Goal: Task Accomplishment & Management: Manage account settings

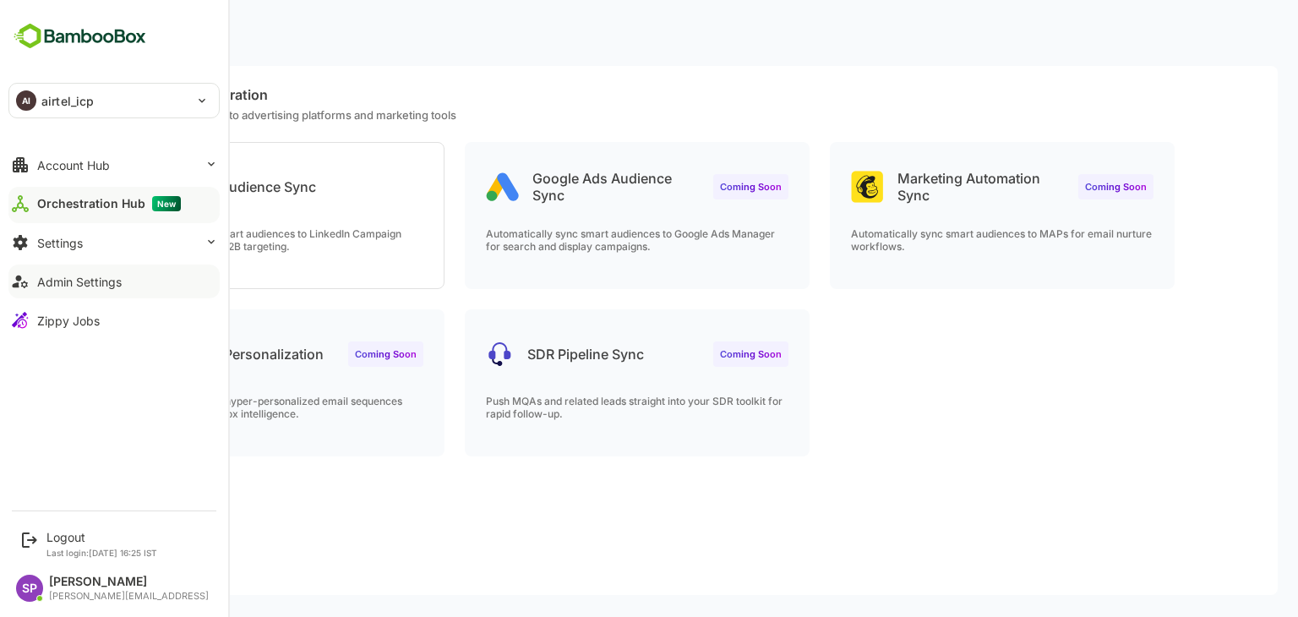
click at [127, 281] on button "Admin Settings" at bounding box center [113, 281] width 211 height 34
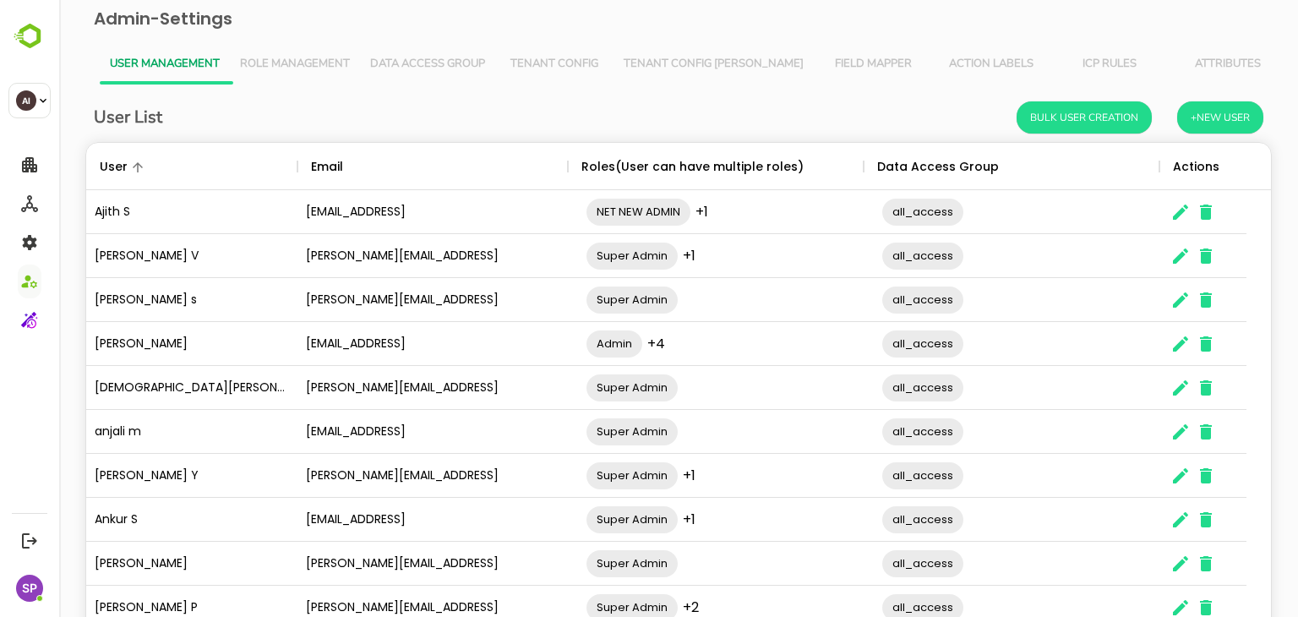
scroll to position [108, 0]
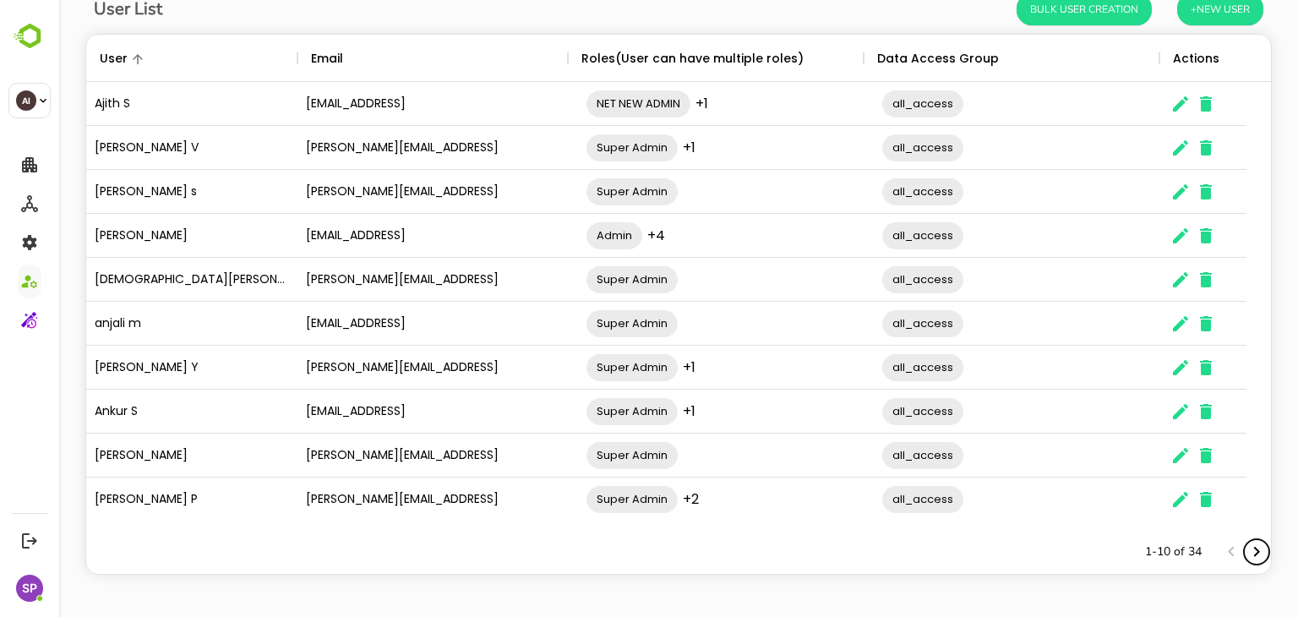
click at [1246, 558] on icon "Next page" at bounding box center [1256, 552] width 20 height 20
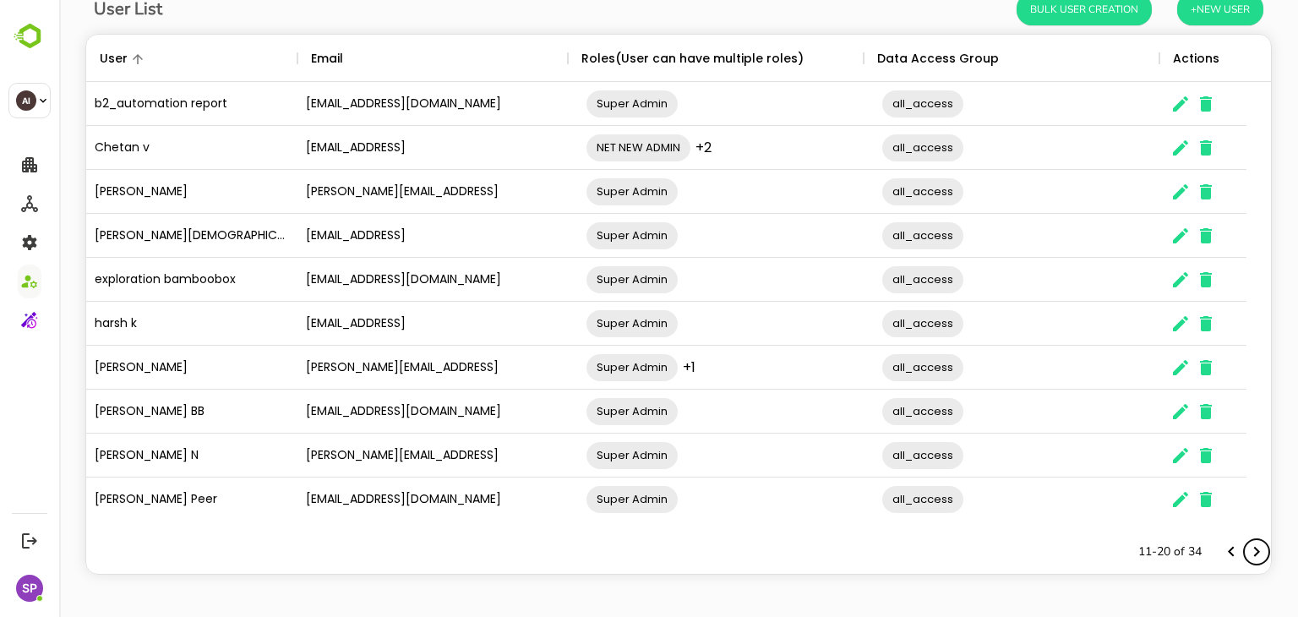
click at [1247, 551] on icon "Next page" at bounding box center [1256, 552] width 20 height 20
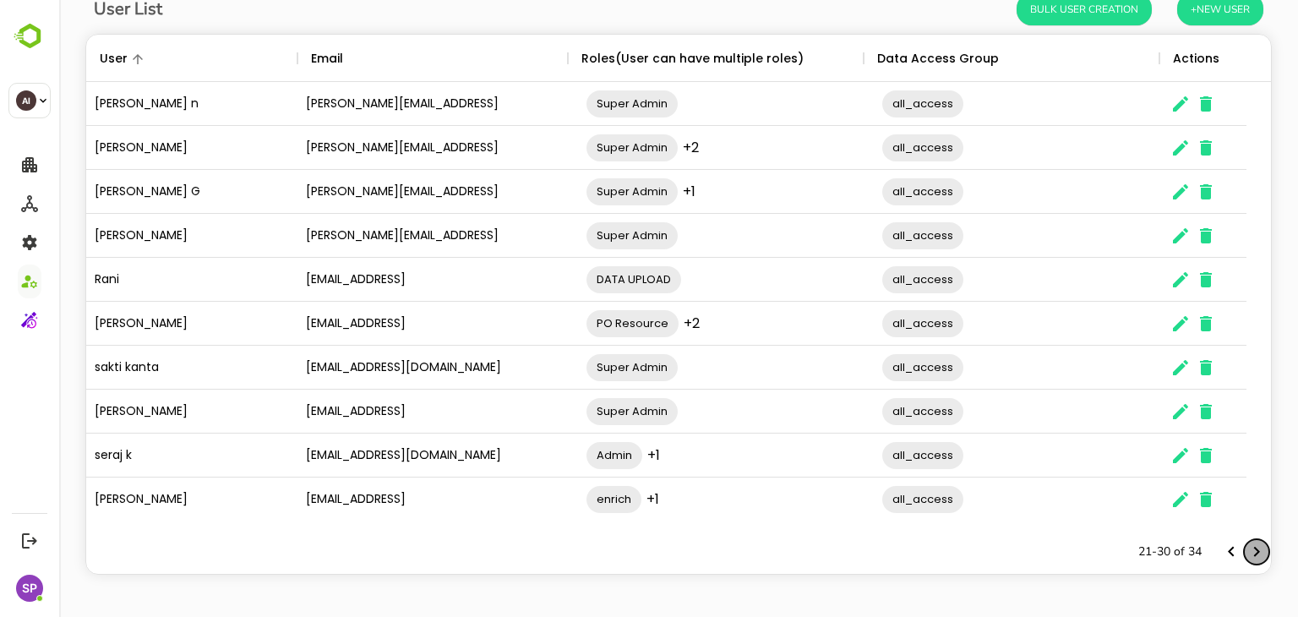
click at [1247, 551] on icon "Next page" at bounding box center [1256, 552] width 20 height 20
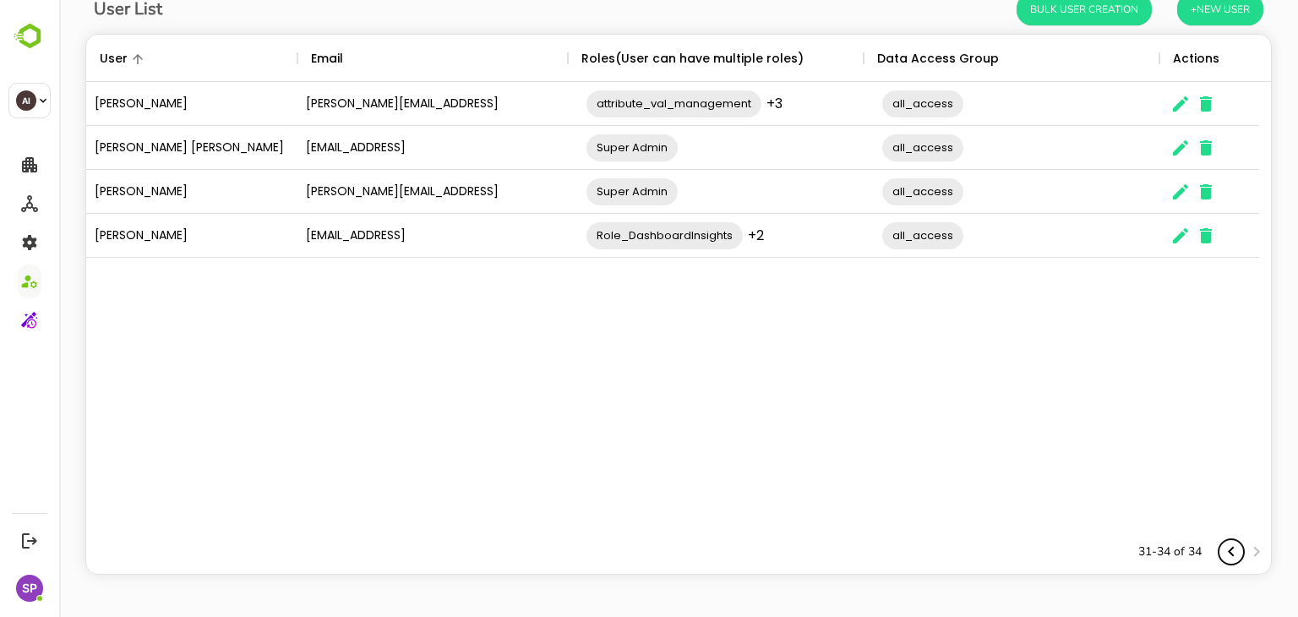
click at [1221, 553] on icon "Previous page" at bounding box center [1231, 552] width 20 height 20
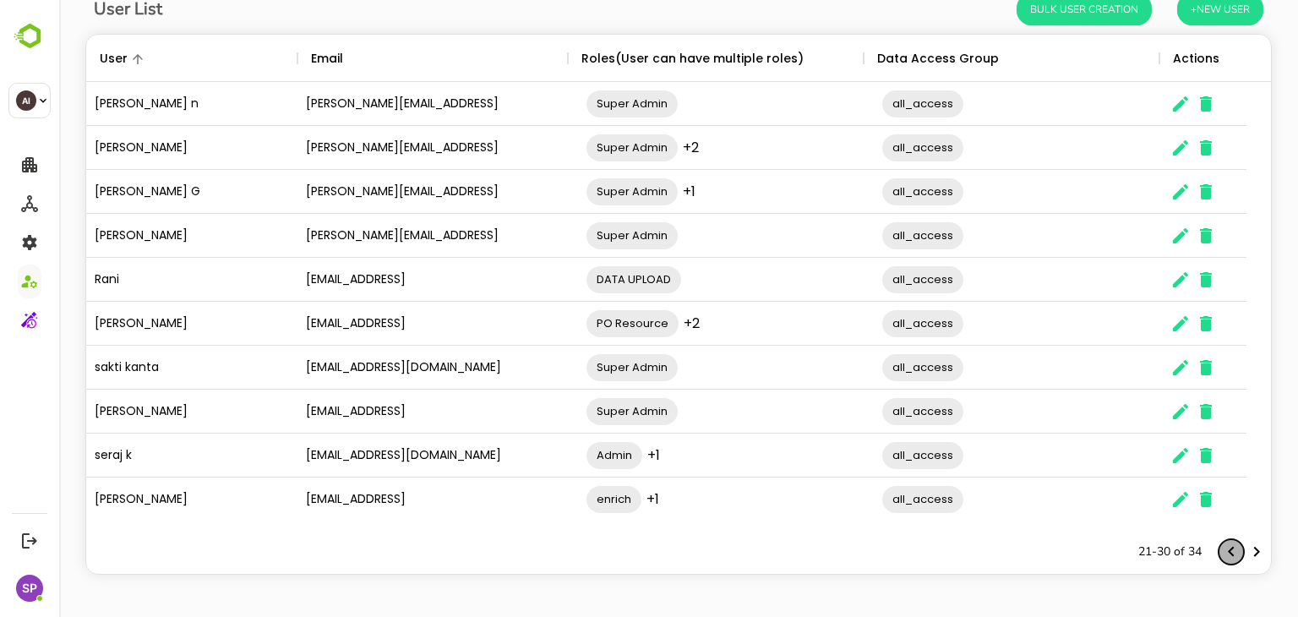
click at [1221, 553] on icon "Previous page" at bounding box center [1231, 552] width 20 height 20
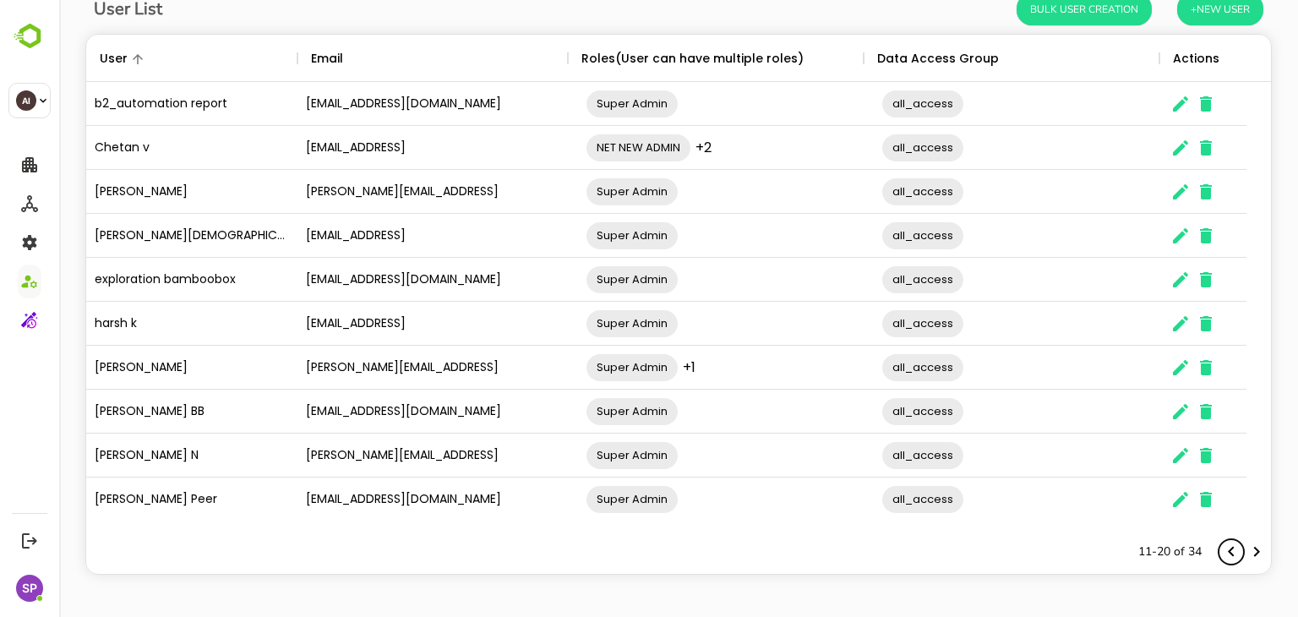
click at [1221, 553] on icon "Previous page" at bounding box center [1231, 552] width 20 height 20
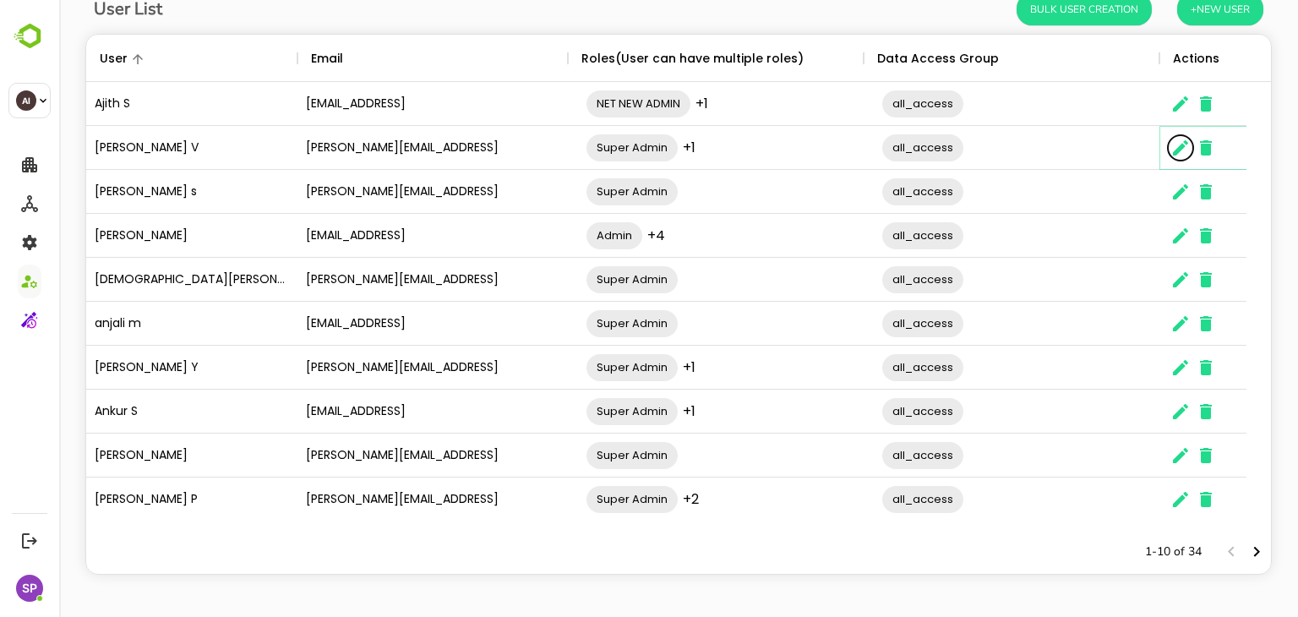
click at [1189, 150] on icon "The User Data" at bounding box center [1180, 148] width 20 height 20
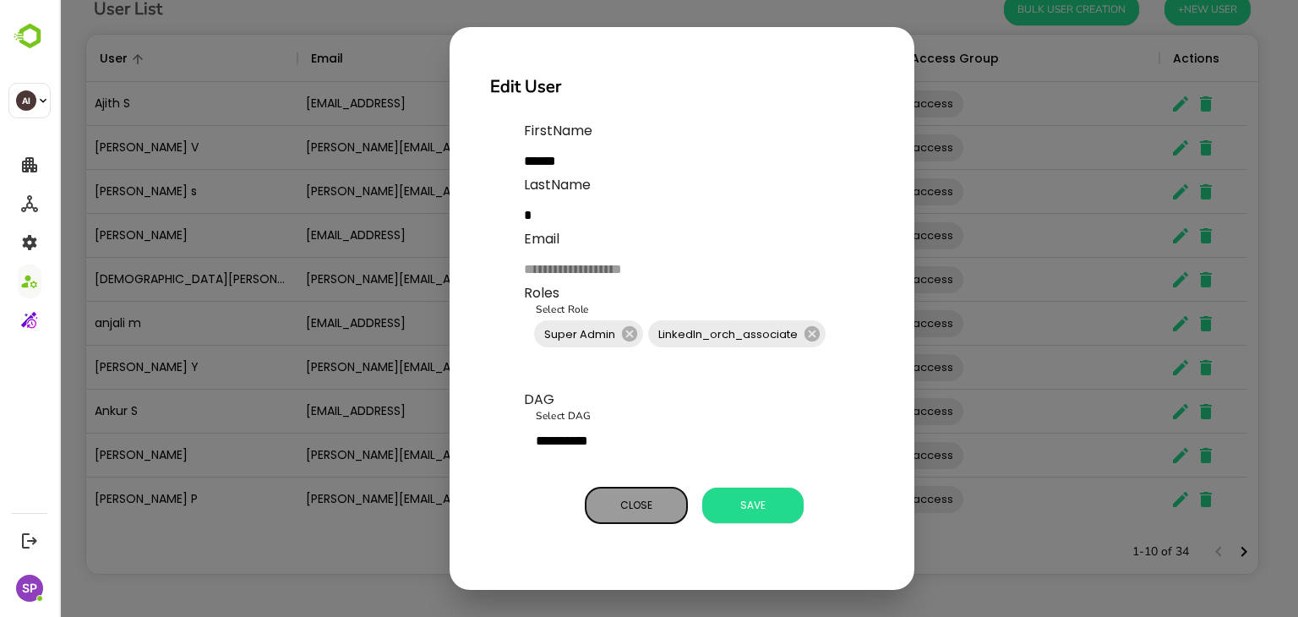
click at [658, 507] on span "Close" at bounding box center [636, 505] width 84 height 22
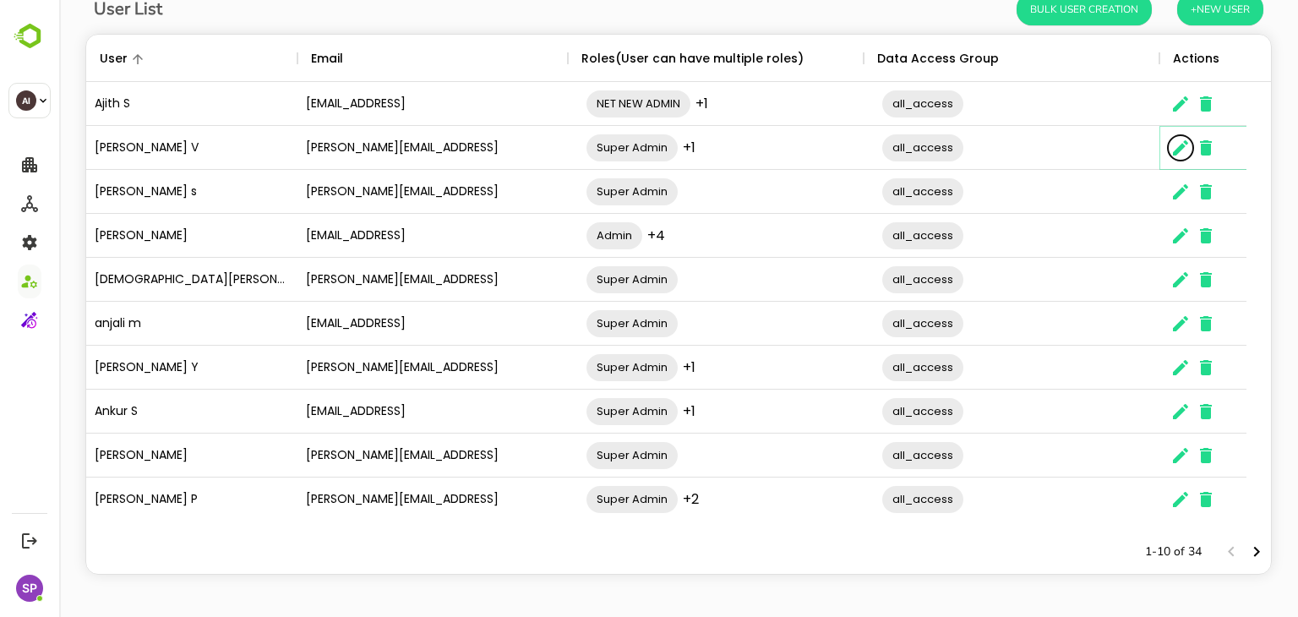
scroll to position [0, 0]
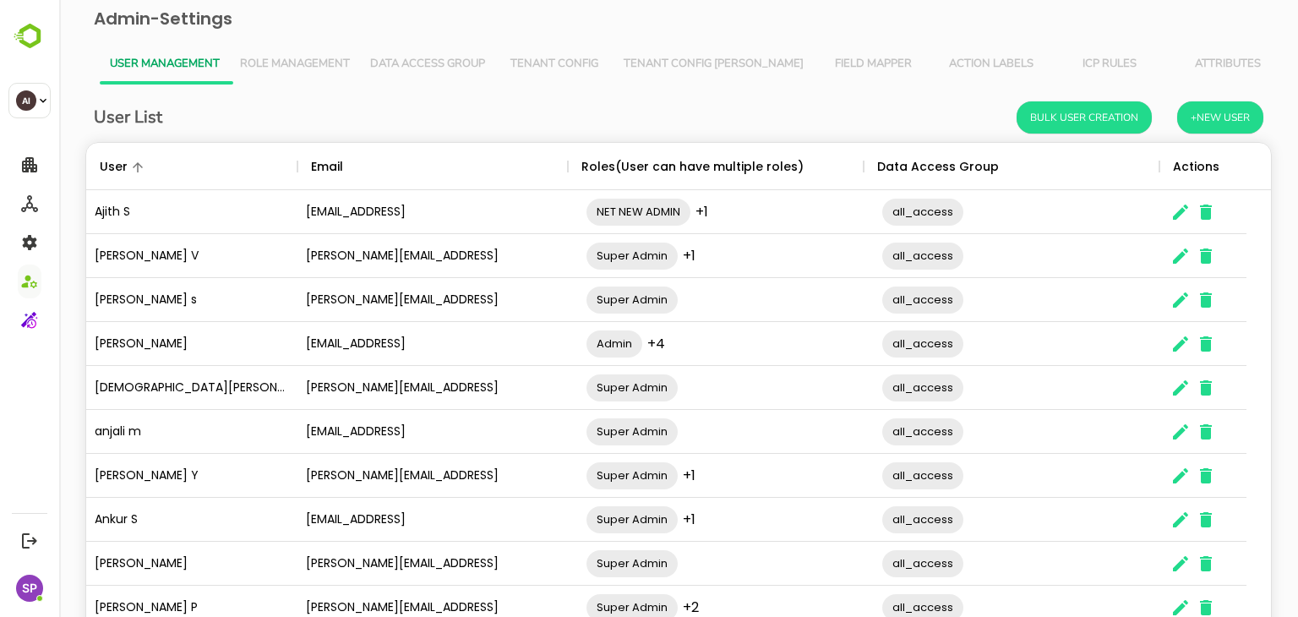
click at [301, 68] on span "Role Management" at bounding box center [295, 64] width 110 height 14
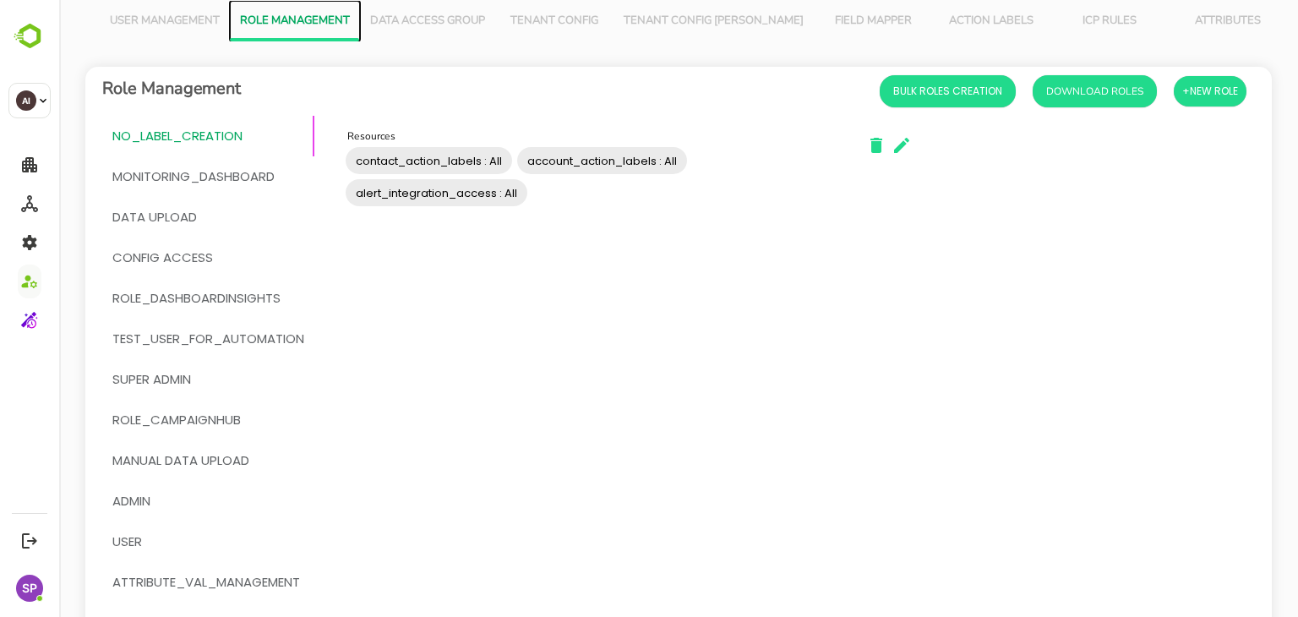
scroll to position [44, 0]
click at [179, 379] on span "Super Admin" at bounding box center [151, 379] width 79 height 22
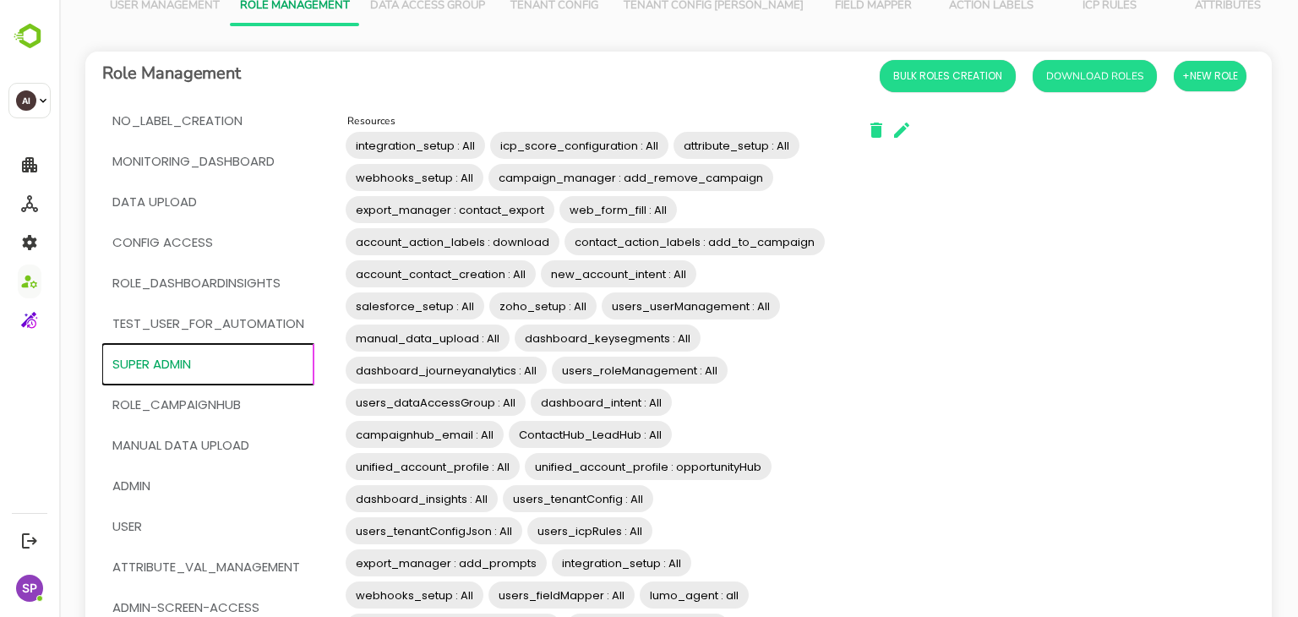
scroll to position [0, 0]
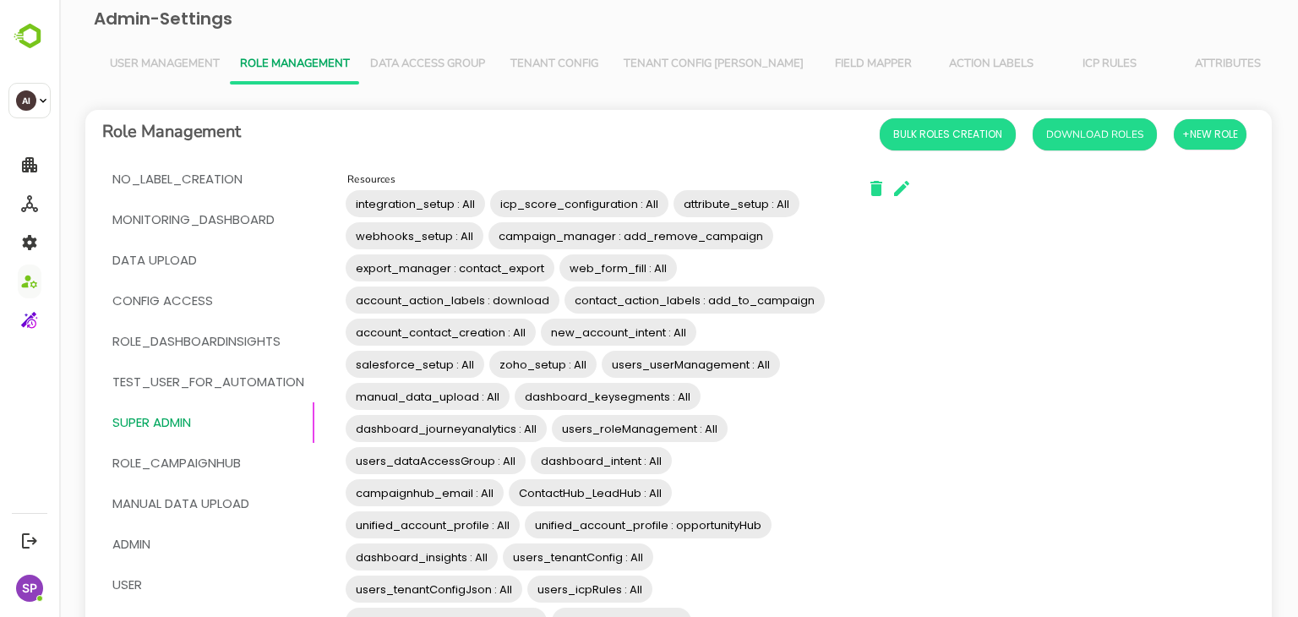
click at [177, 57] on span "User Management" at bounding box center [165, 64] width 110 height 14
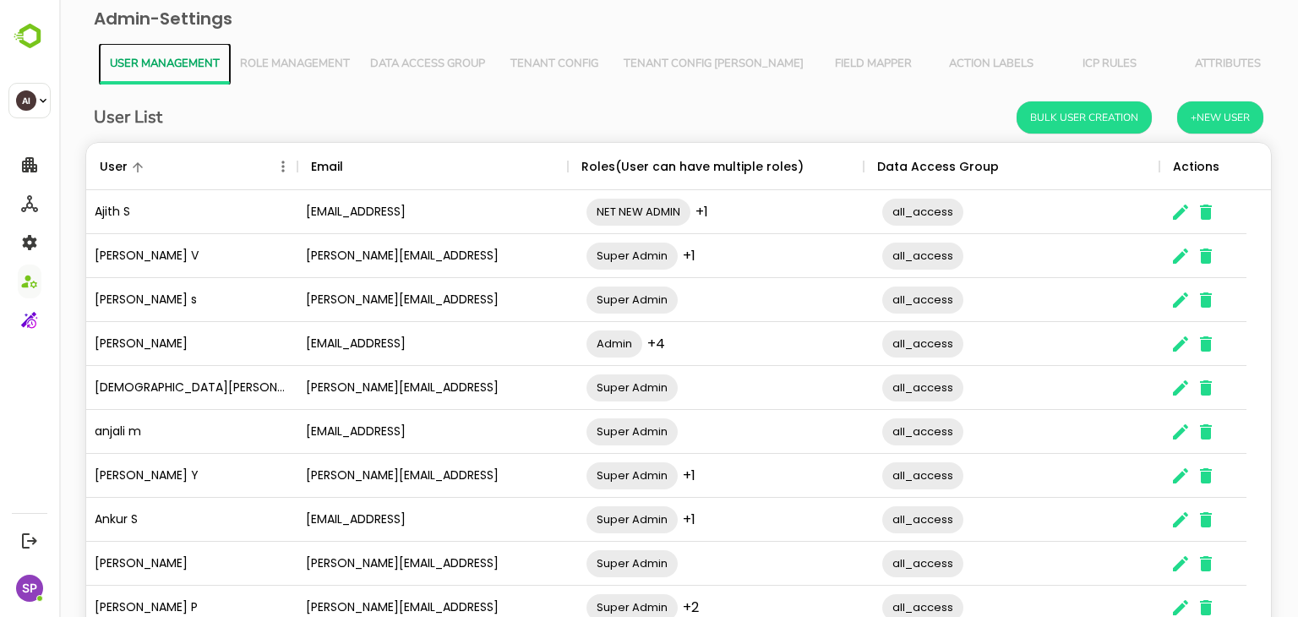
scroll to position [108, 0]
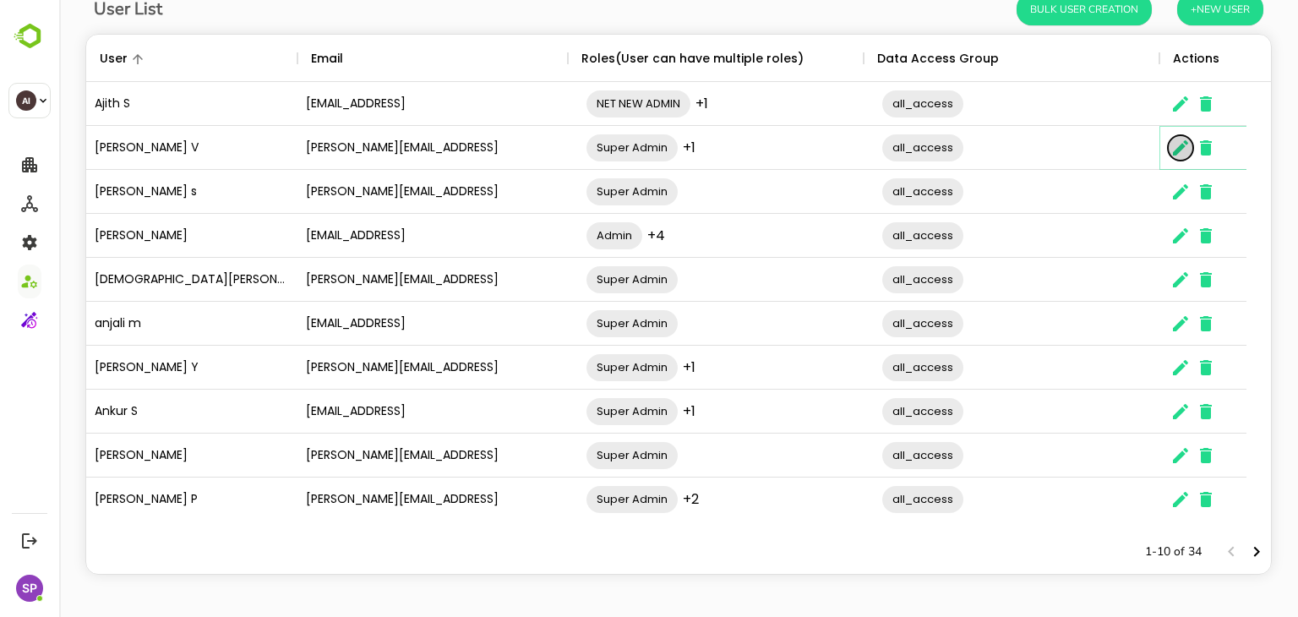
click at [1172, 146] on icon "The User Data" at bounding box center [1180, 148] width 20 height 20
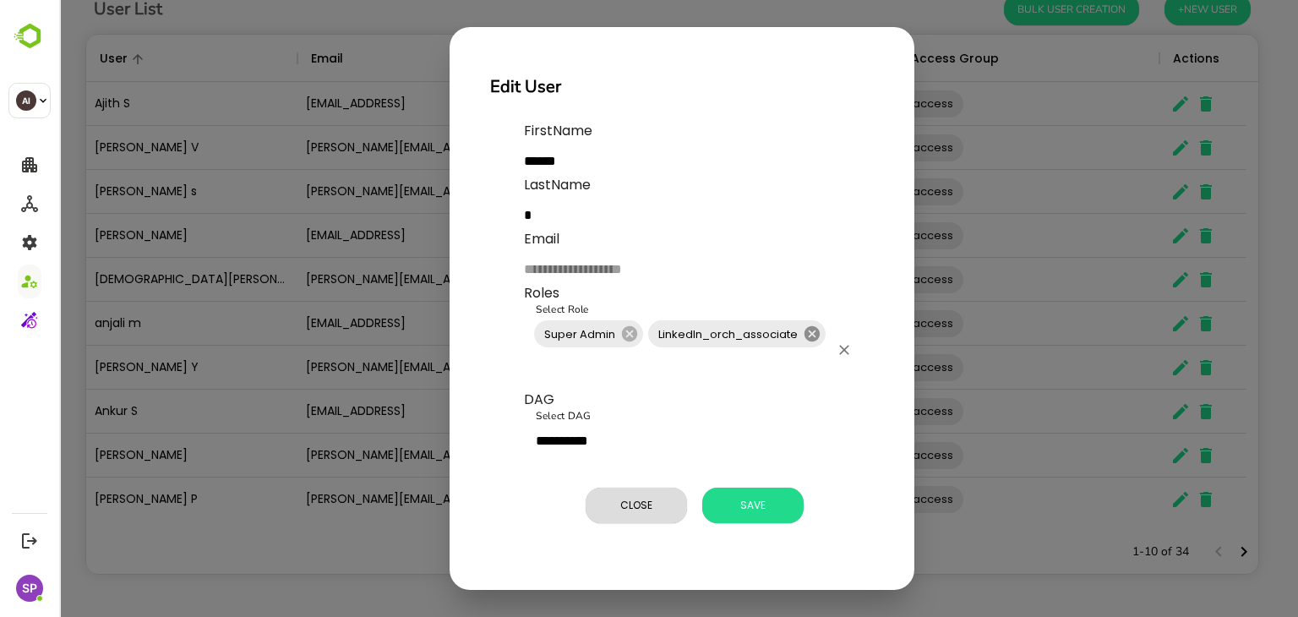
click at [817, 335] on icon at bounding box center [811, 333] width 15 height 15
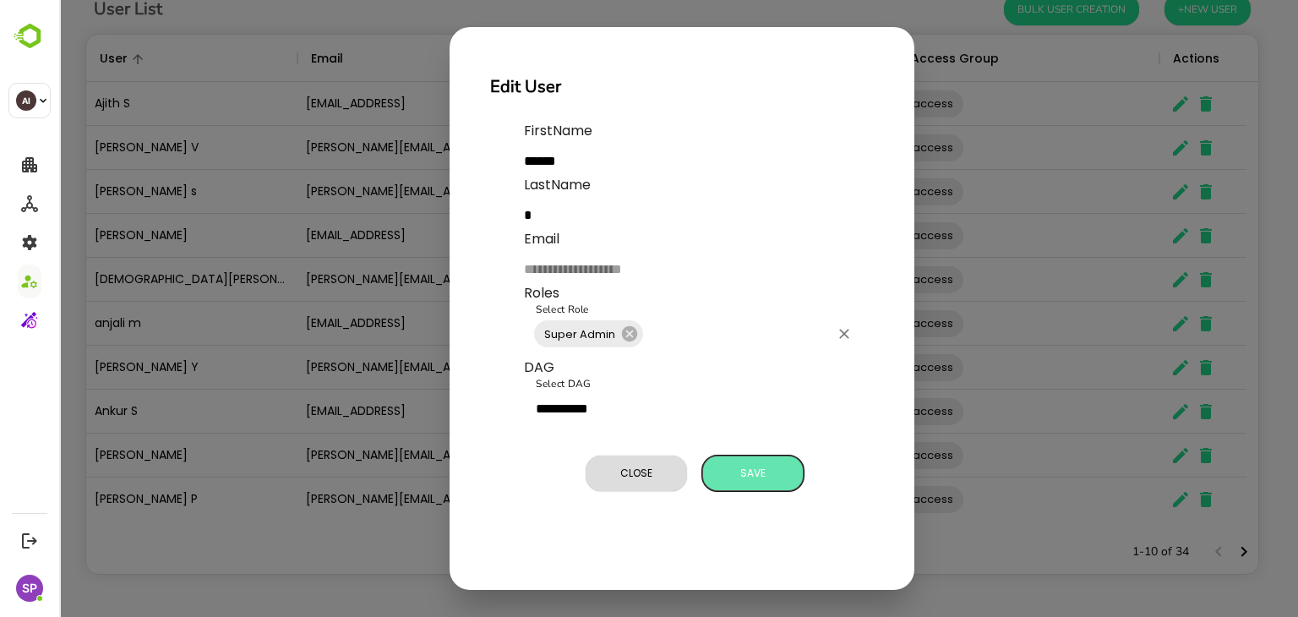
click at [757, 477] on span "Save" at bounding box center [753, 473] width 84 height 22
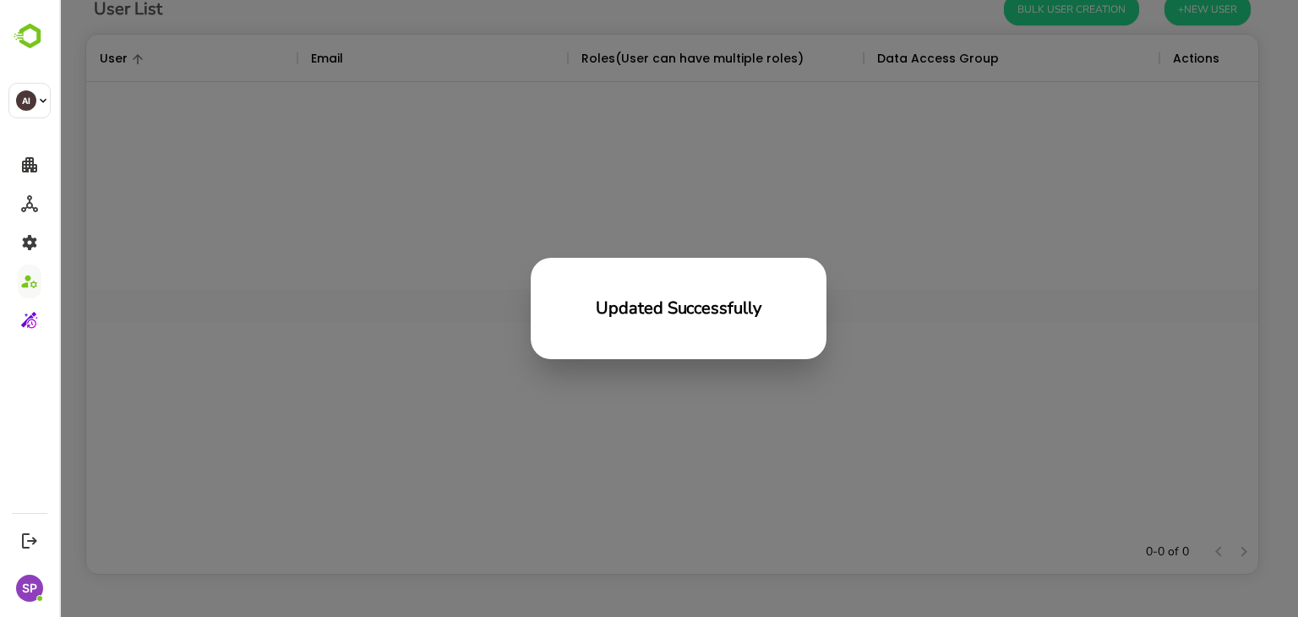
scroll to position [482, 1159]
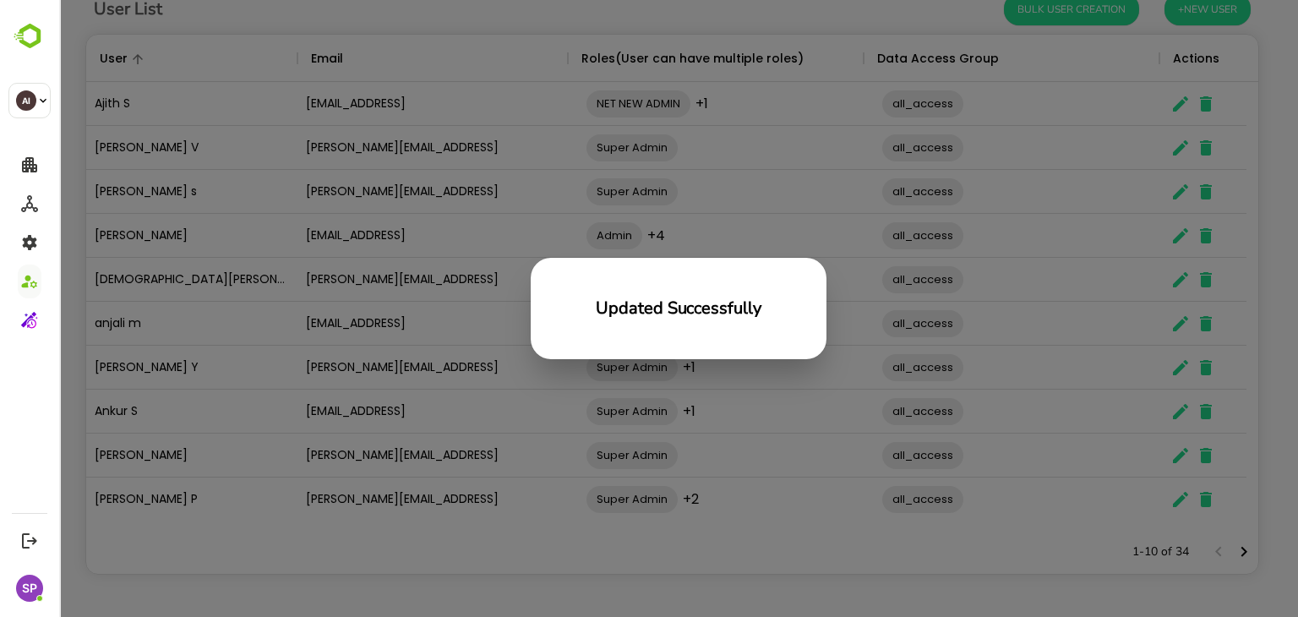
click at [419, 295] on div "Updated Successfully" at bounding box center [678, 308] width 1239 height 617
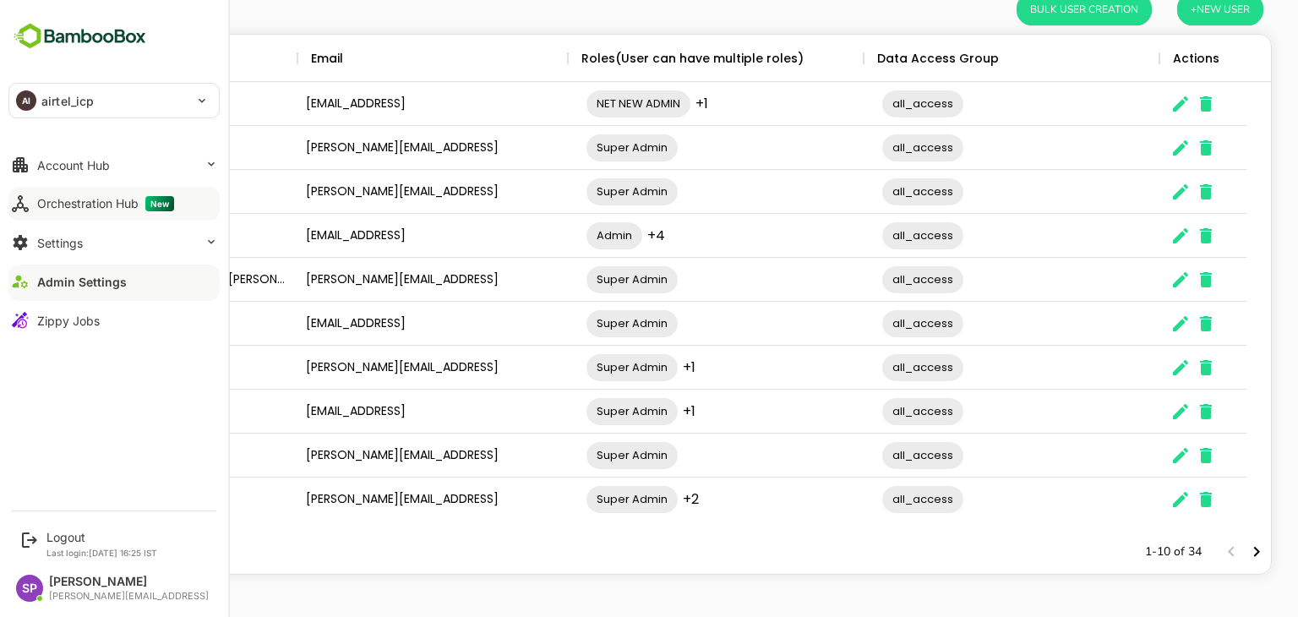
click at [105, 194] on button "Orchestration Hub New" at bounding box center [113, 204] width 211 height 34
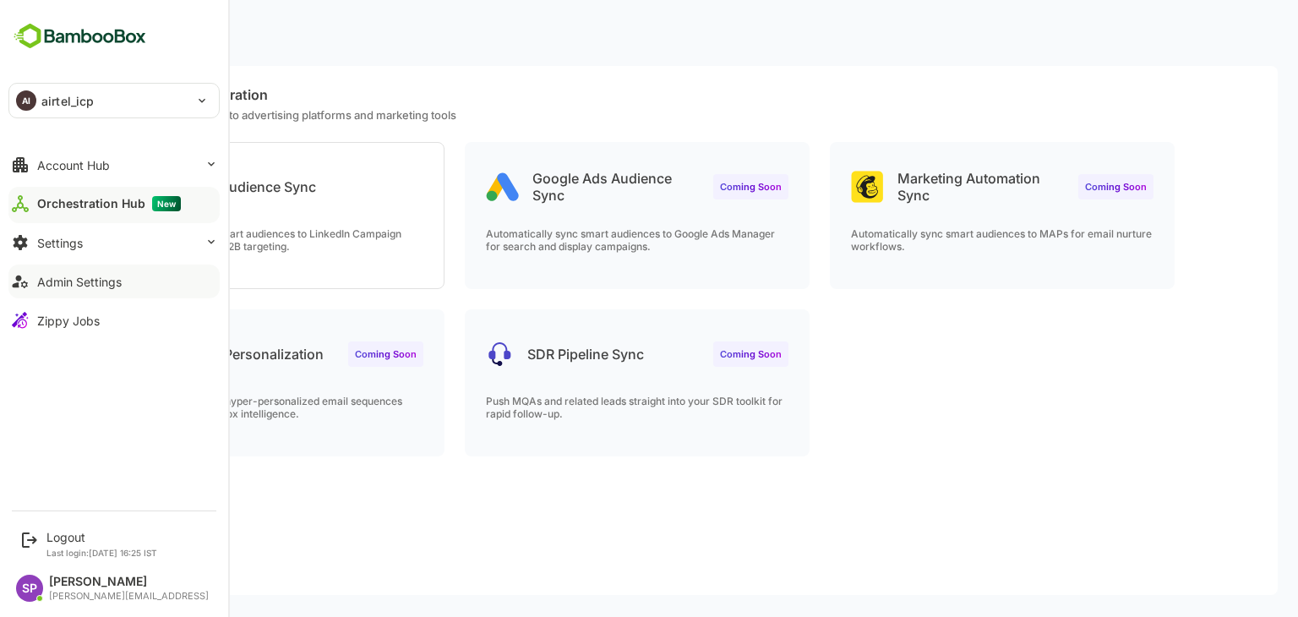
click at [74, 275] on div "Admin Settings" at bounding box center [79, 282] width 84 height 14
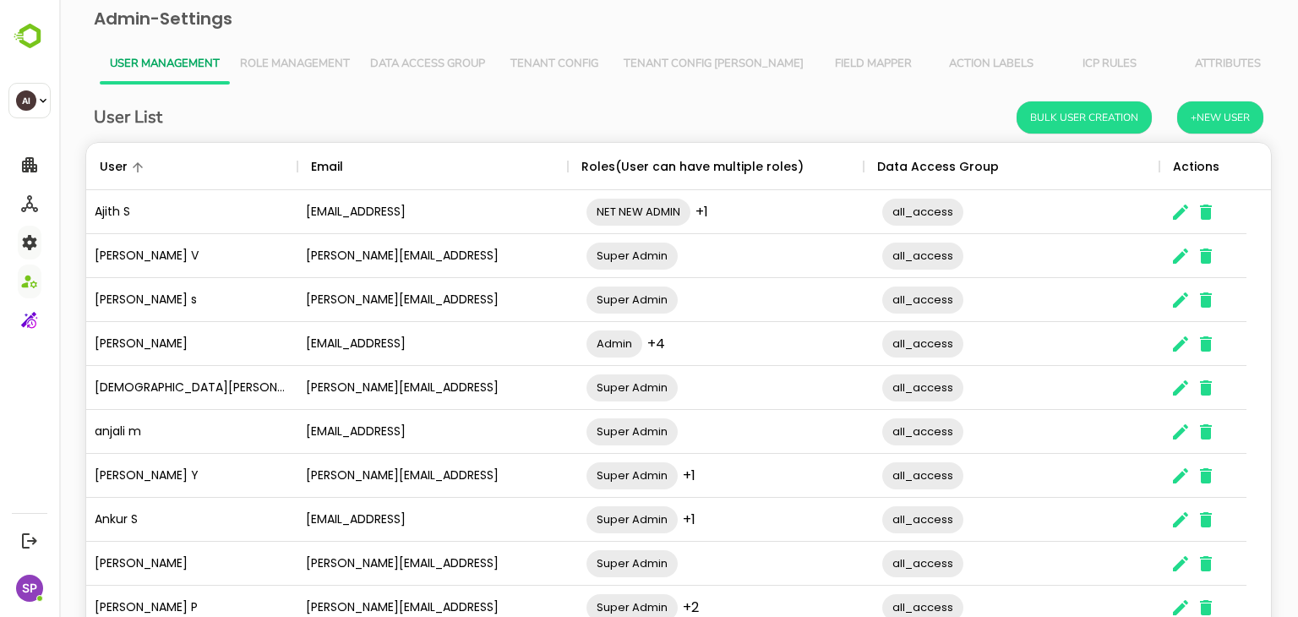
scroll to position [108, 0]
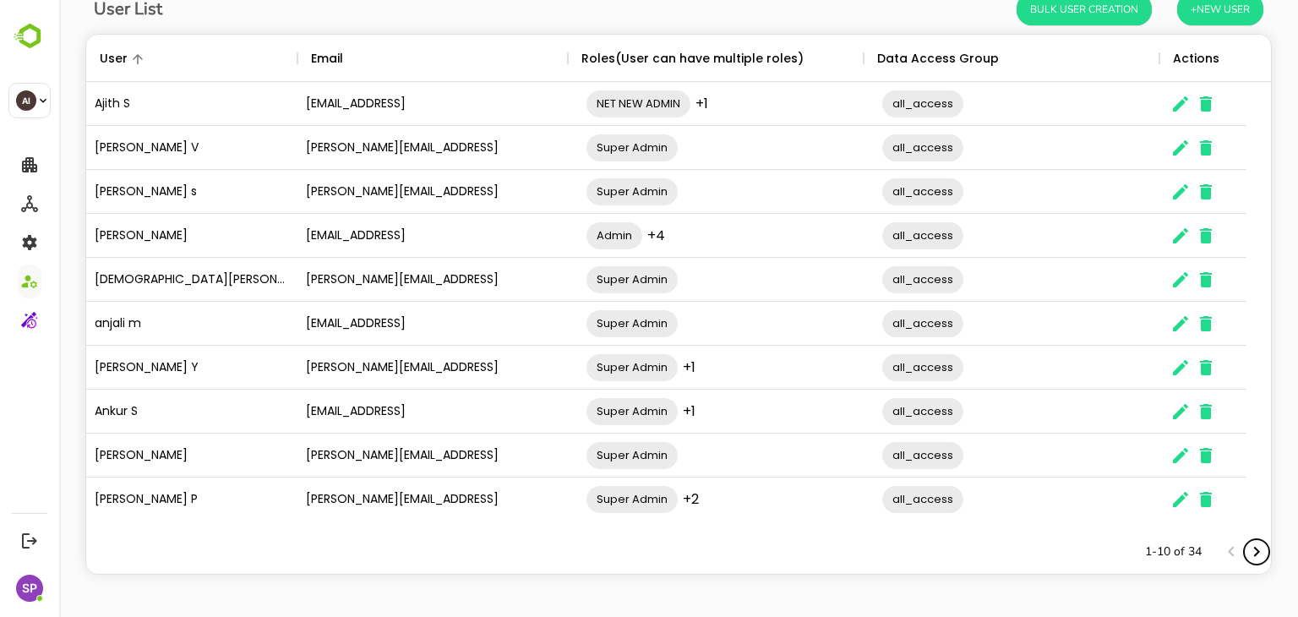
click at [1248, 553] on icon "Next page" at bounding box center [1256, 552] width 20 height 20
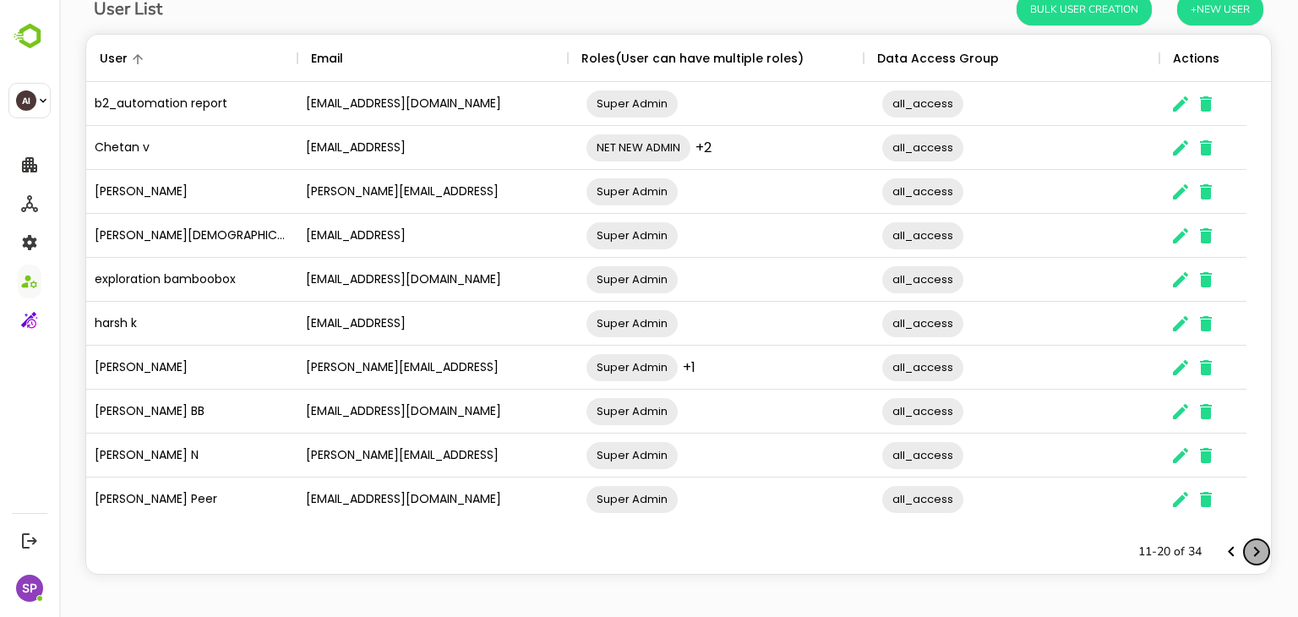
click at [1248, 553] on icon "Next page" at bounding box center [1256, 552] width 20 height 20
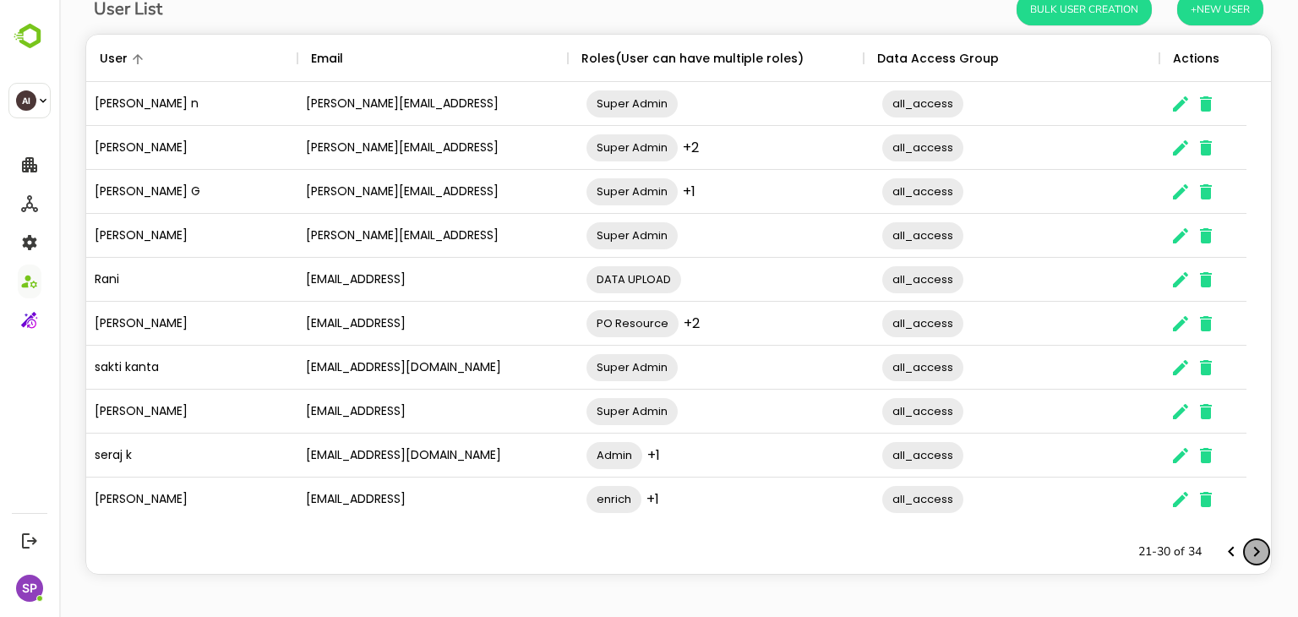
click at [1248, 553] on icon "Next page" at bounding box center [1256, 552] width 20 height 20
click at [1248, 553] on div "The User Data" at bounding box center [1243, 551] width 51 height 25
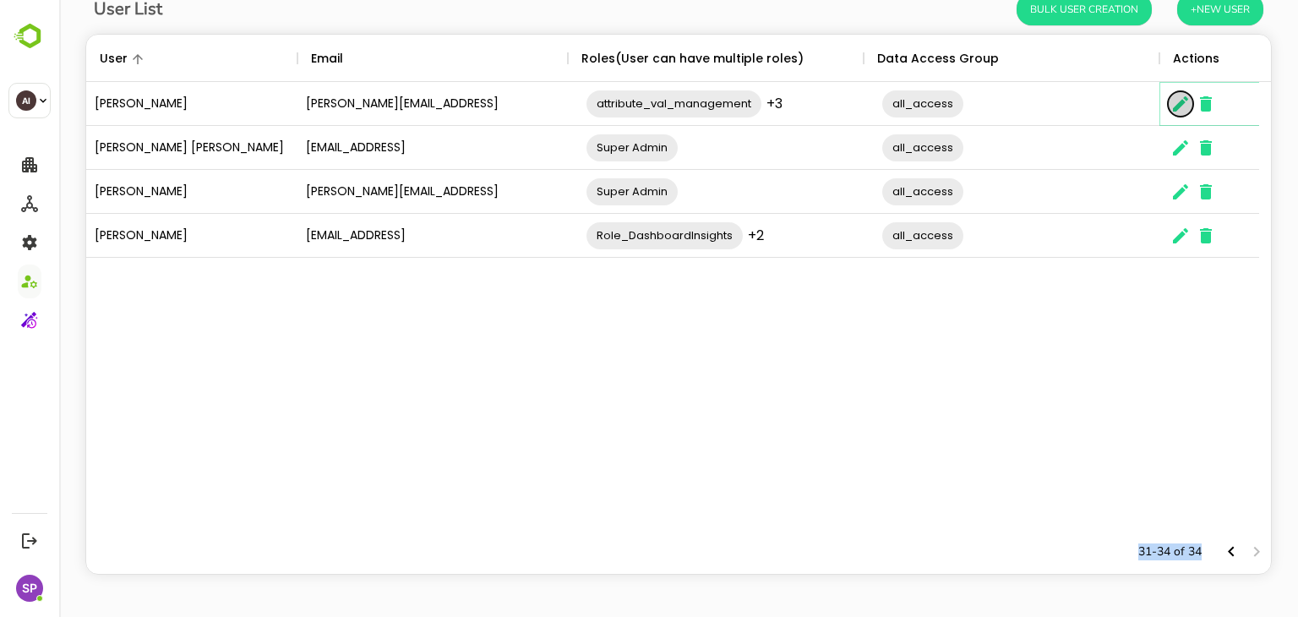
click at [1171, 109] on icon "The User Data" at bounding box center [1180, 104] width 20 height 20
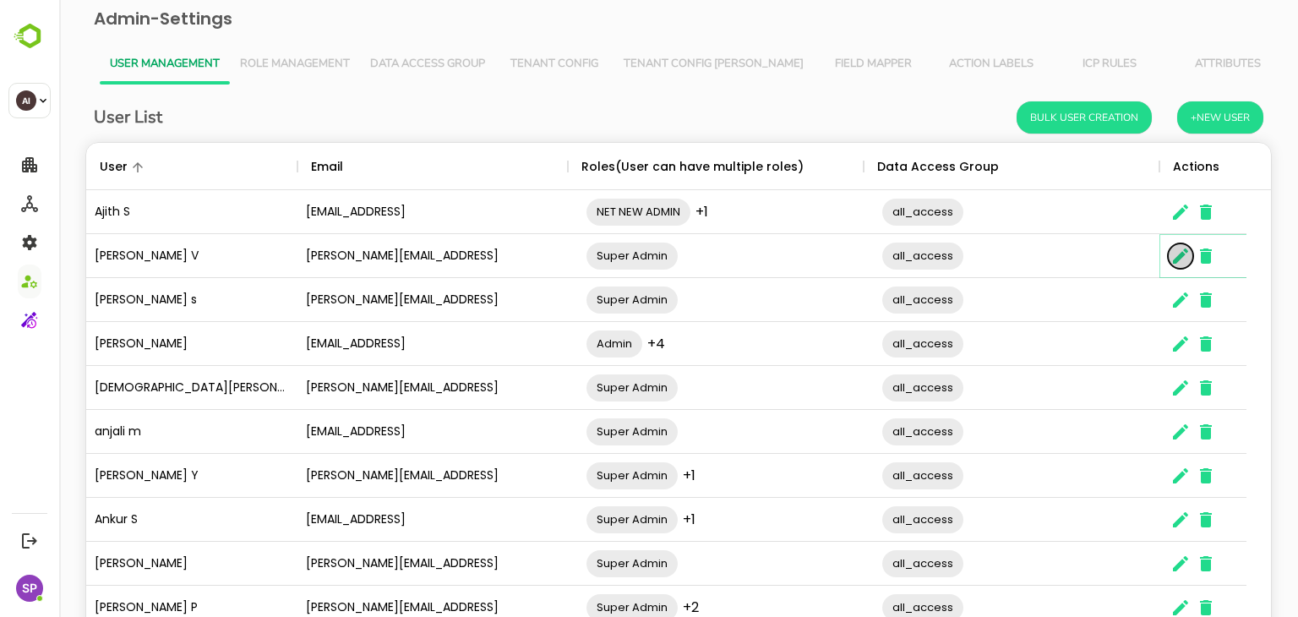
click at [1191, 253] on button "The User Data" at bounding box center [1180, 255] width 25 height 25
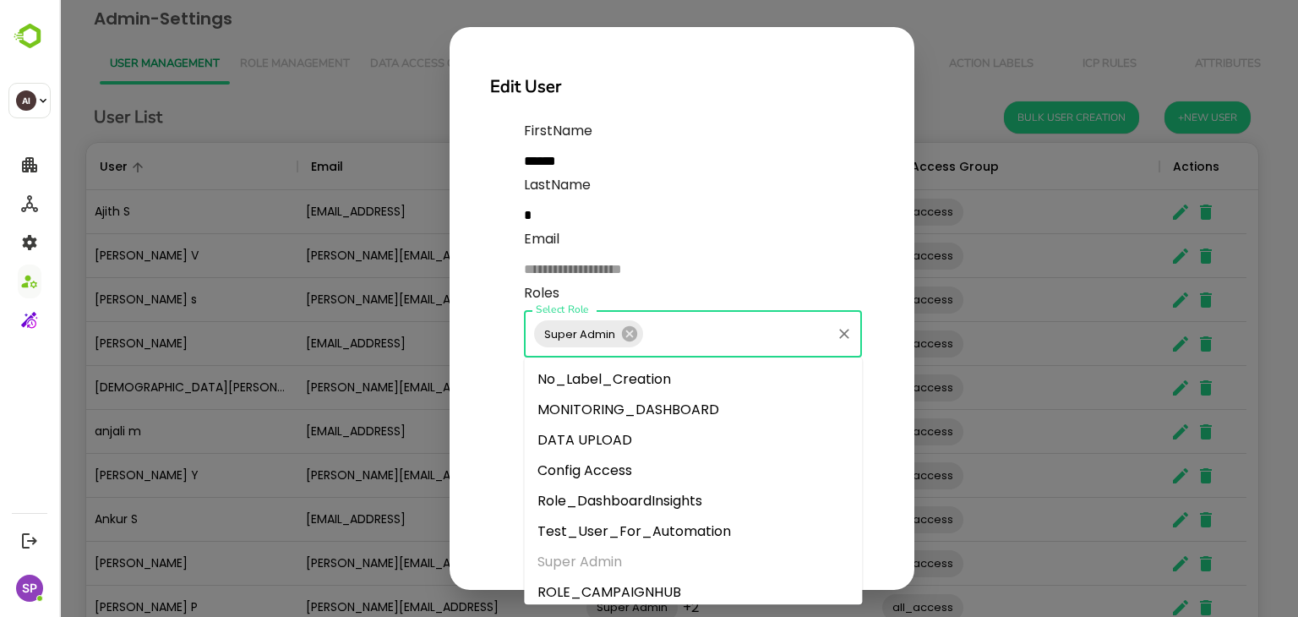
click at [698, 346] on input "Select Role" at bounding box center [737, 334] width 183 height 32
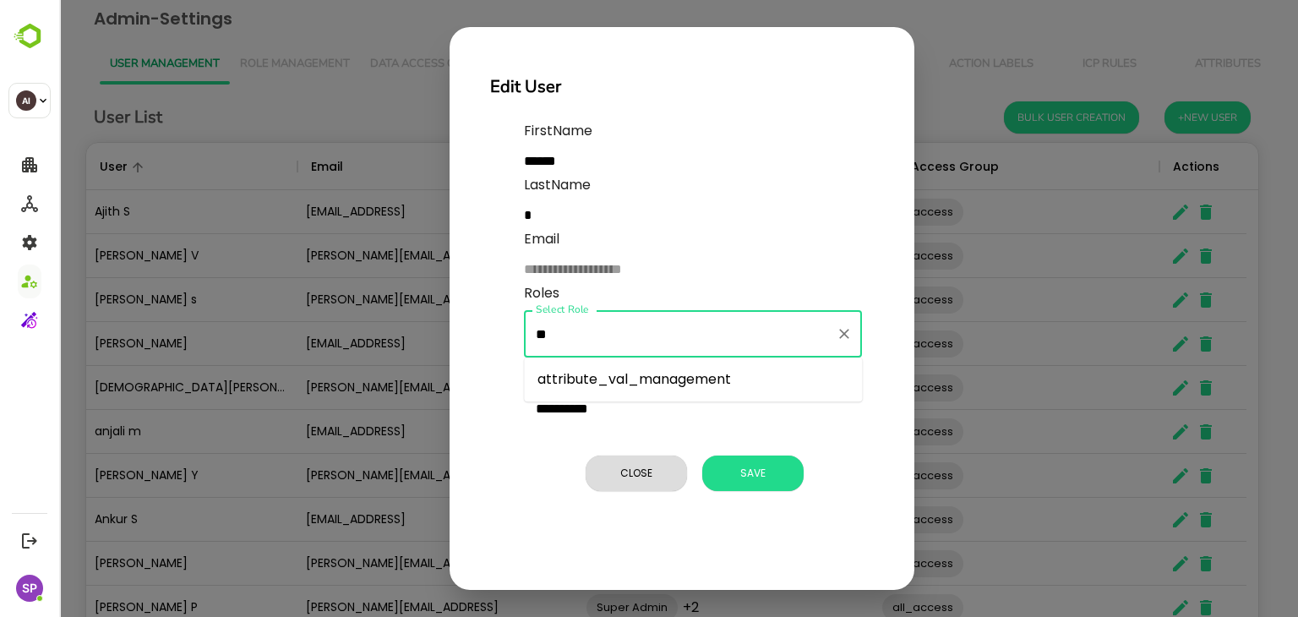
type input "***"
click at [585, 376] on li "attribute_val_management" at bounding box center [693, 379] width 338 height 30
type input "******"
click at [711, 382] on li "LinkedIn_orch_admin" at bounding box center [693, 379] width 338 height 30
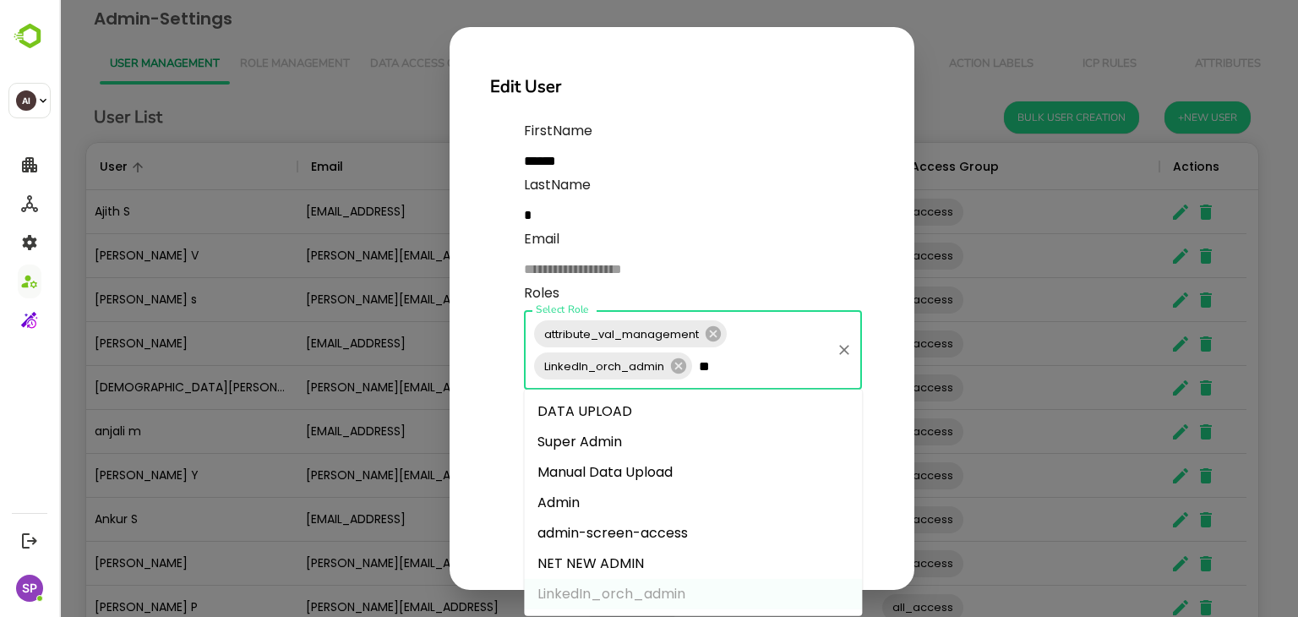
type input "***"
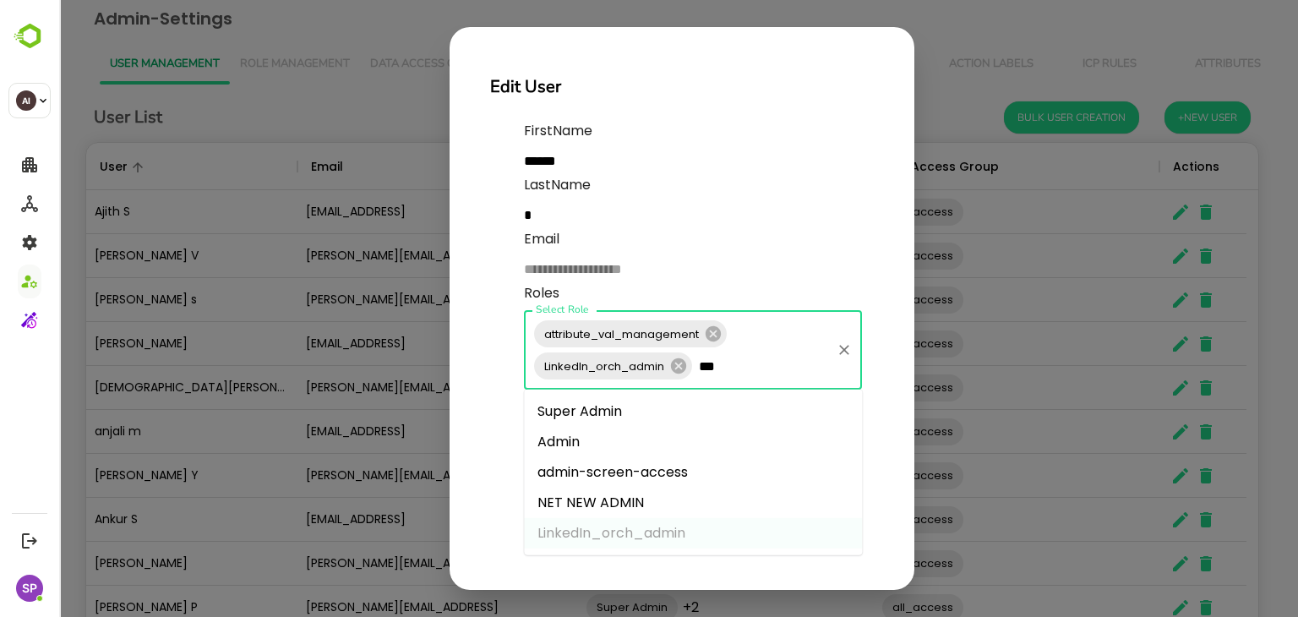
click at [651, 448] on li "Admin" at bounding box center [693, 442] width 338 height 30
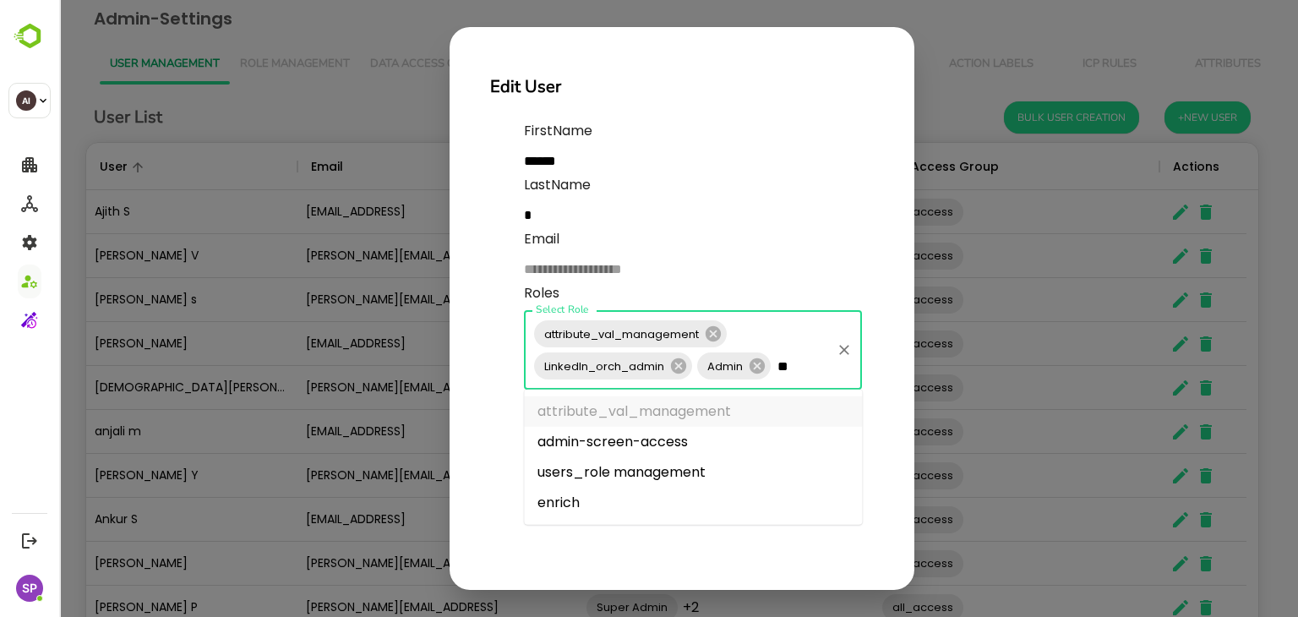
type input "***"
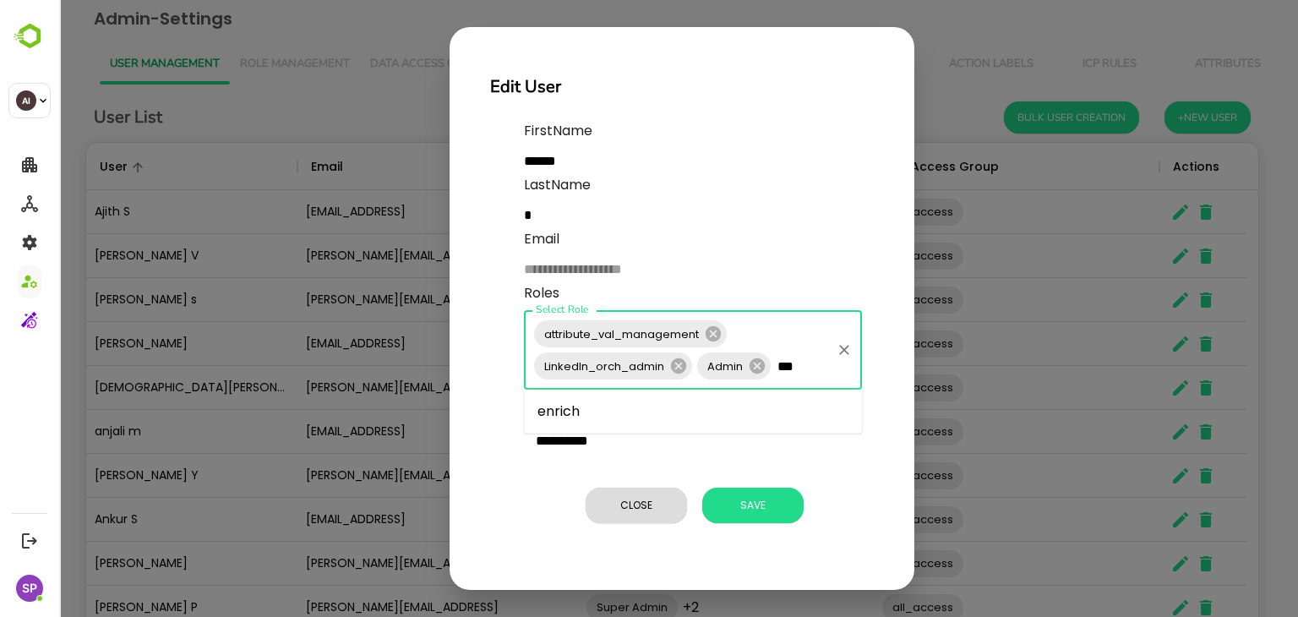
click at [578, 409] on li "enrich" at bounding box center [693, 411] width 338 height 30
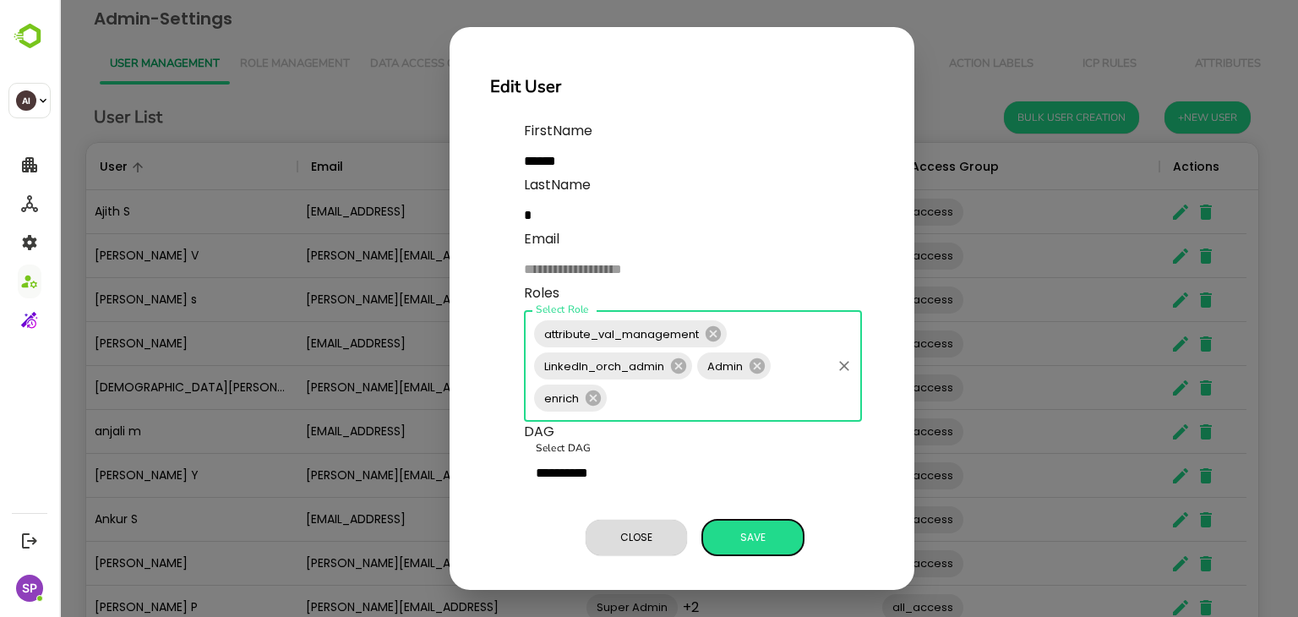
click at [742, 538] on span "Save" at bounding box center [753, 537] width 84 height 22
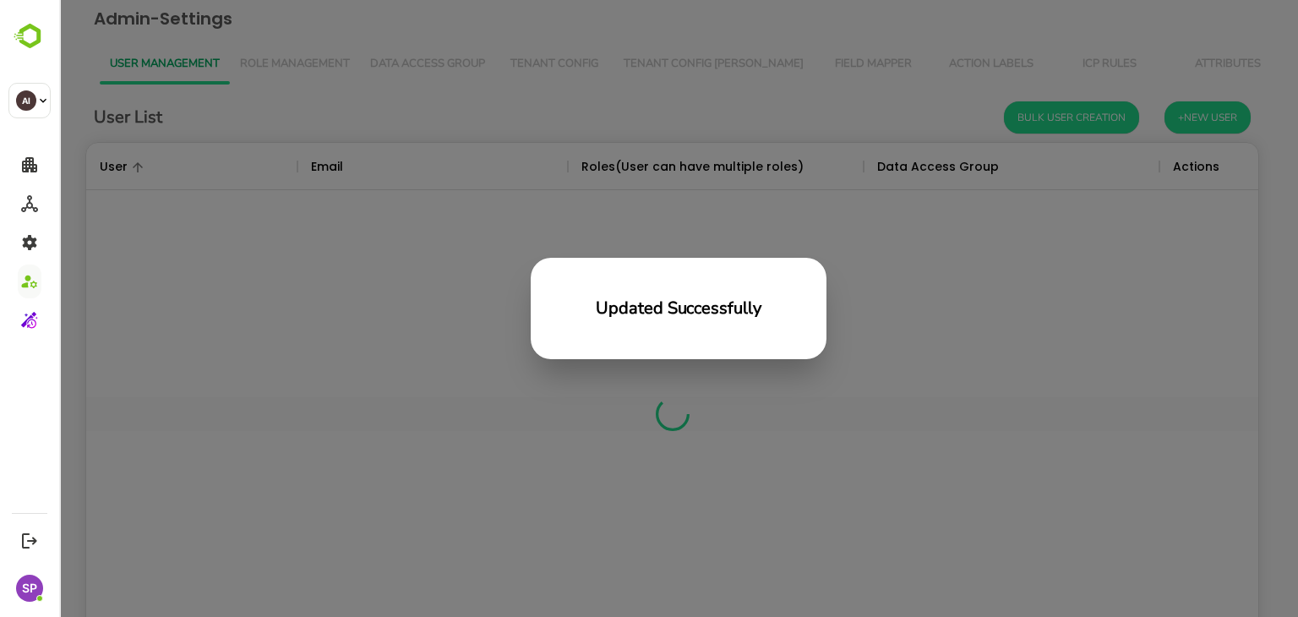
scroll to position [482, 1159]
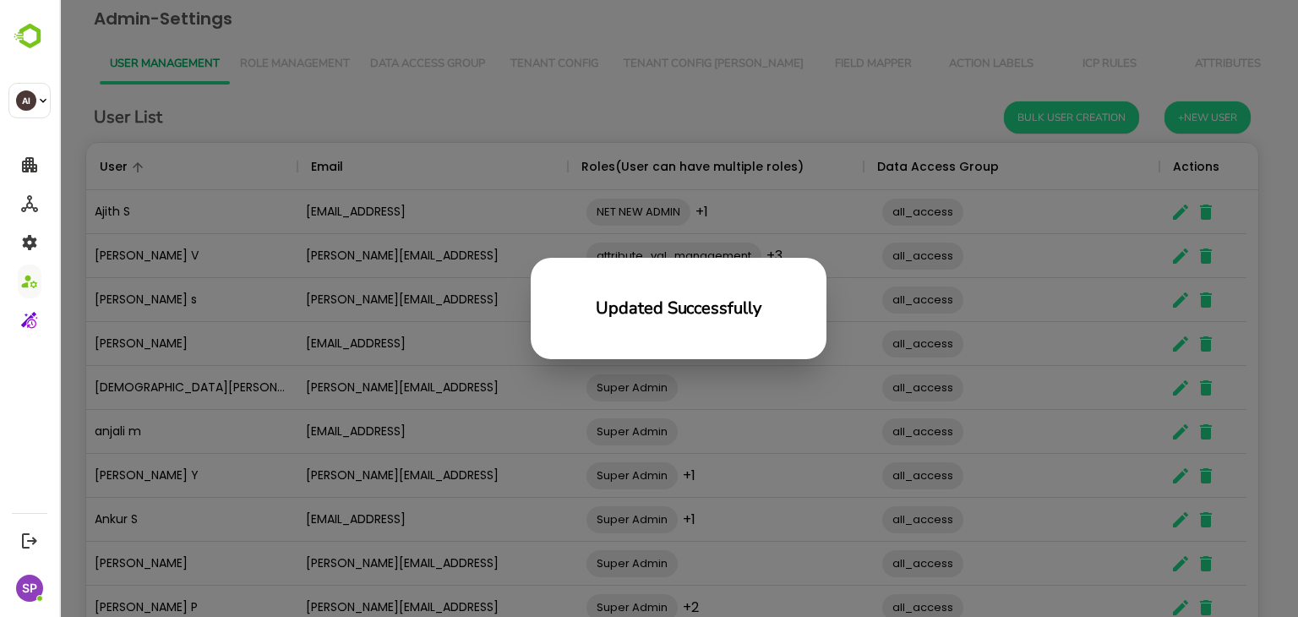
click at [499, 252] on div "Updated Successfully" at bounding box center [678, 308] width 1239 height 617
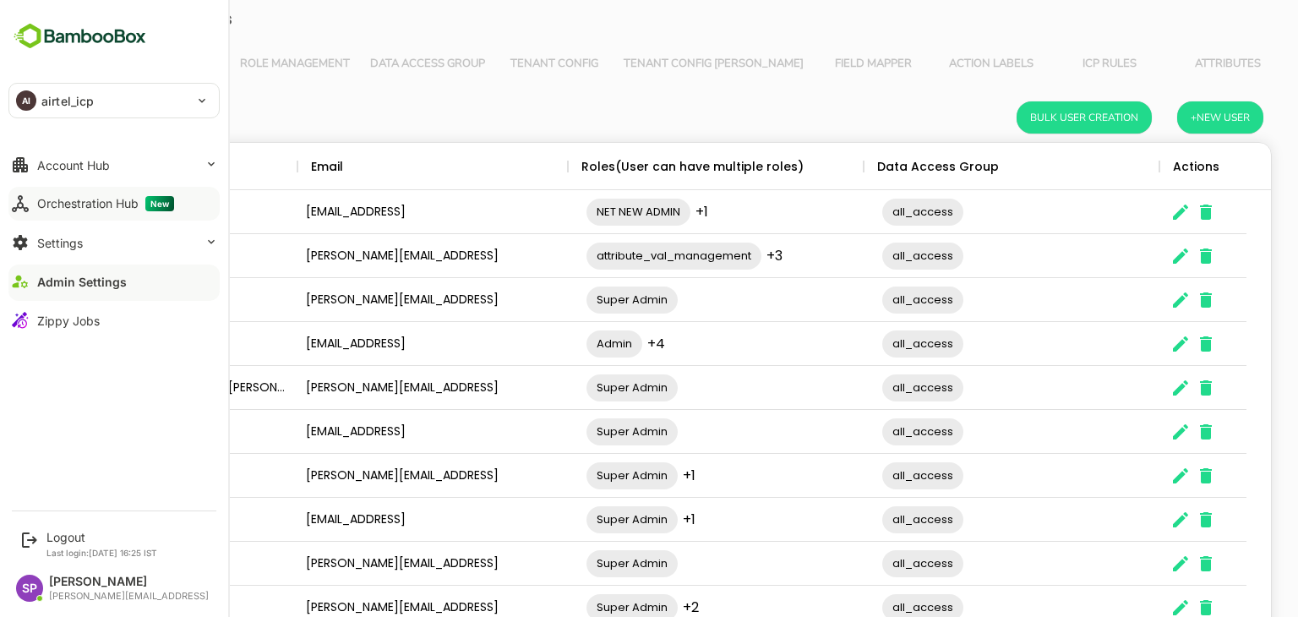
click at [136, 197] on div "Orchestration Hub New" at bounding box center [105, 203] width 137 height 15
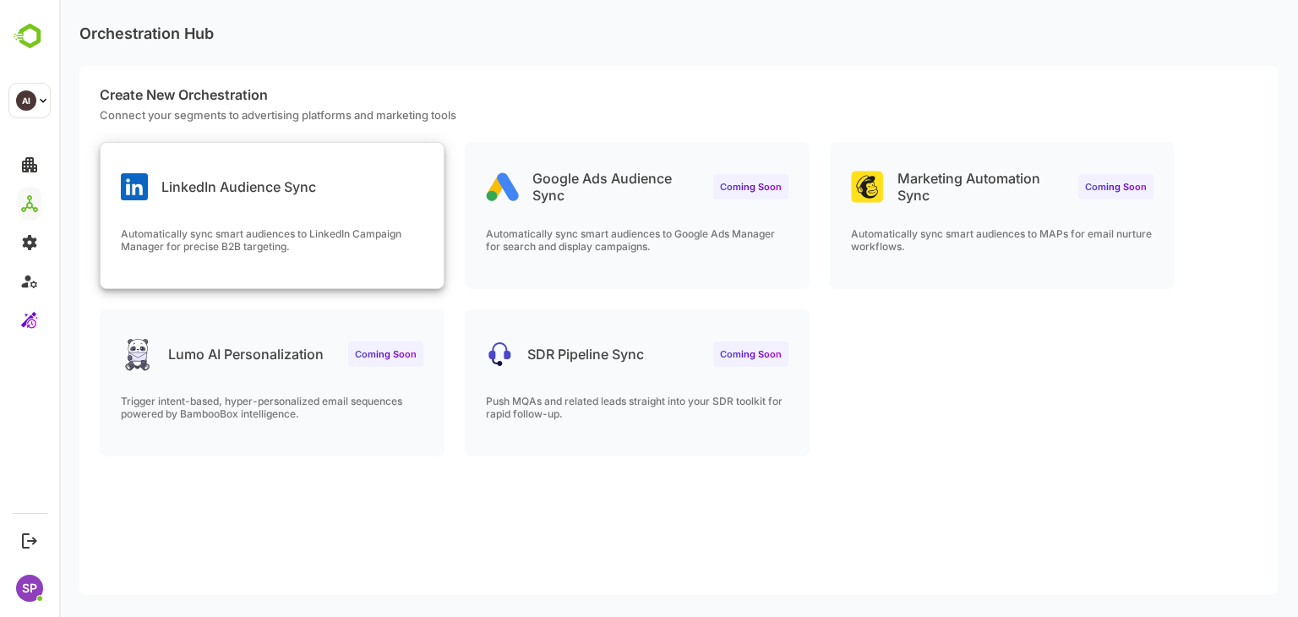
click at [295, 189] on p "LinkedIn Audience Sync" at bounding box center [238, 186] width 155 height 17
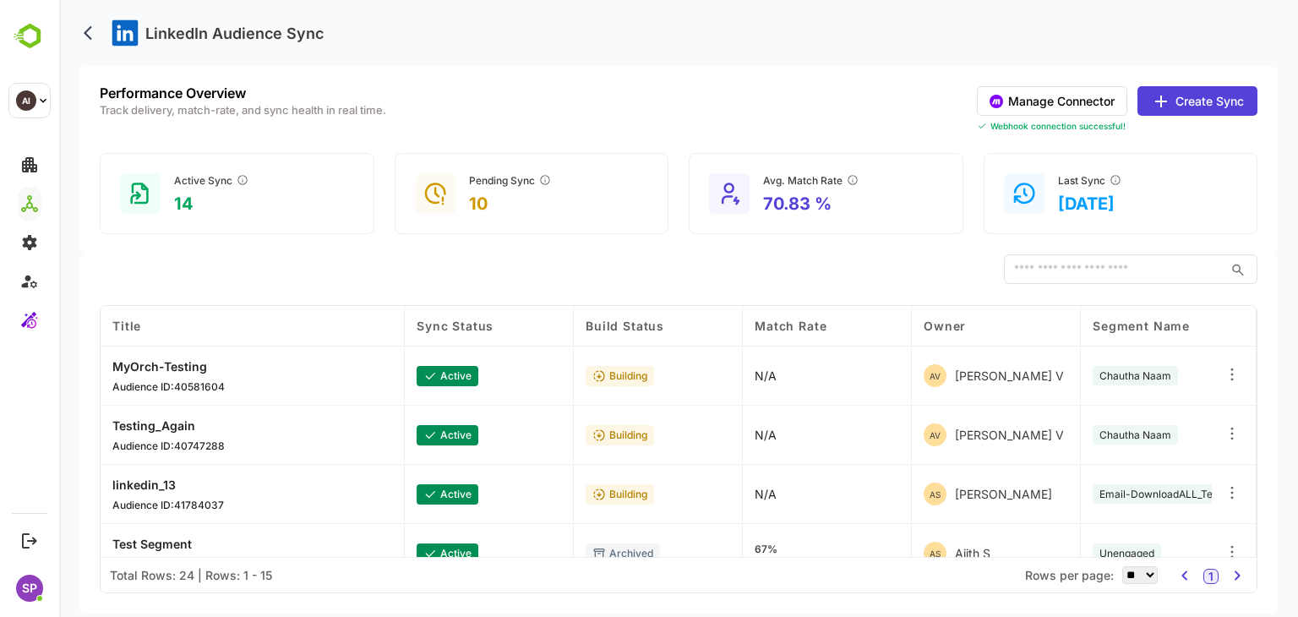
click at [1180, 106] on button "Create Sync" at bounding box center [1197, 101] width 120 height 30
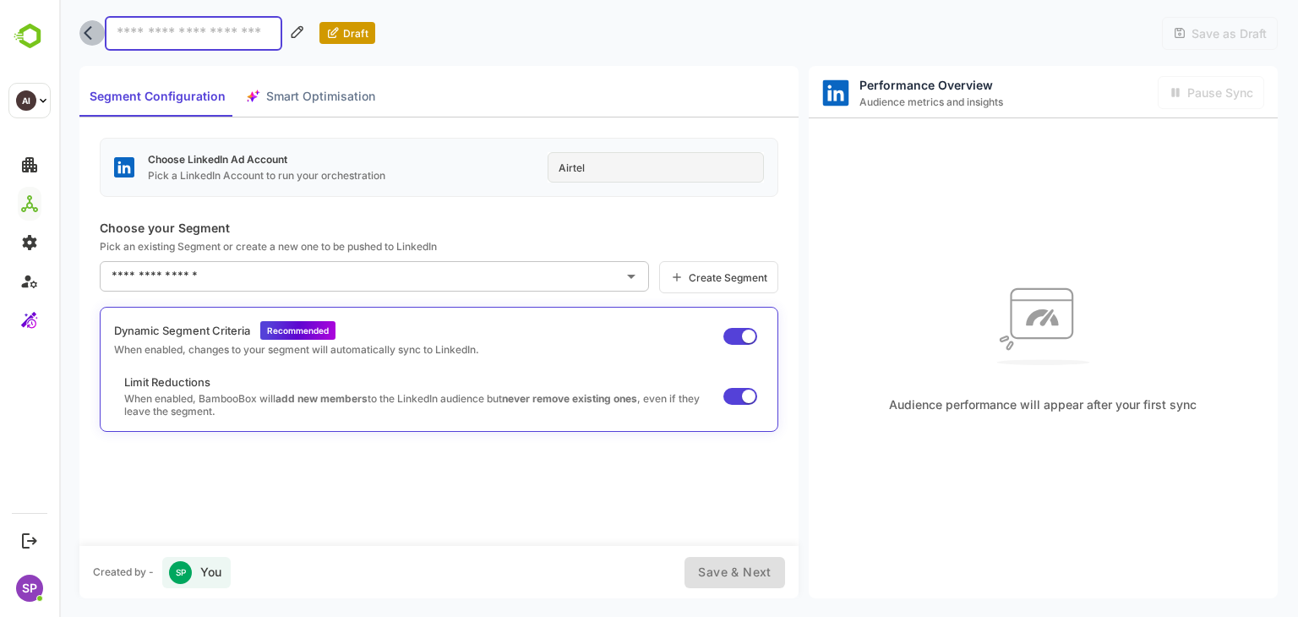
click at [95, 34] on icon "back" at bounding box center [92, 33] width 17 height 17
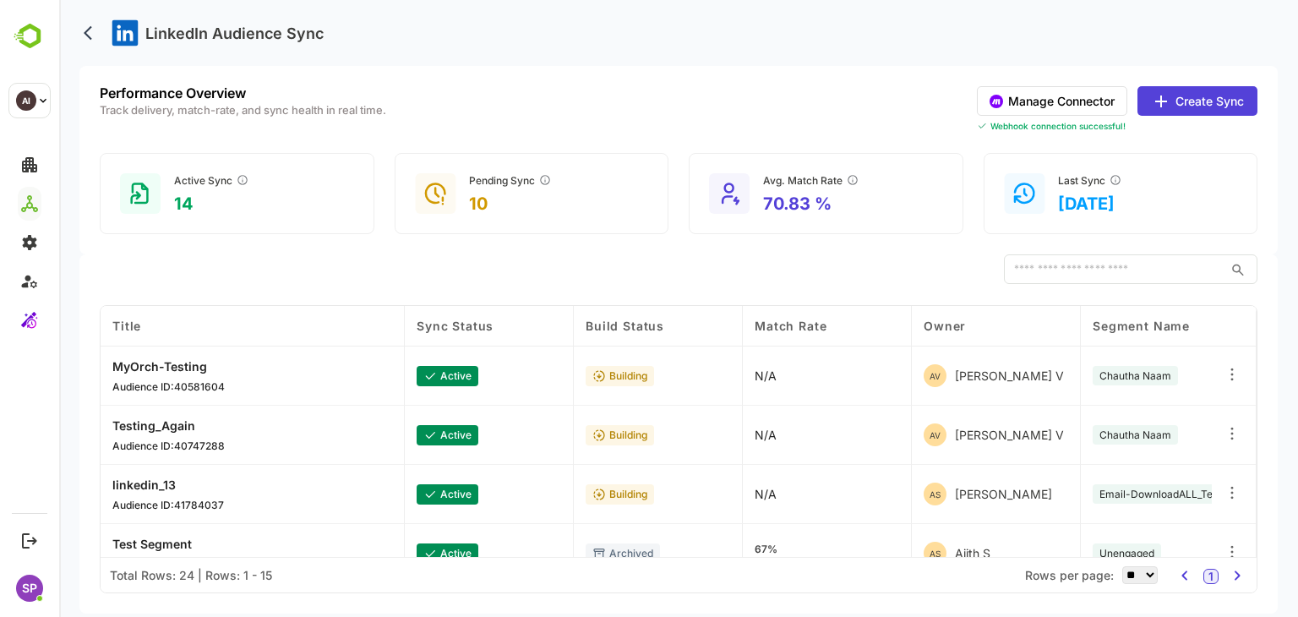
click at [526, 151] on div "Performance Overview Track delivery, match-rate, and sync health in real time. …" at bounding box center [678, 160] width 1198 height 188
click at [86, 31] on icon "back" at bounding box center [88, 33] width 8 height 14
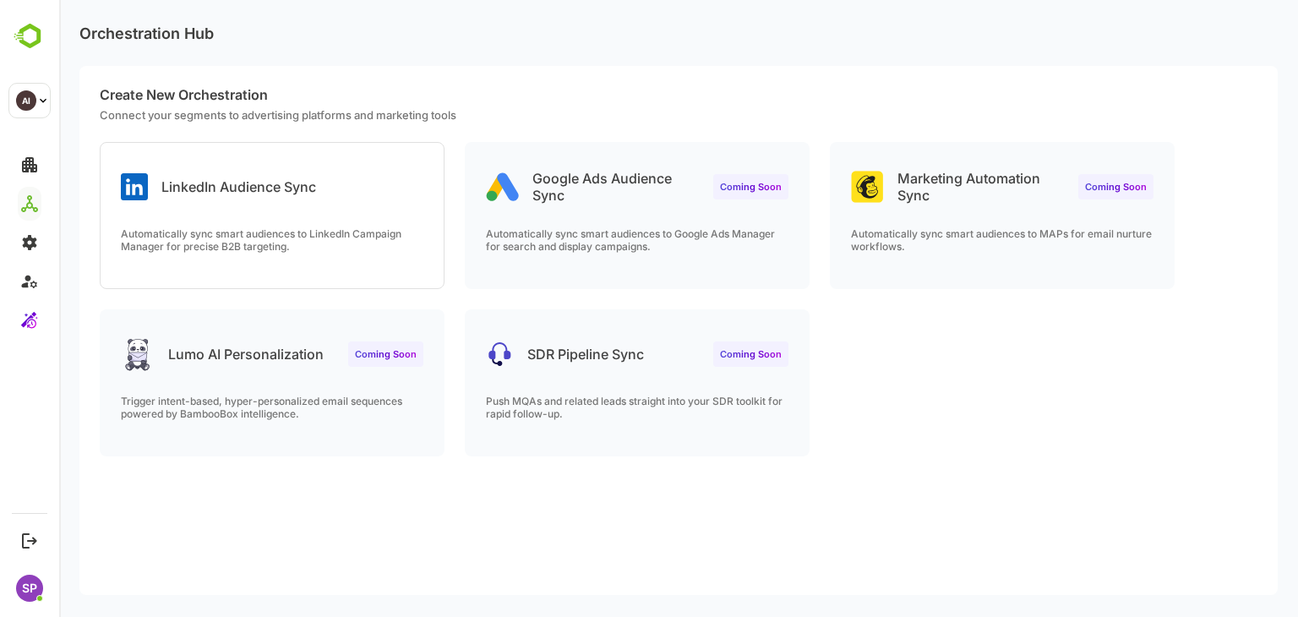
click at [709, 190] on div "Google Ads Audience Sync Coming Soon" at bounding box center [637, 173] width 343 height 61
click at [1033, 210] on div "Marketing Automation Sync Coming Soon Automatically sync smart audiences to MAP…" at bounding box center [1002, 215] width 343 height 145
click at [671, 341] on div "SDR Pipeline Sync Coming Soon" at bounding box center [637, 340] width 343 height 61
click at [352, 362] on div "Coming Soon" at bounding box center [385, 353] width 75 height 25
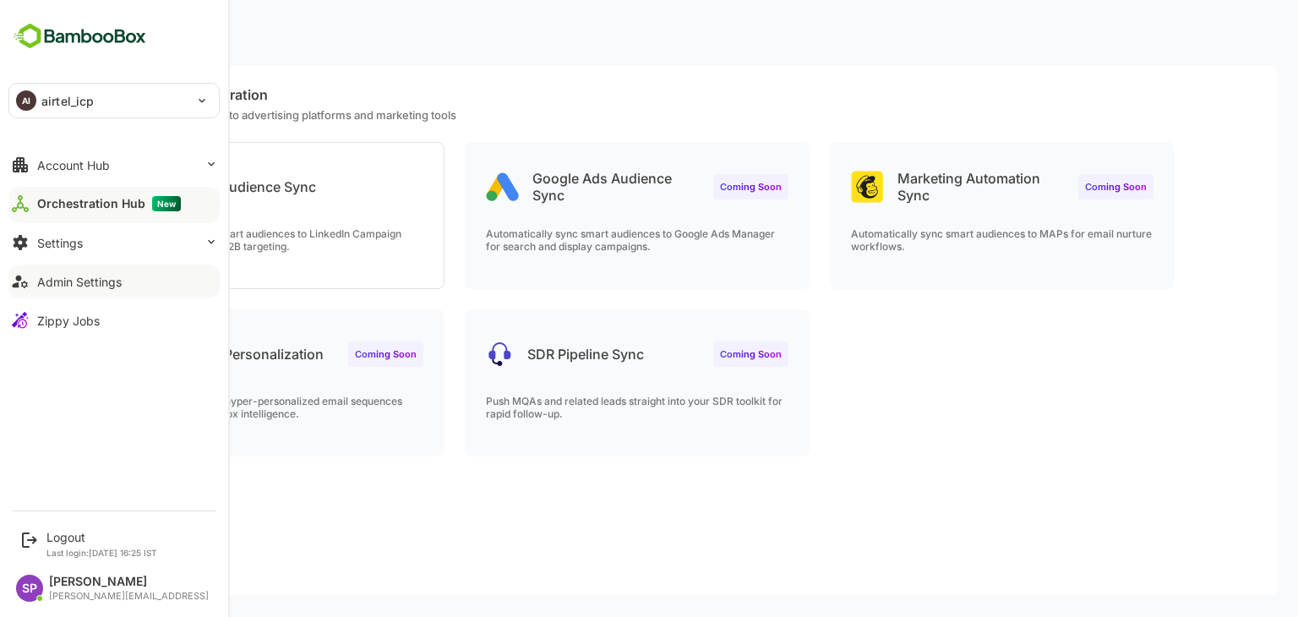
click at [105, 283] on div "Admin Settings" at bounding box center [79, 282] width 84 height 14
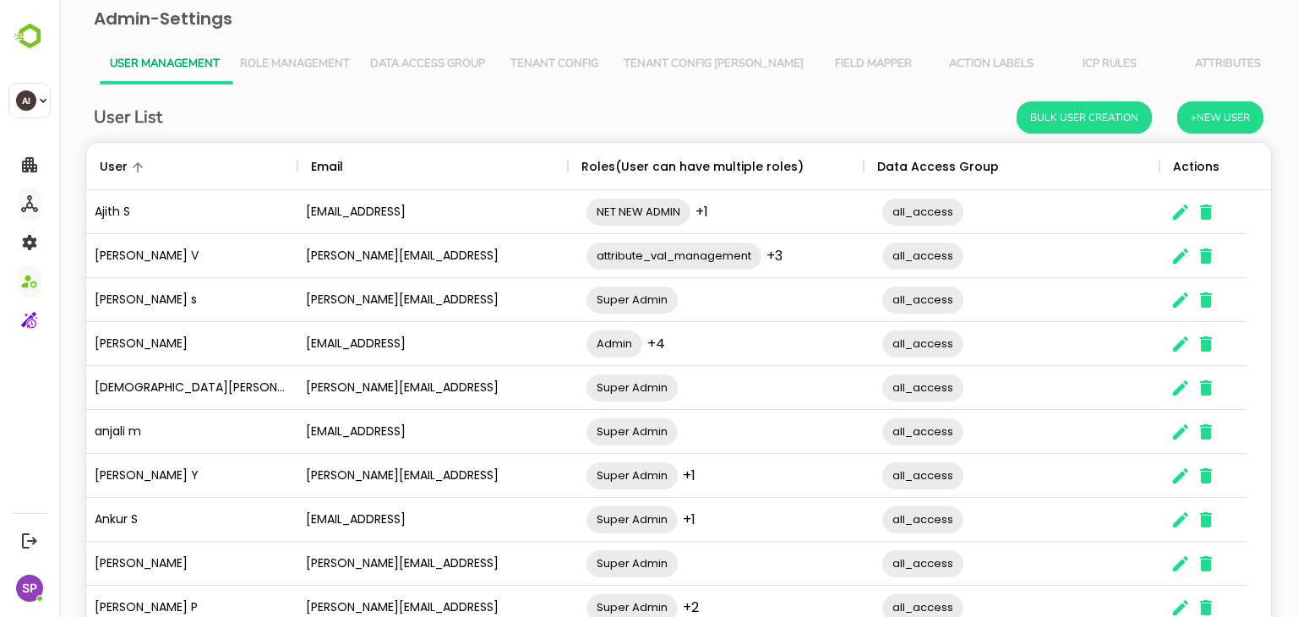
scroll to position [482, 1159]
click at [553, 57] on span "Tenant Config" at bounding box center [554, 64] width 98 height 14
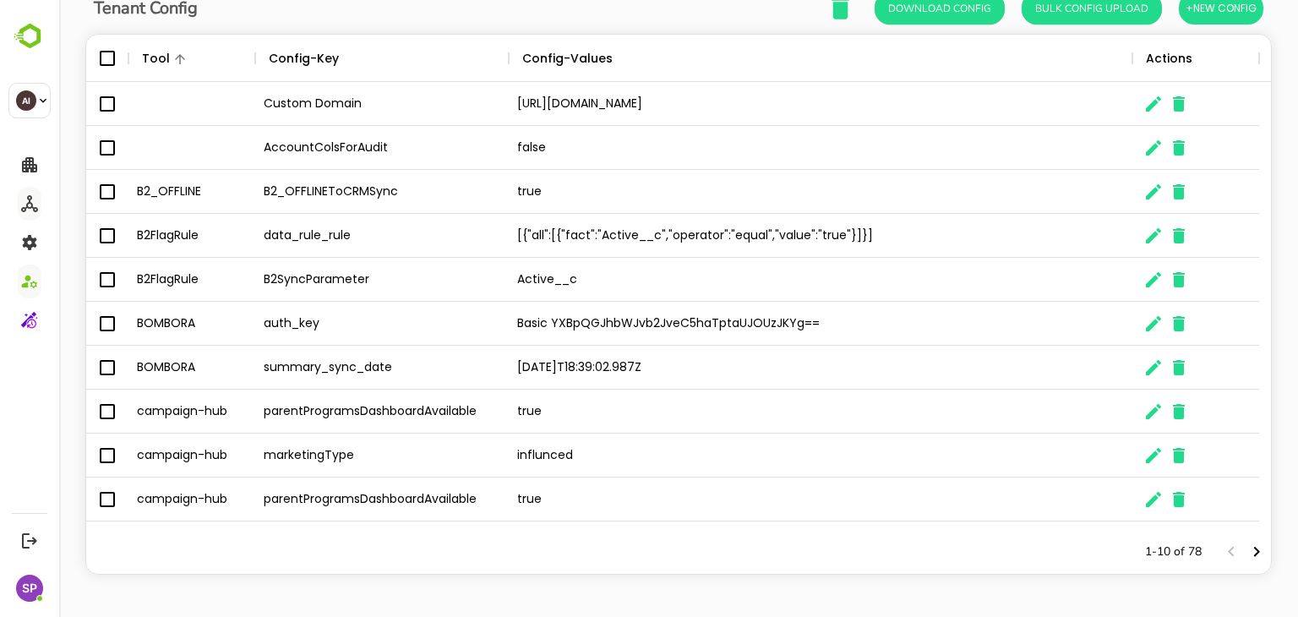
scroll to position [0, 0]
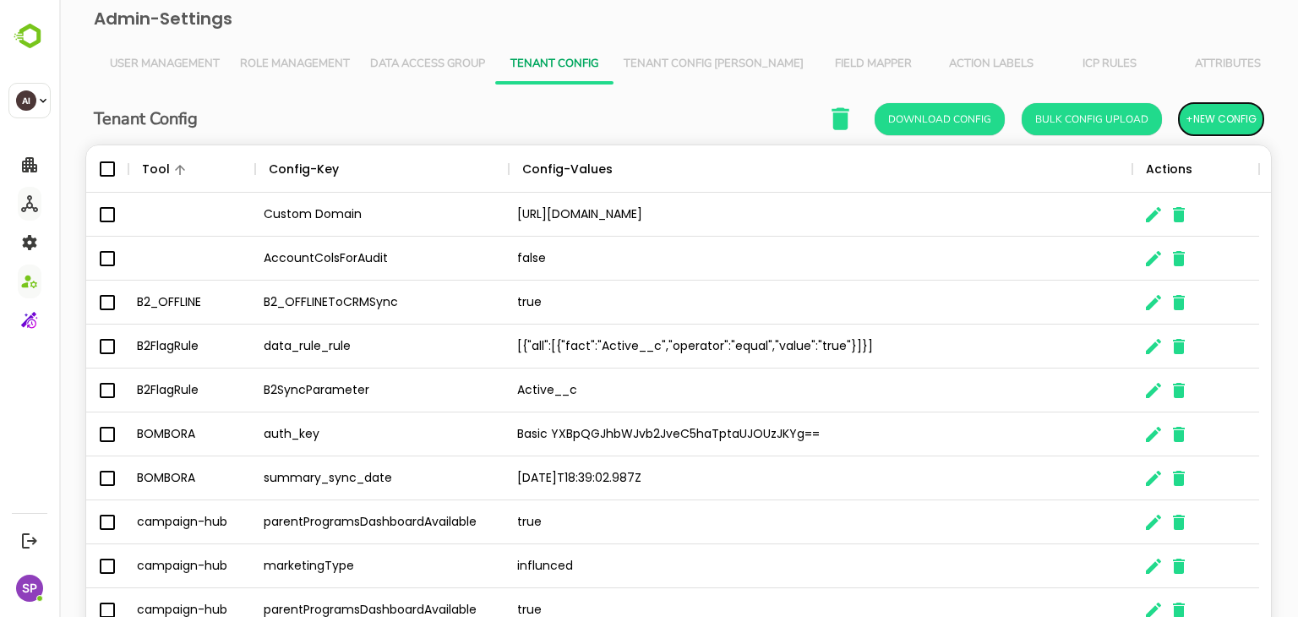
click at [1216, 125] on span "+New Config" at bounding box center [1220, 119] width 71 height 22
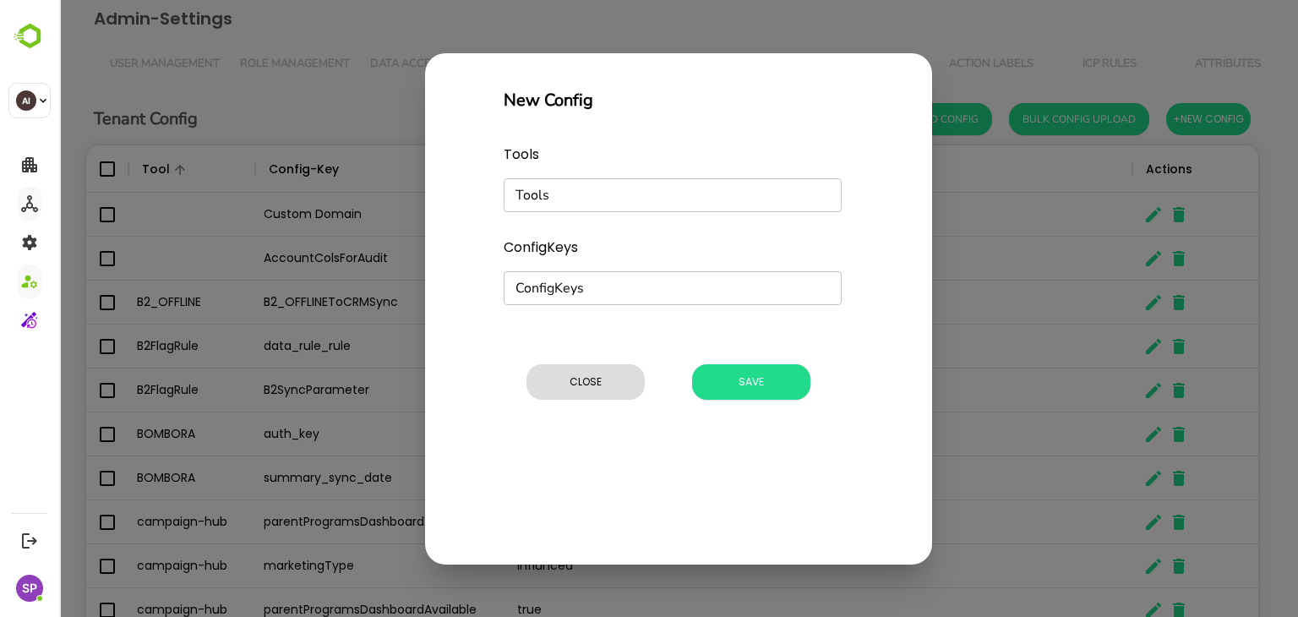
click at [720, 198] on input "Tools" at bounding box center [659, 195] width 300 height 24
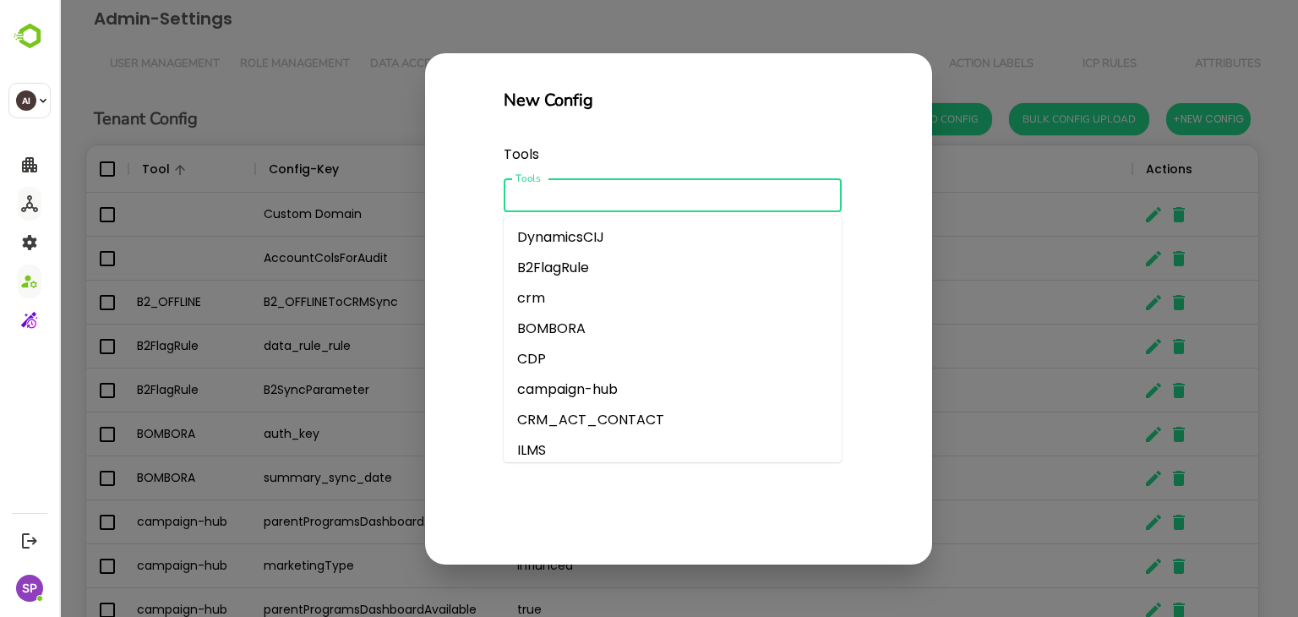
paste input "**********"
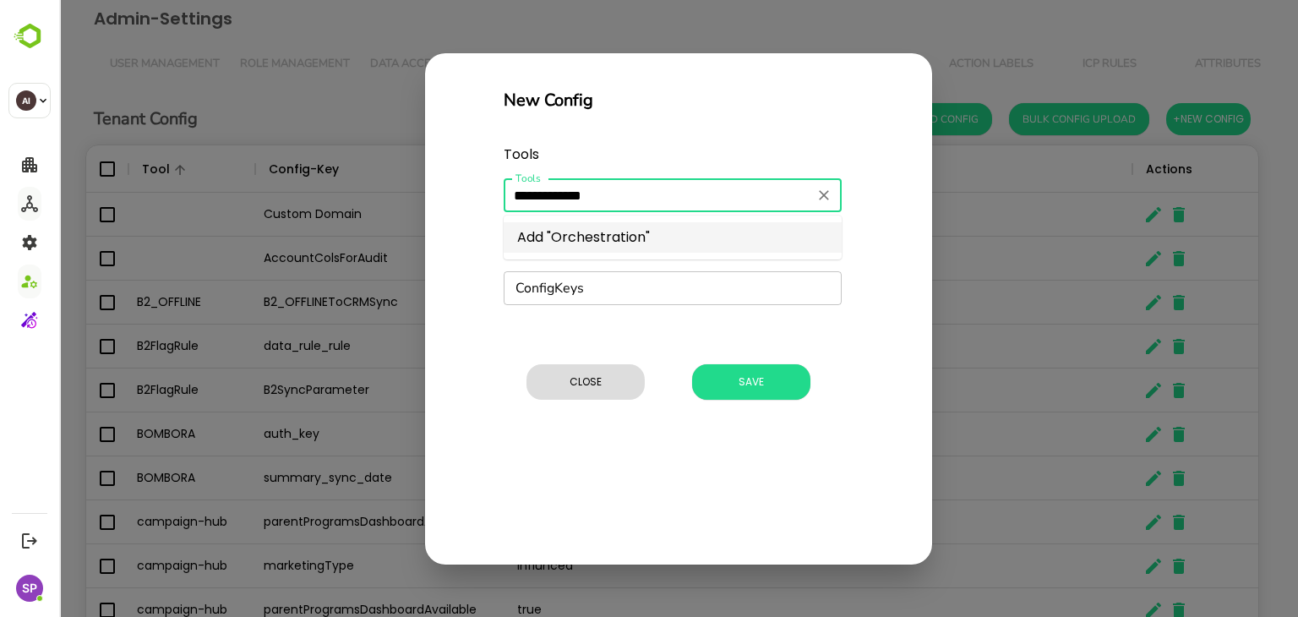
click at [649, 241] on li "Add "Orchestration"" at bounding box center [673, 237] width 338 height 30
type input "**********"
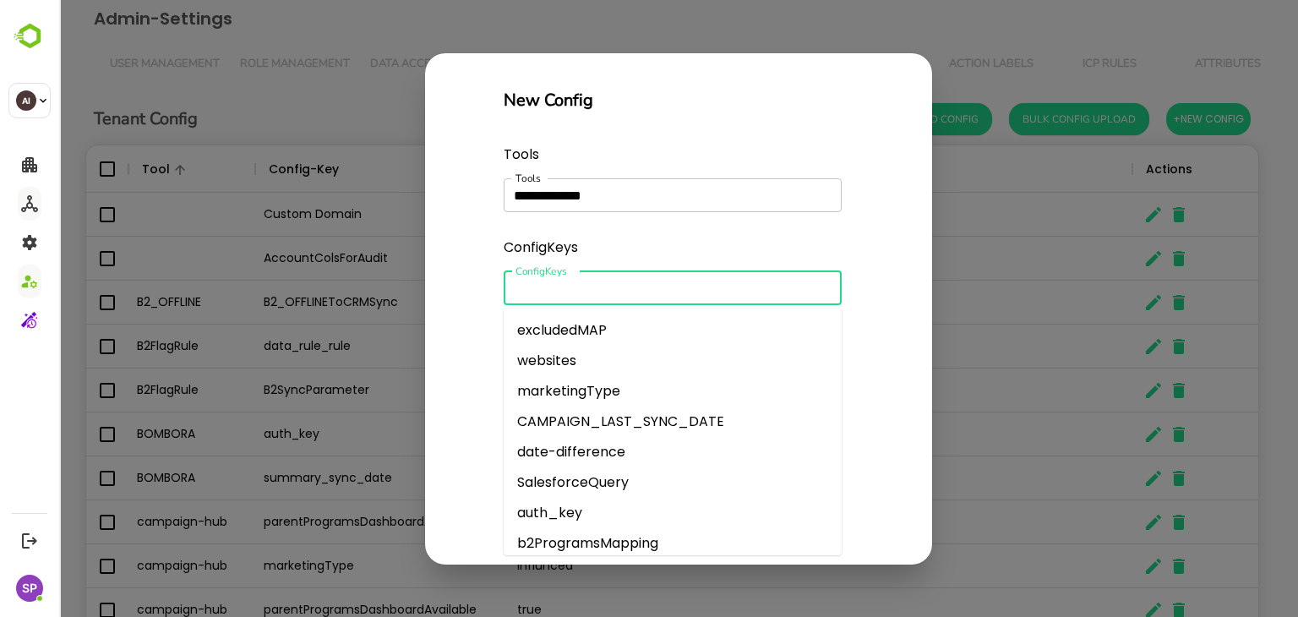
click at [612, 284] on input "Tools" at bounding box center [659, 288] width 300 height 24
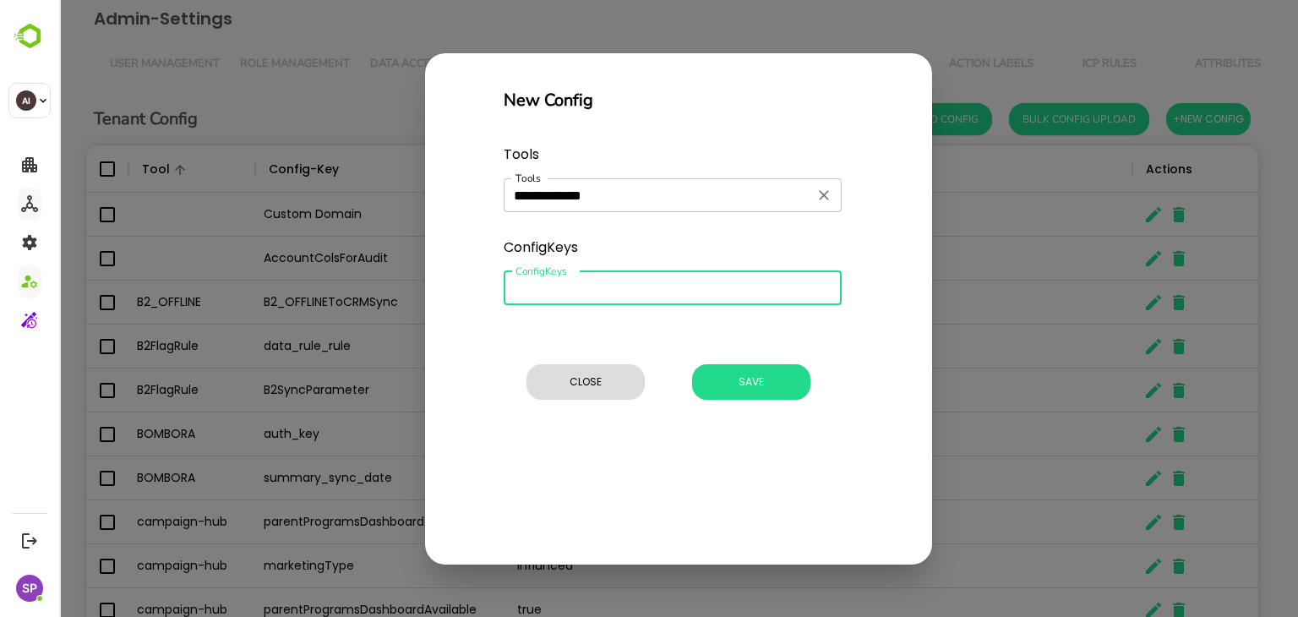
paste input "*********"
click at [666, 316] on li "Add "EnableAll"" at bounding box center [673, 330] width 338 height 30
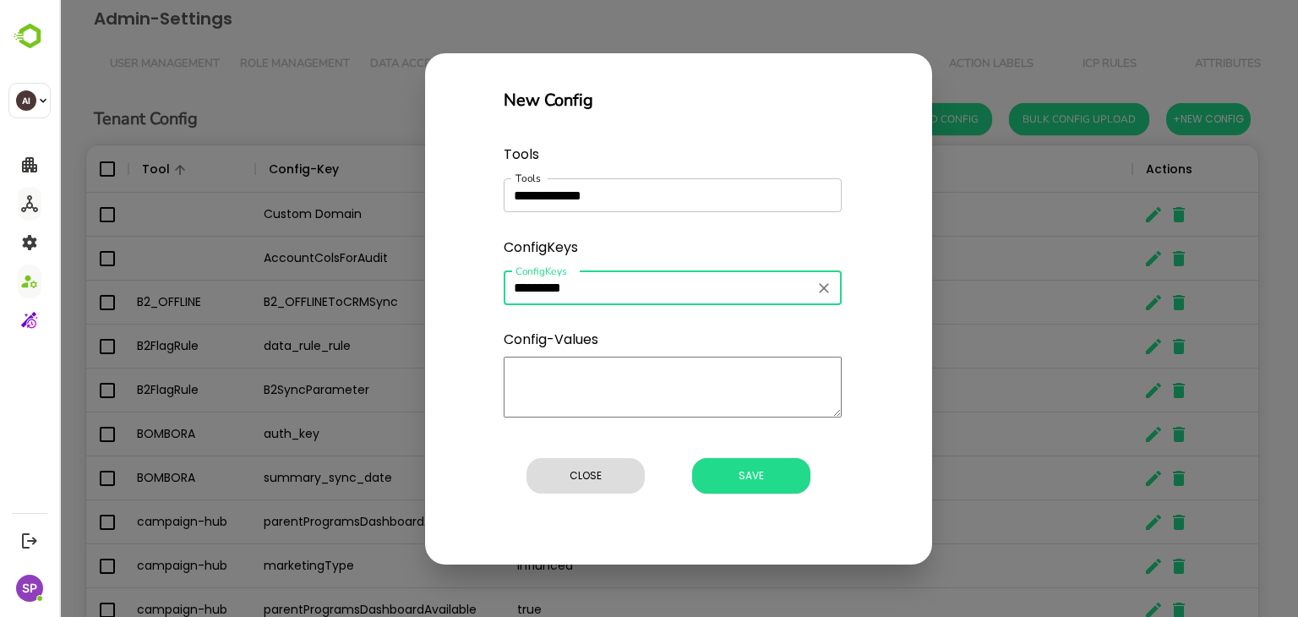
type input "*********"
click at [683, 390] on textarea "minimum height" at bounding box center [673, 387] width 338 height 61
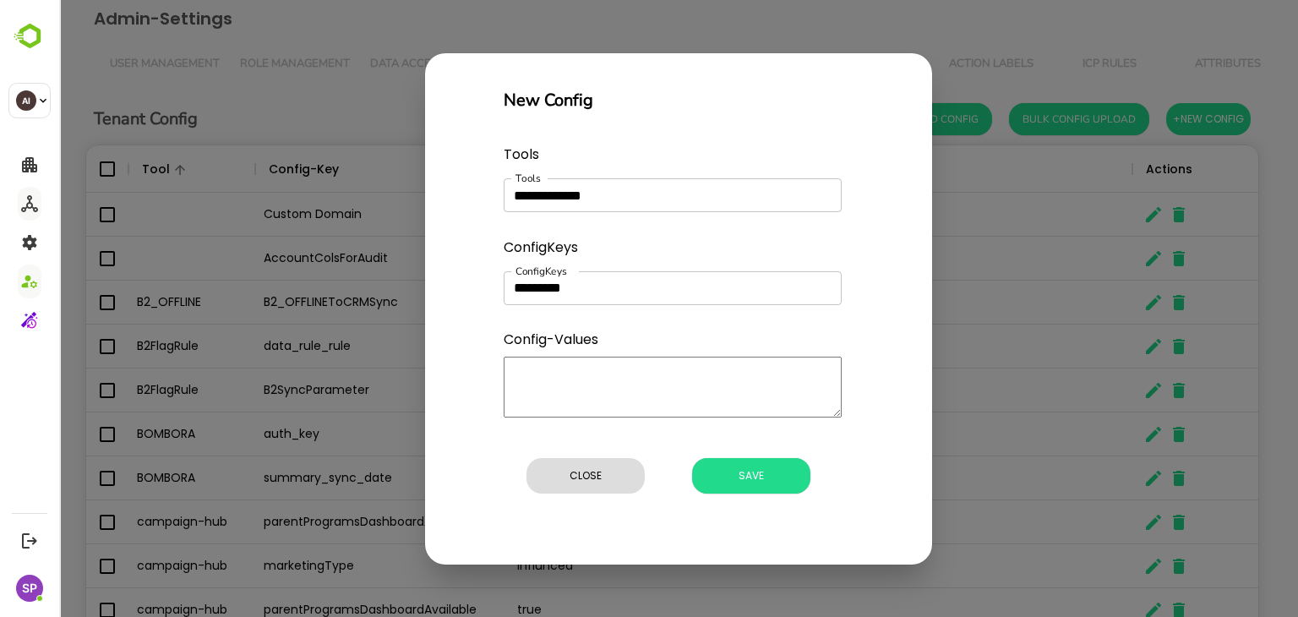
type textarea "*"
type textarea "**"
type textarea "*"
type textarea "***"
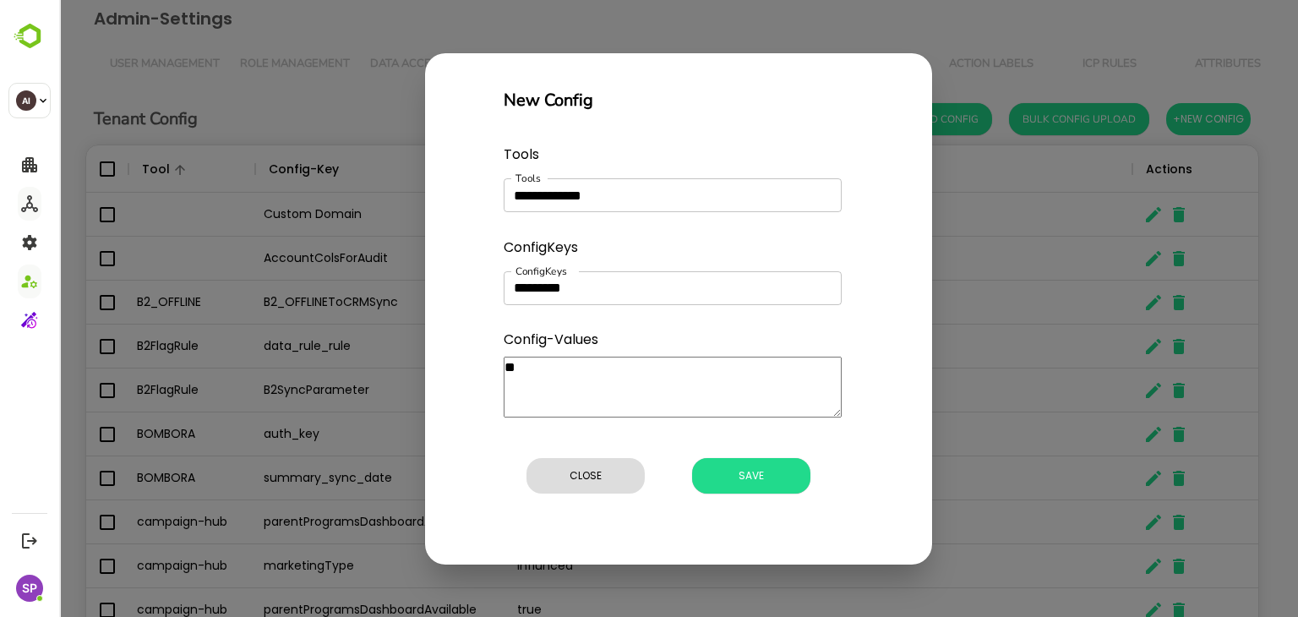
type textarea "*"
type textarea "****"
type textarea "*"
type textarea "****"
click at [748, 467] on span "Save" at bounding box center [750, 476] width 101 height 22
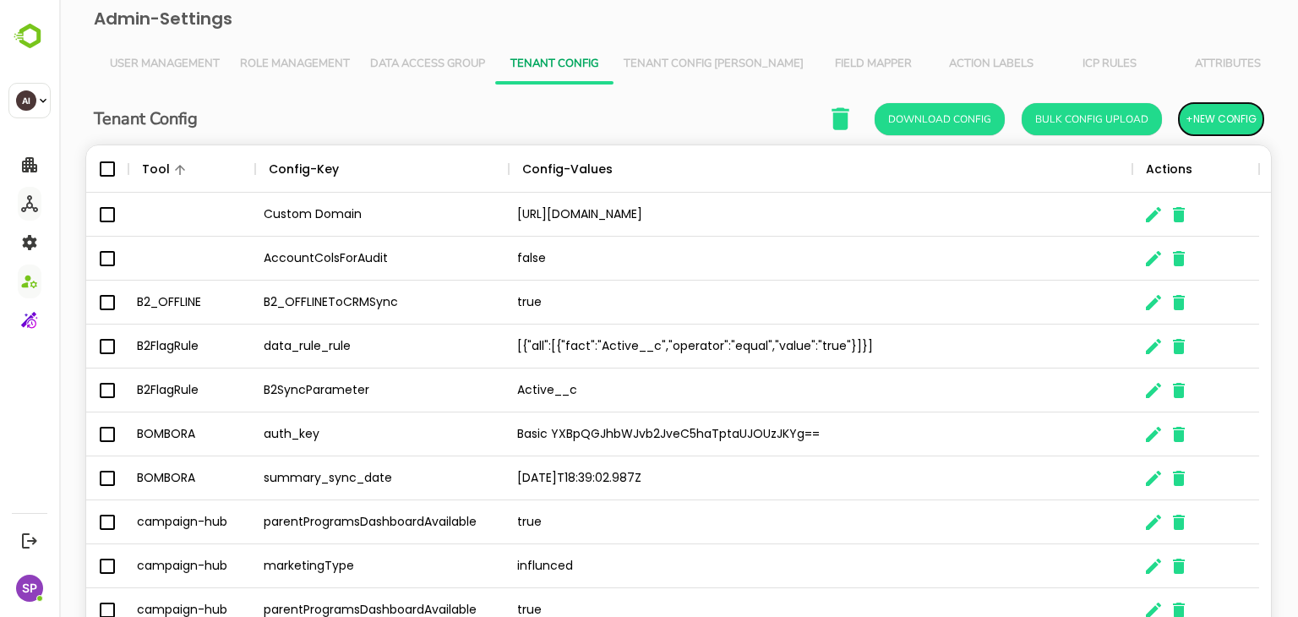
scroll to position [14, 14]
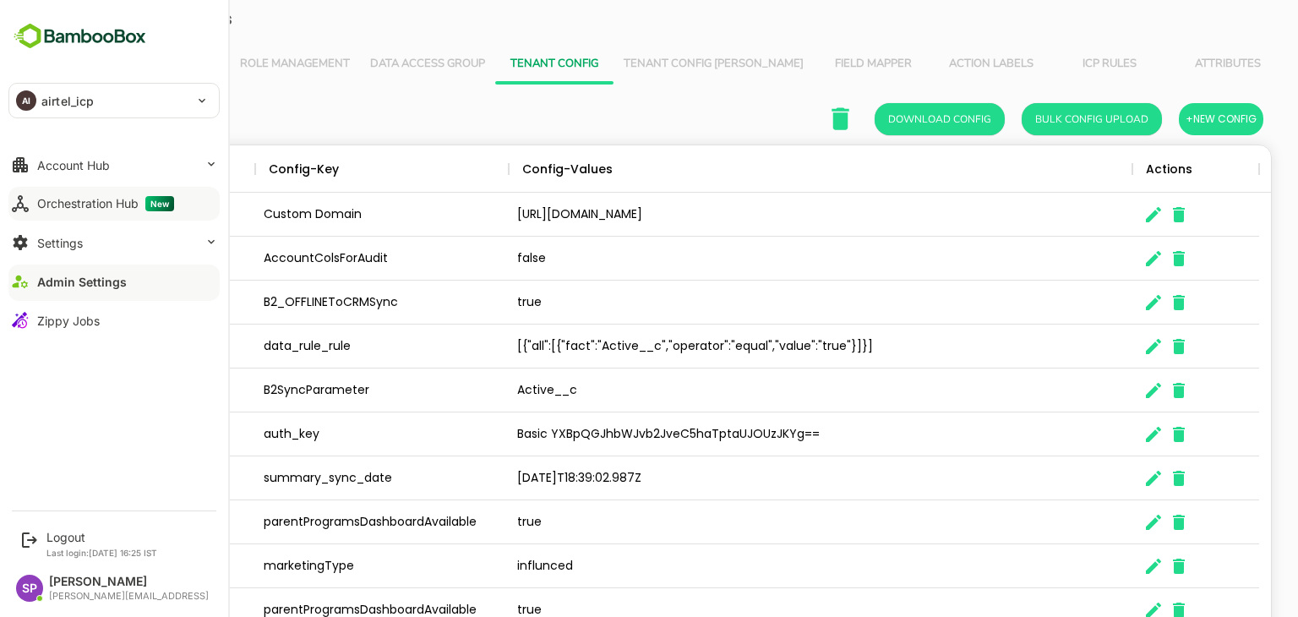
click at [164, 199] on span "New" at bounding box center [159, 203] width 29 height 15
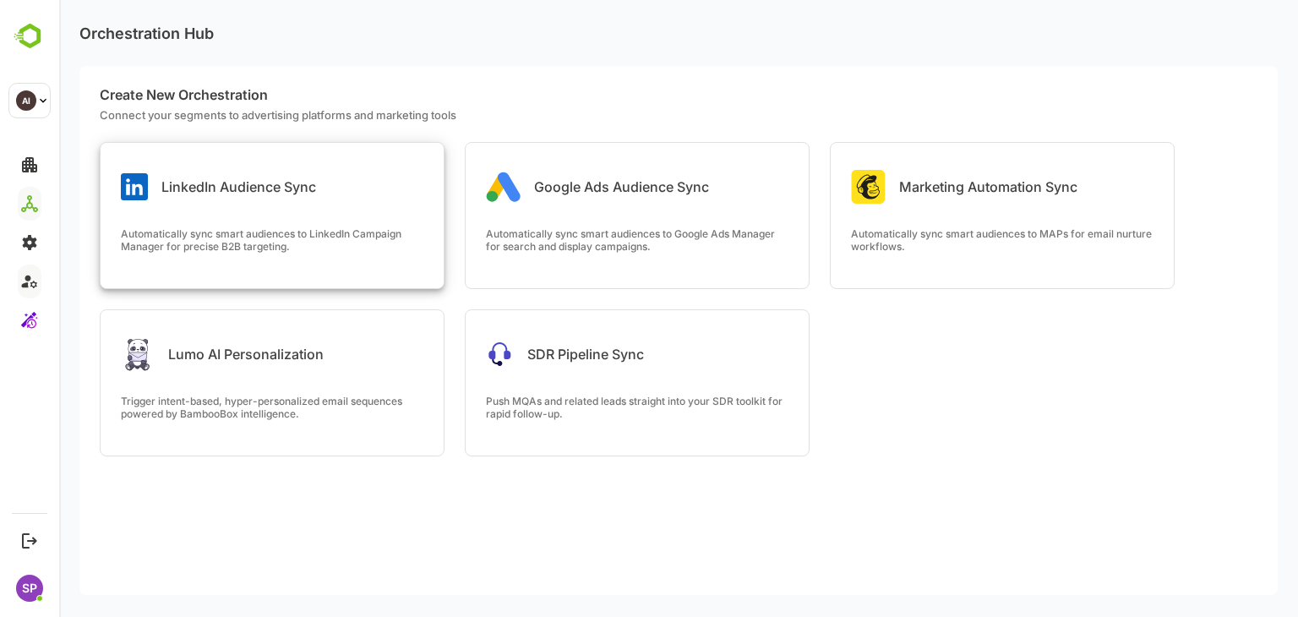
click at [368, 223] on div "LinkedIn Audience Sync Automatically sync smart audiences to LinkedIn Campaign …" at bounding box center [272, 215] width 343 height 145
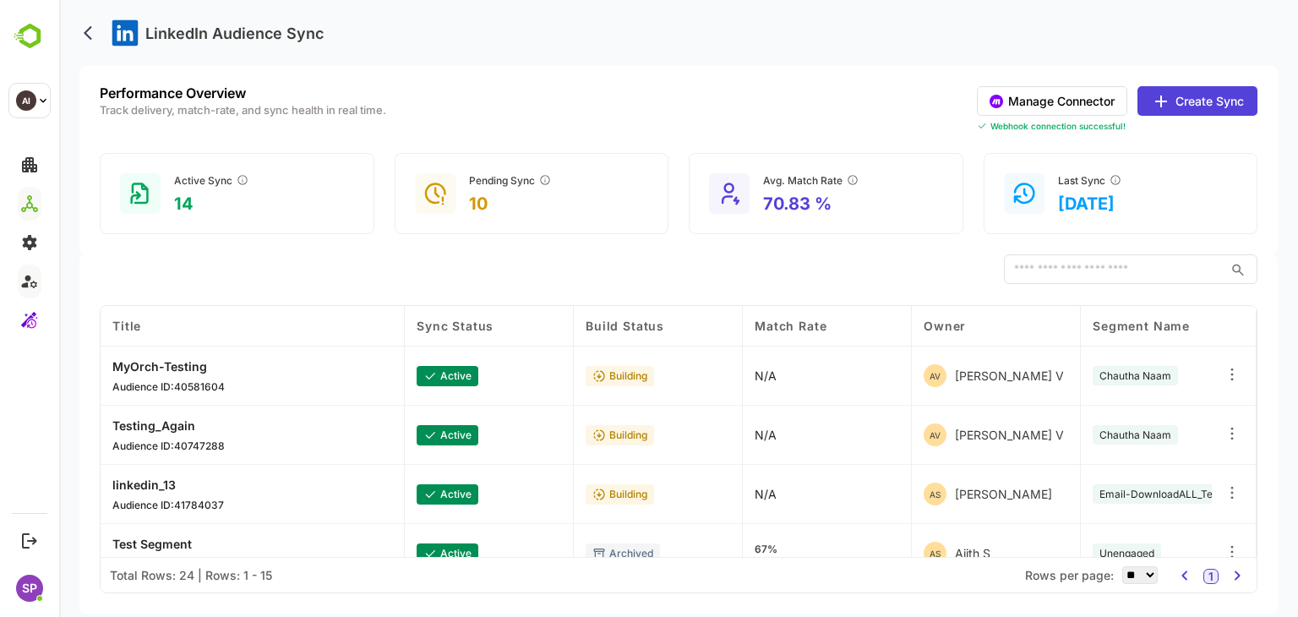
click at [84, 31] on icon "back" at bounding box center [92, 33] width 17 height 17
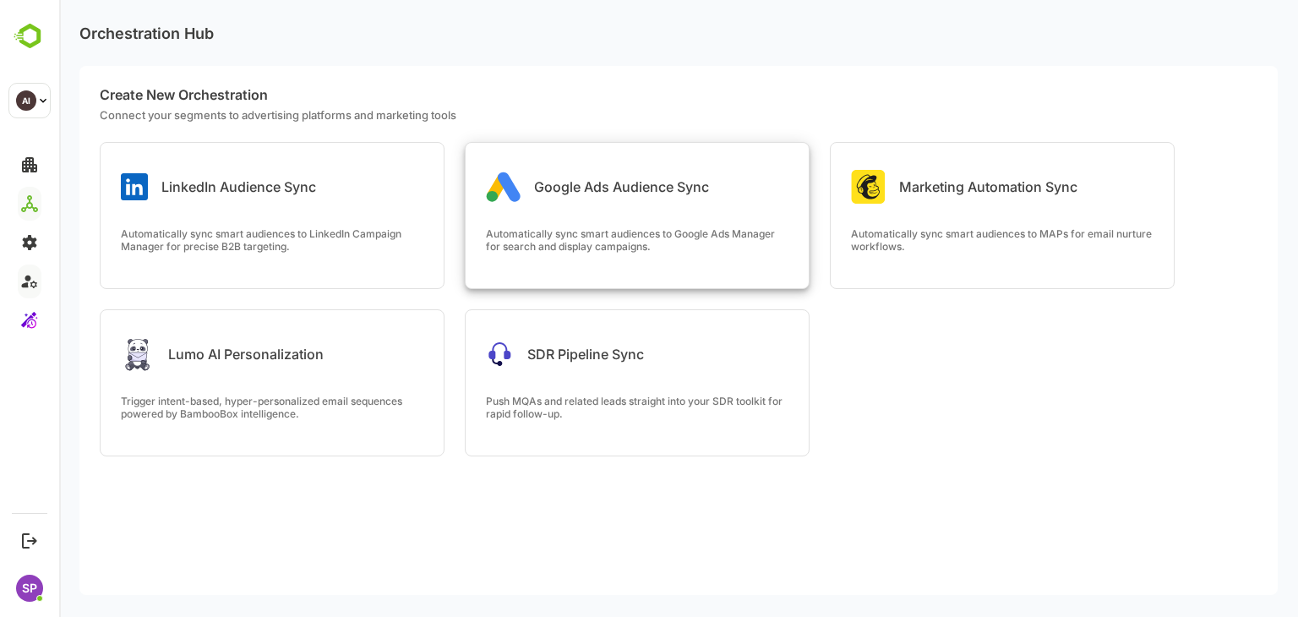
click at [593, 195] on div "Google Ads Audience Sync" at bounding box center [597, 187] width 223 height 34
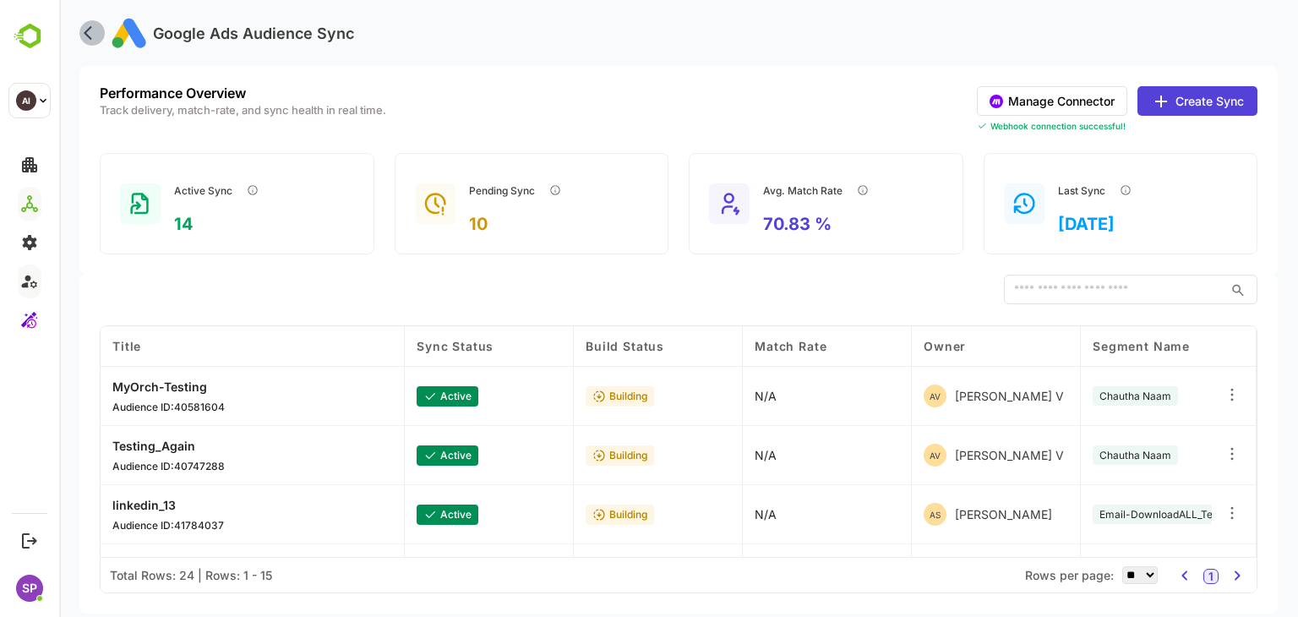
click at [87, 34] on icon "back" at bounding box center [92, 33] width 17 height 17
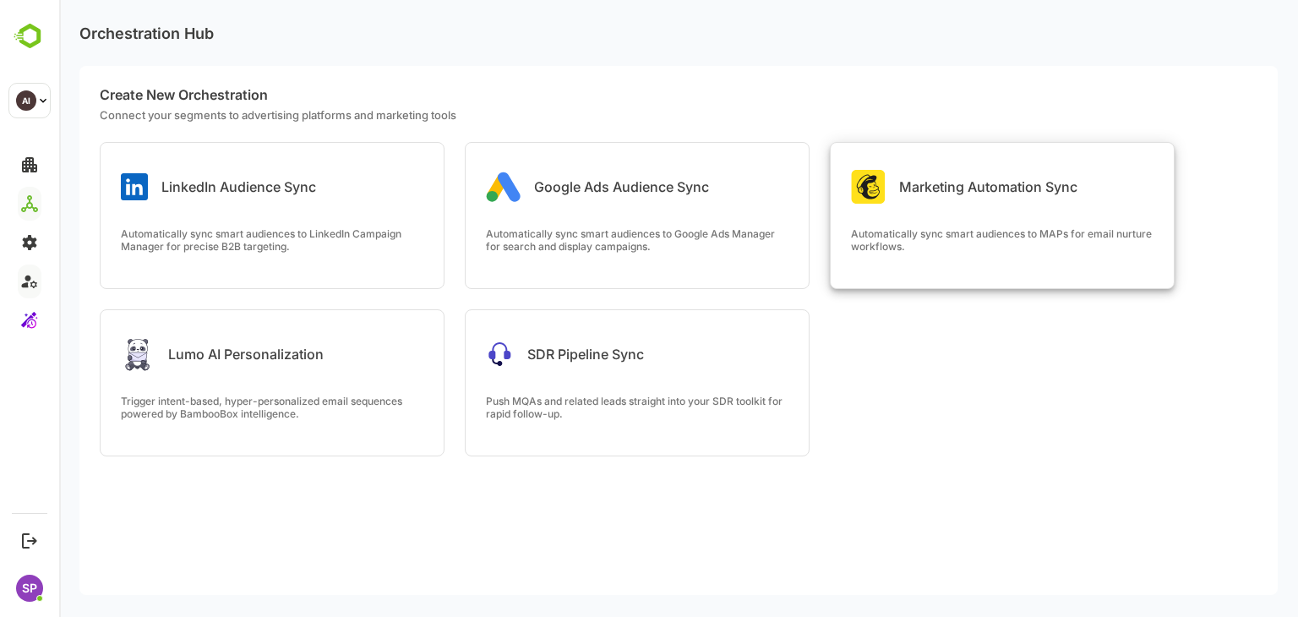
click at [1023, 188] on p "Marketing Automation Sync" at bounding box center [988, 186] width 178 height 17
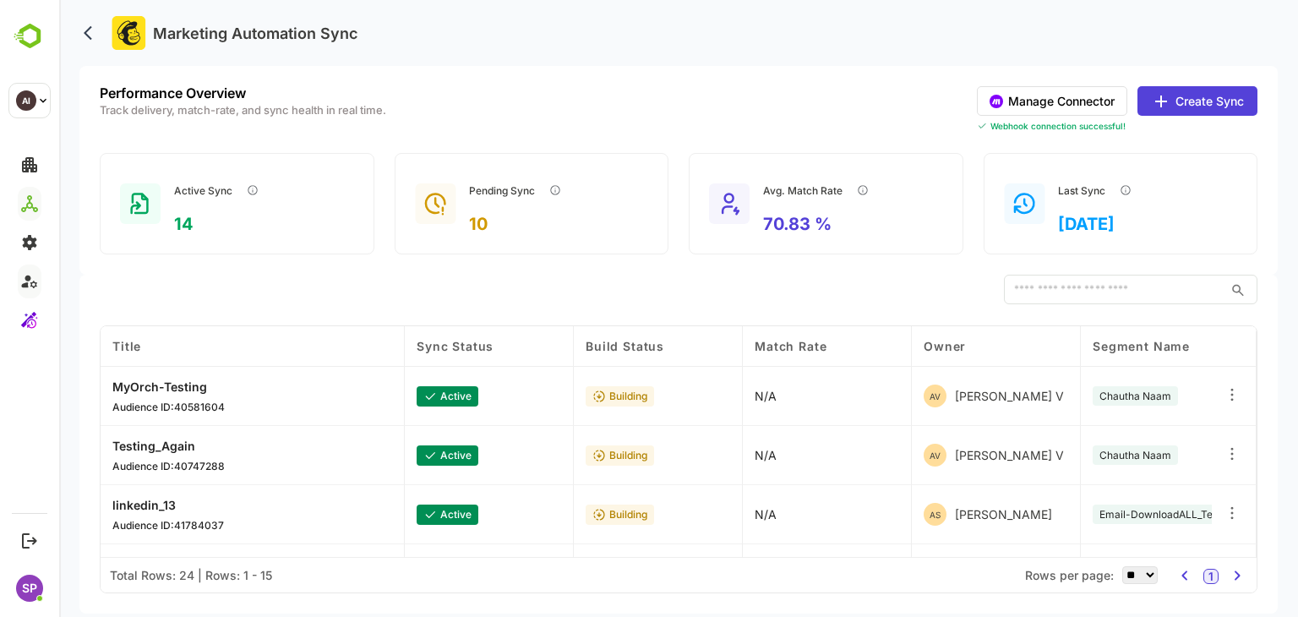
click at [90, 36] on icon "back" at bounding box center [92, 33] width 17 height 17
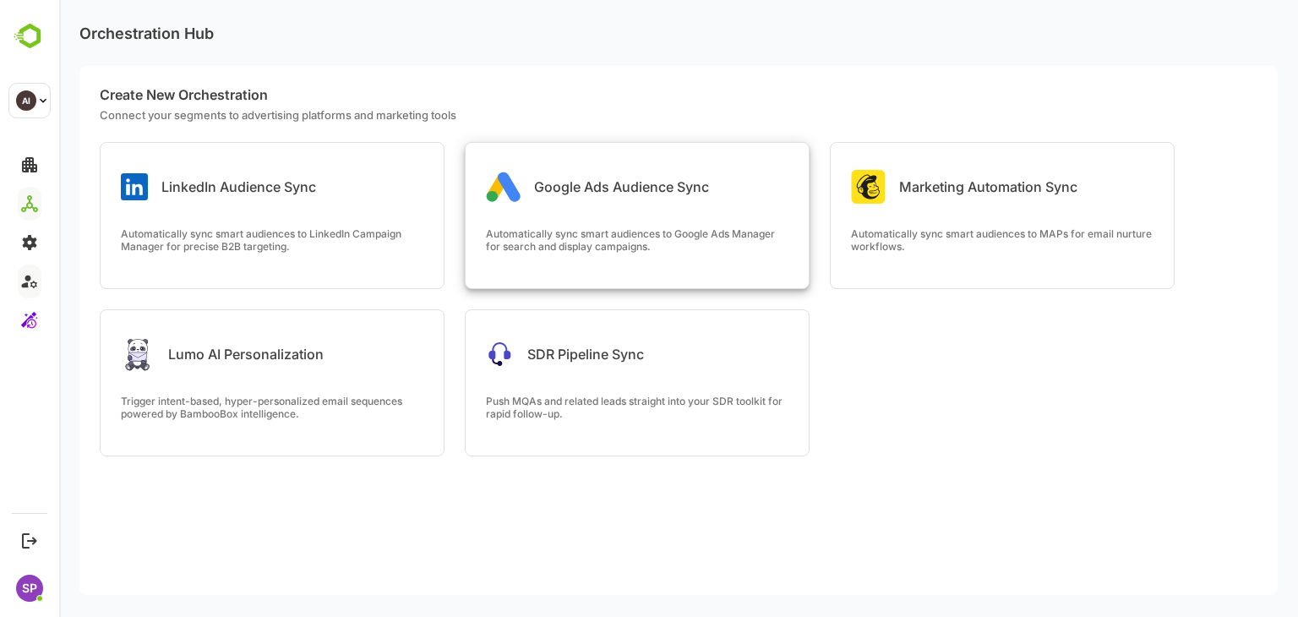
click at [712, 235] on p "Automatically sync smart audiences to Google Ads Manager for search and display…" at bounding box center [637, 239] width 302 height 25
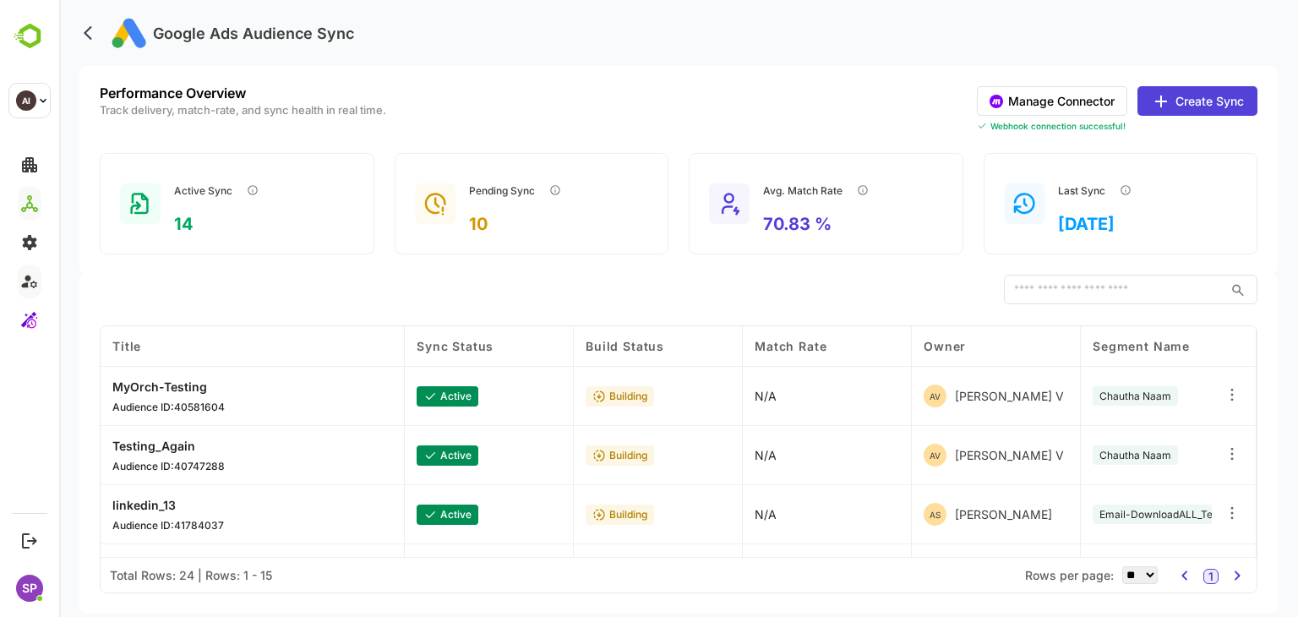
click at [88, 28] on icon "back" at bounding box center [92, 33] width 17 height 17
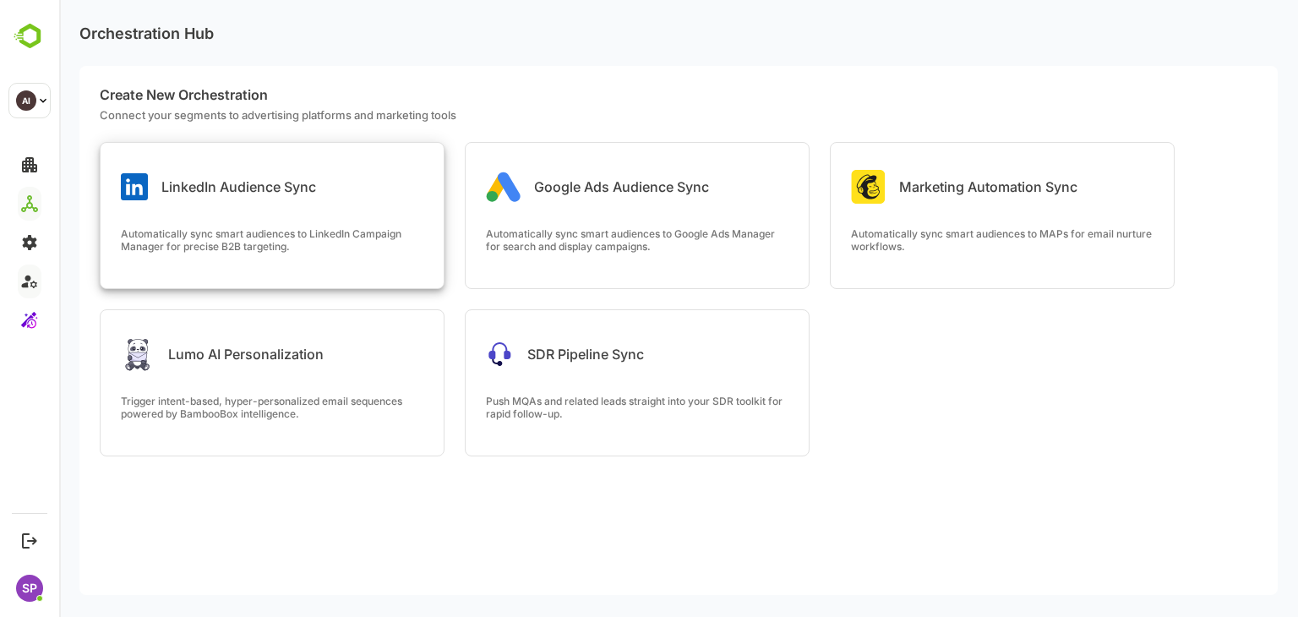
click at [272, 239] on p "Automatically sync smart audiences to LinkedIn Campaign Manager for precise B2B…" at bounding box center [272, 239] width 302 height 25
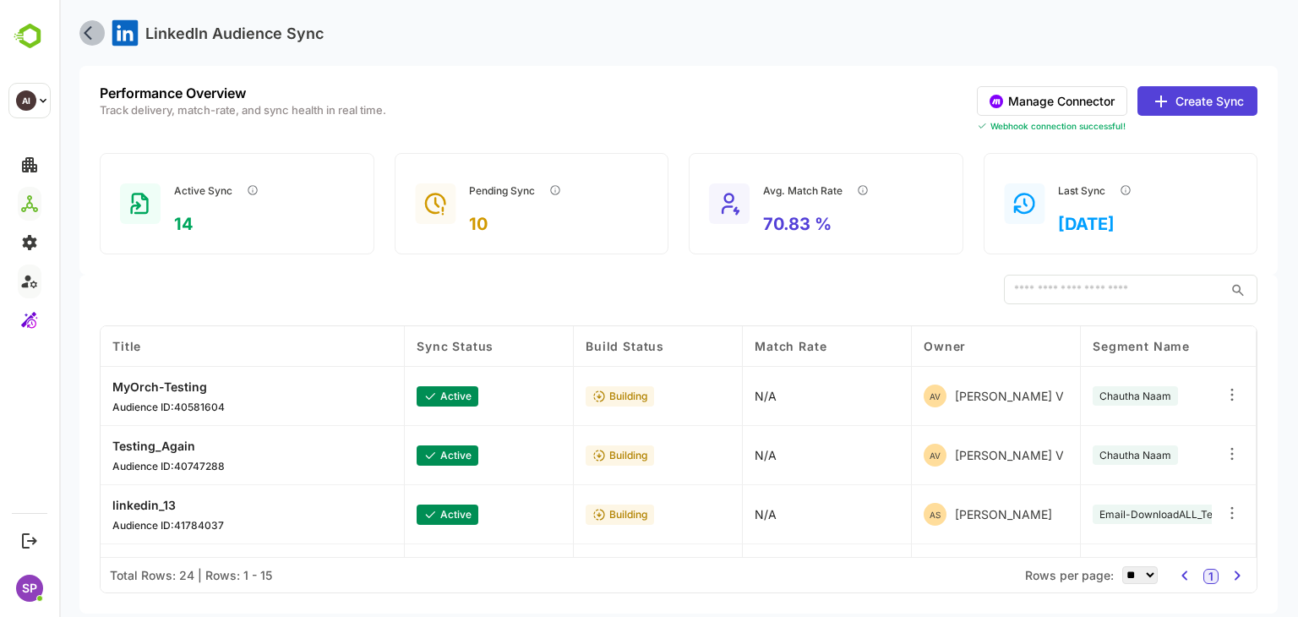
click at [85, 28] on icon "back" at bounding box center [92, 33] width 17 height 17
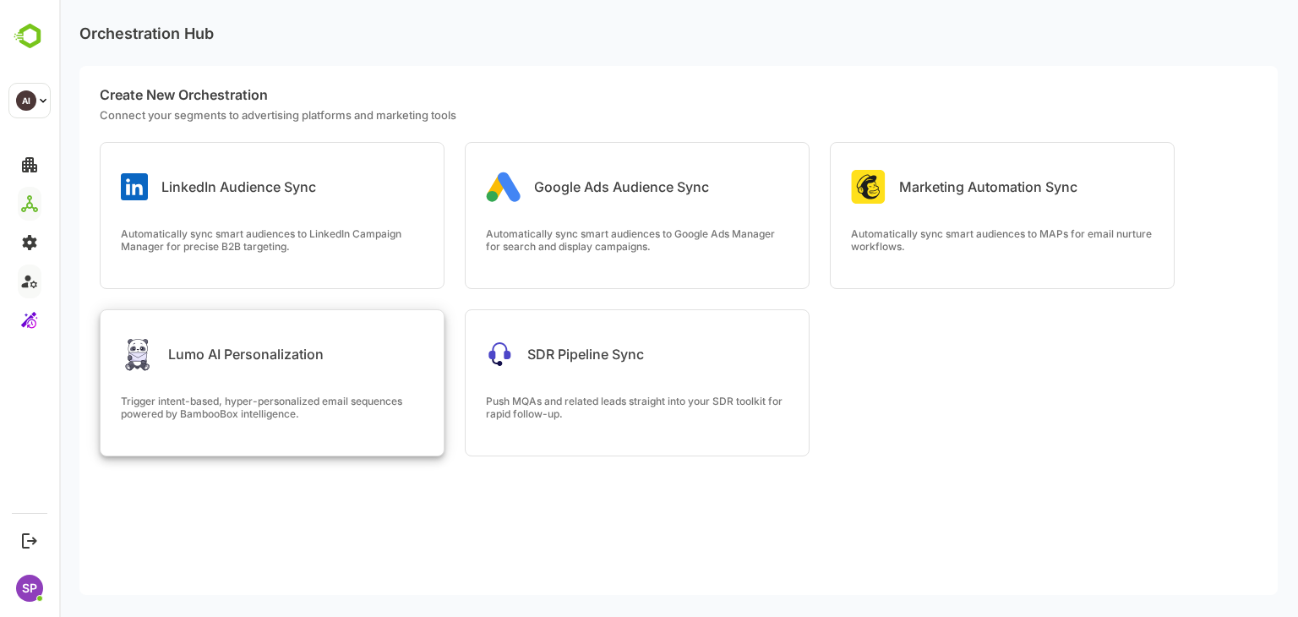
click at [248, 376] on div "Lumo AI Personalization Trigger intent-based, hyper-personalized email sequence…" at bounding box center [272, 382] width 343 height 145
click at [666, 339] on div "SDR Pipeline Sync" at bounding box center [637, 340] width 343 height 61
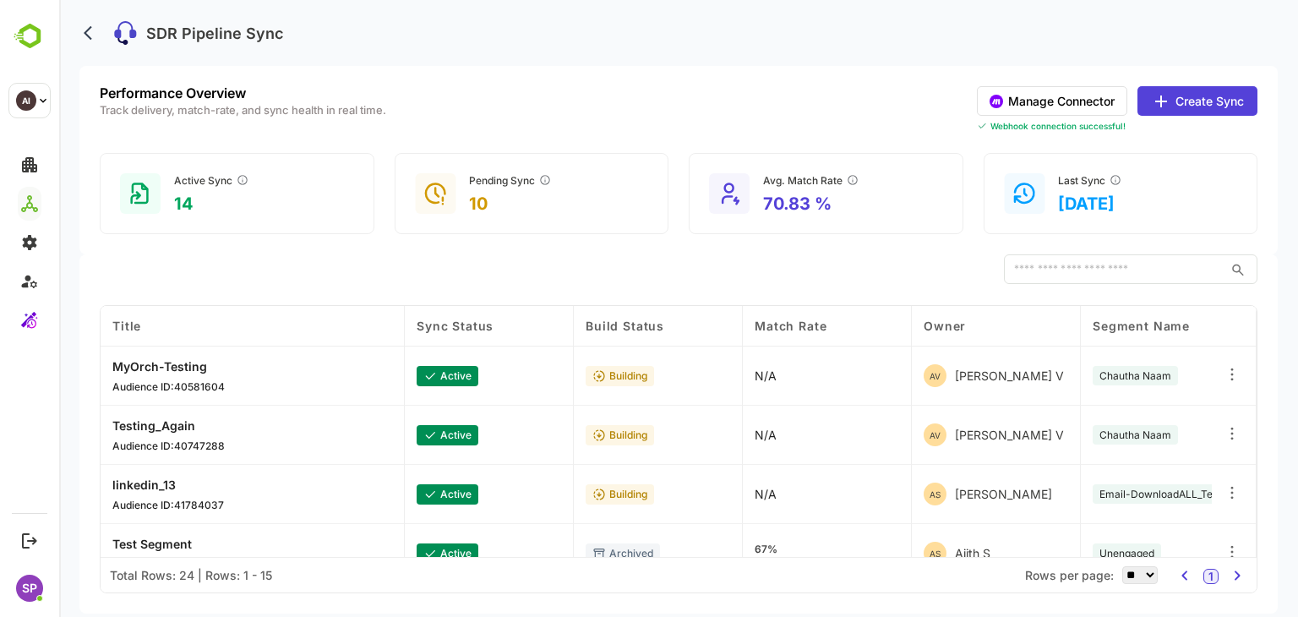
click at [1205, 102] on button "Create Sync" at bounding box center [1197, 101] width 120 height 30
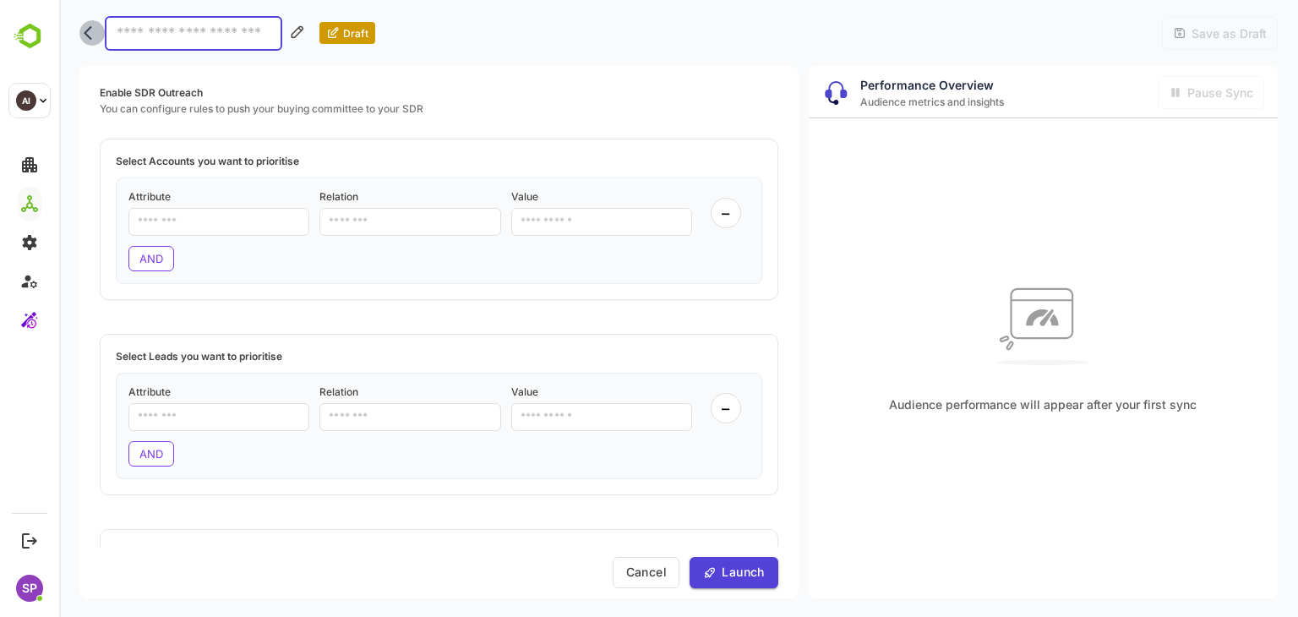
click at [86, 34] on icon "back" at bounding box center [88, 33] width 8 height 14
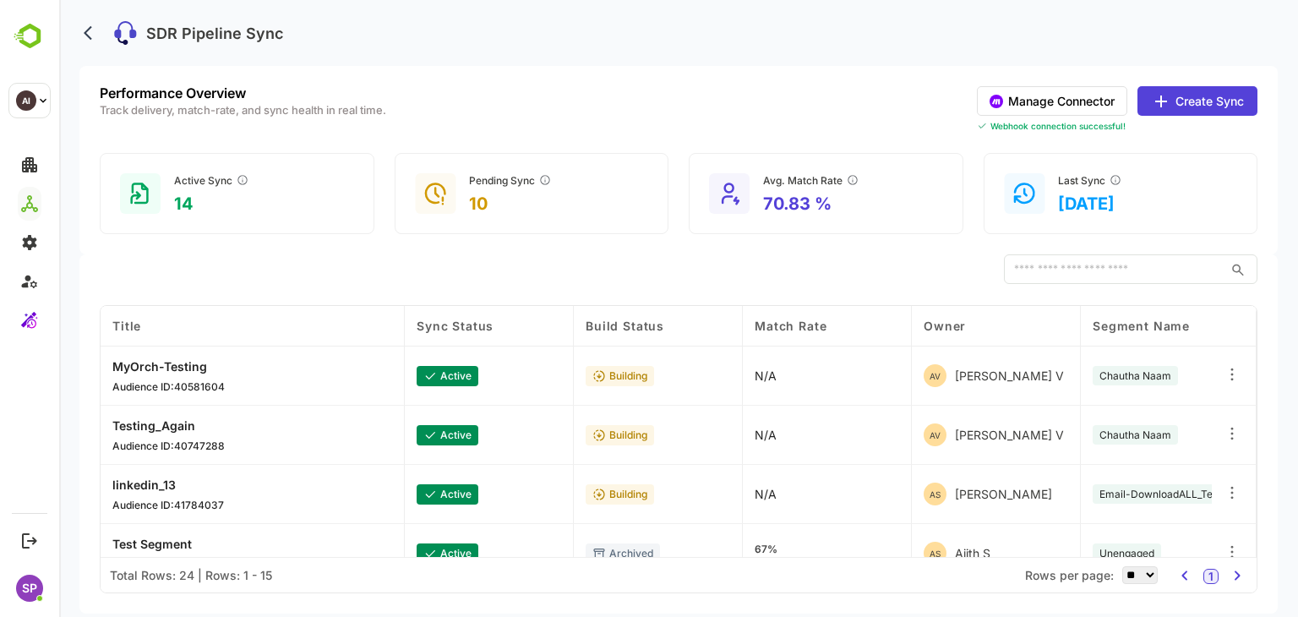
click at [188, 370] on p "MyOrch-Testing" at bounding box center [168, 366] width 112 height 14
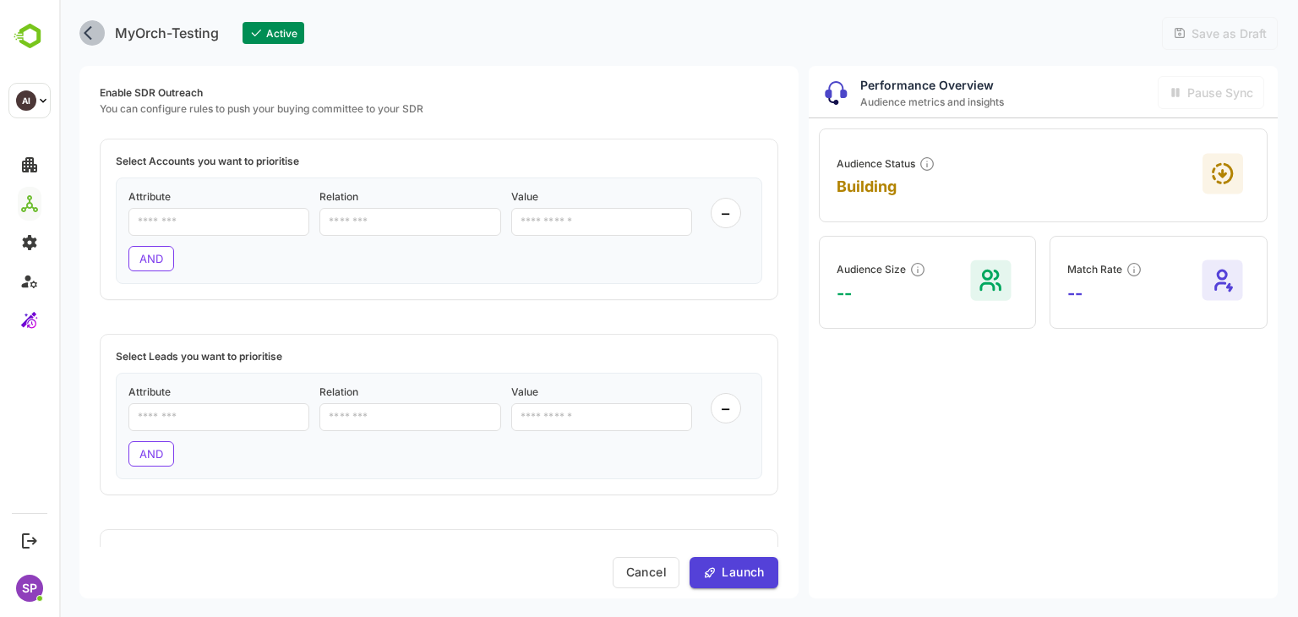
click at [85, 33] on icon "back" at bounding box center [88, 33] width 8 height 14
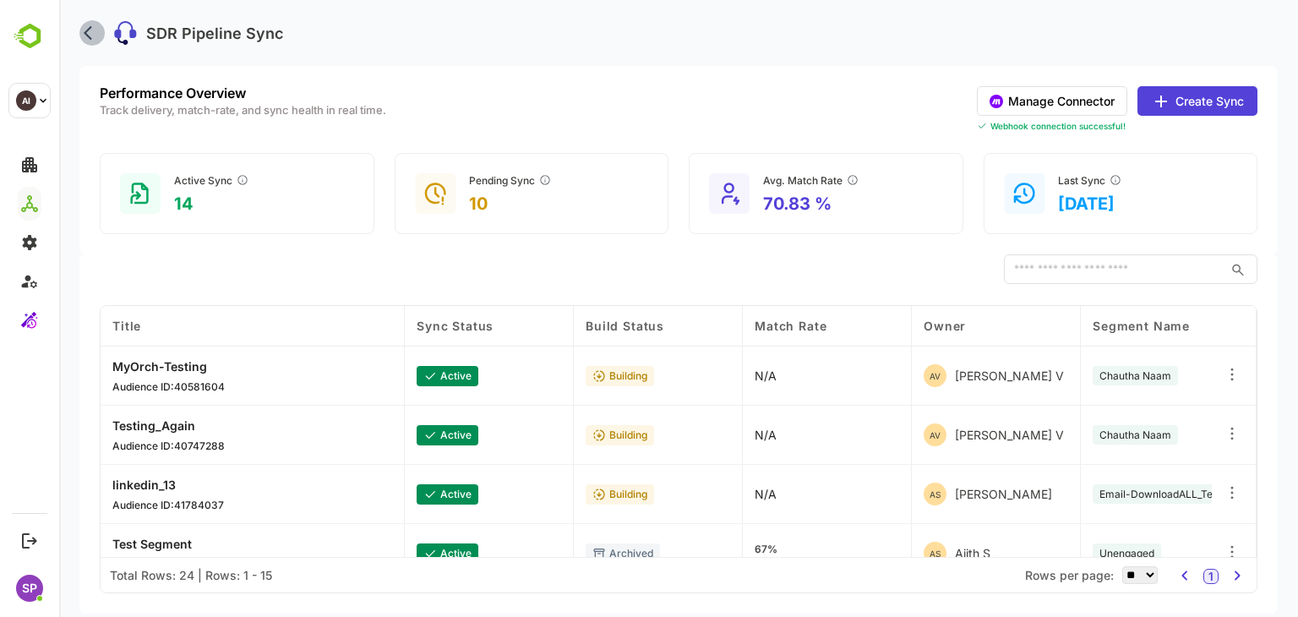
click at [85, 33] on icon "back" at bounding box center [88, 33] width 8 height 14
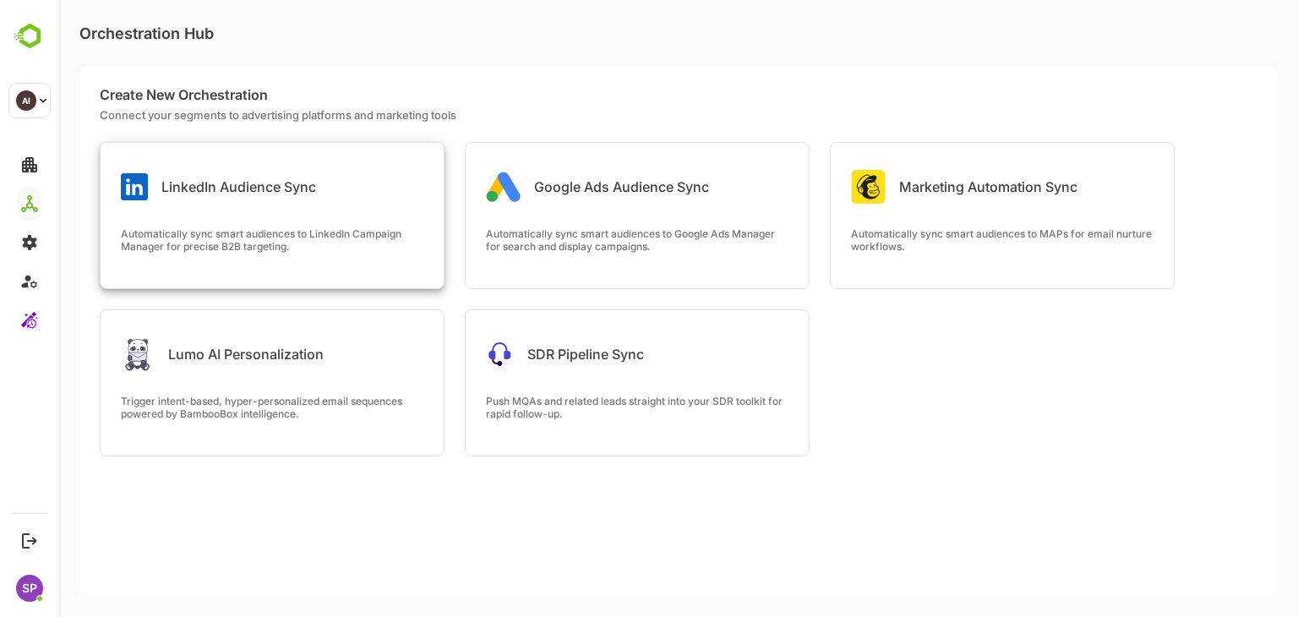
click at [257, 193] on p "LinkedIn Audience Sync" at bounding box center [238, 186] width 155 height 17
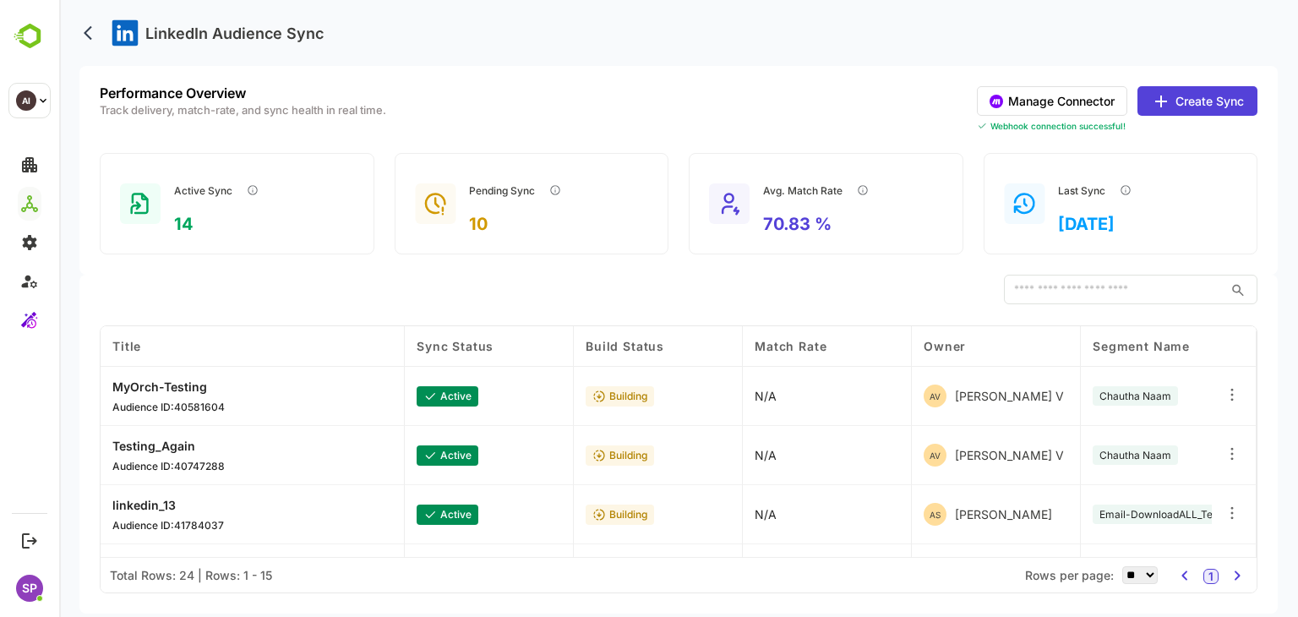
click at [169, 393] on div "MyOrch-Testing Audience ID: 40581604" at bounding box center [168, 396] width 112 height 34
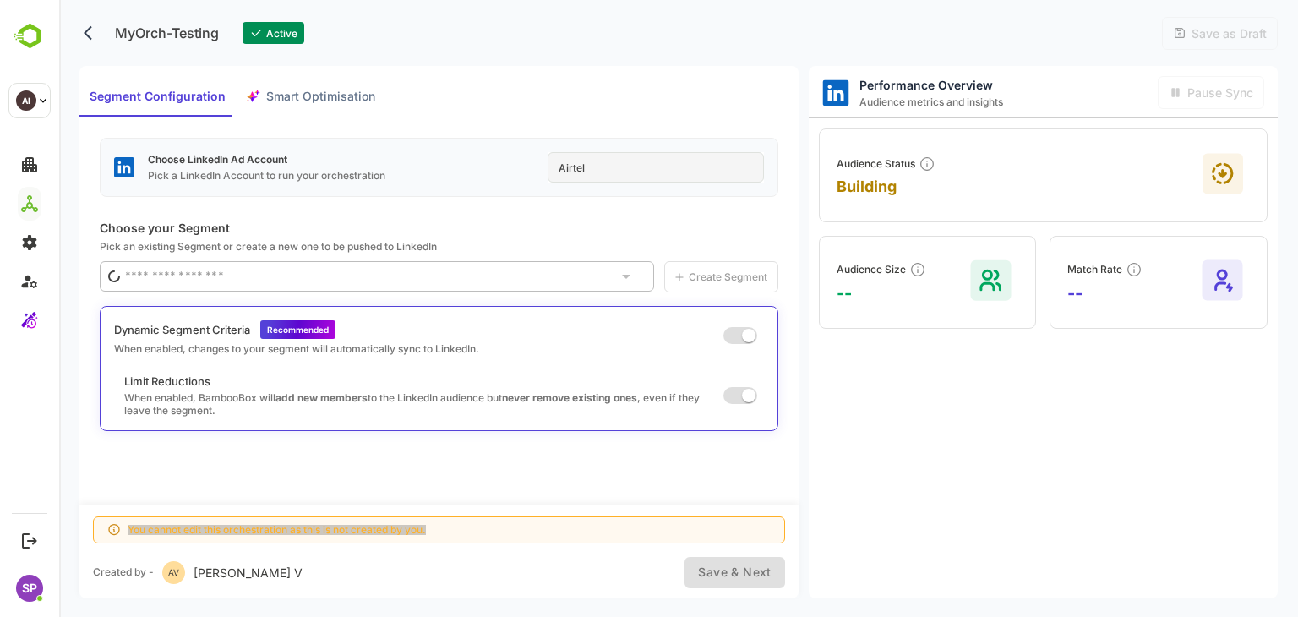
click at [84, 23] on button "back" at bounding box center [91, 32] width 25 height 25
click at [90, 29] on icon "back" at bounding box center [92, 33] width 17 height 17
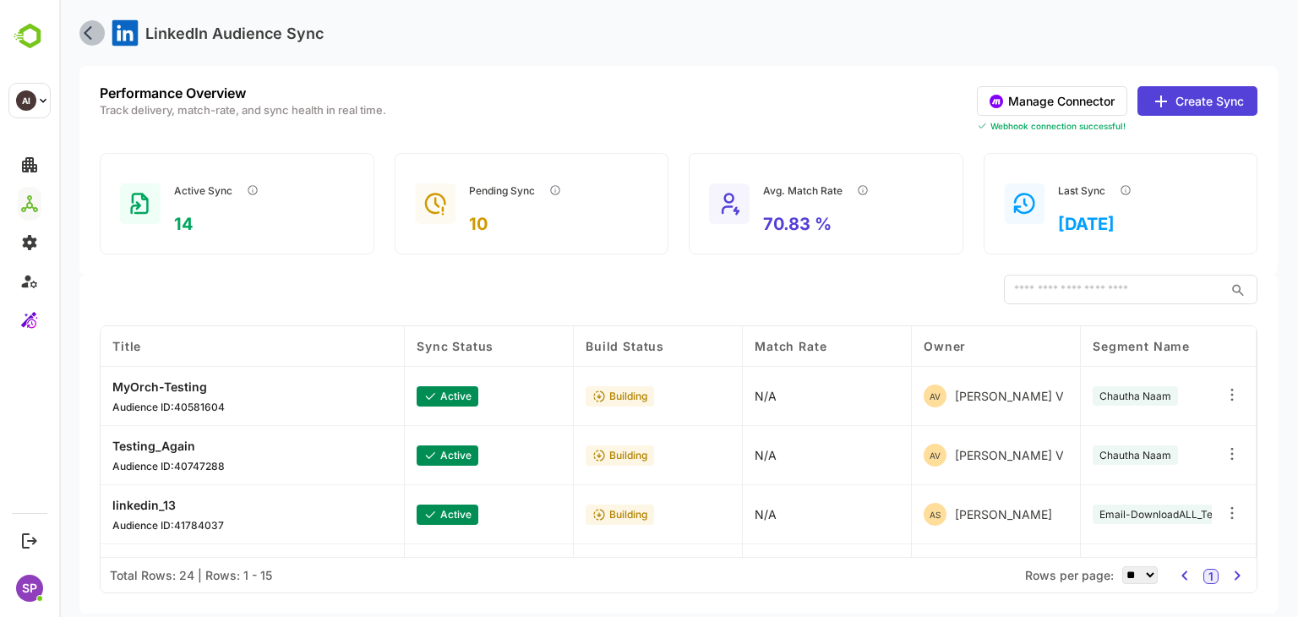
click at [97, 30] on icon "back" at bounding box center [92, 33] width 17 height 17
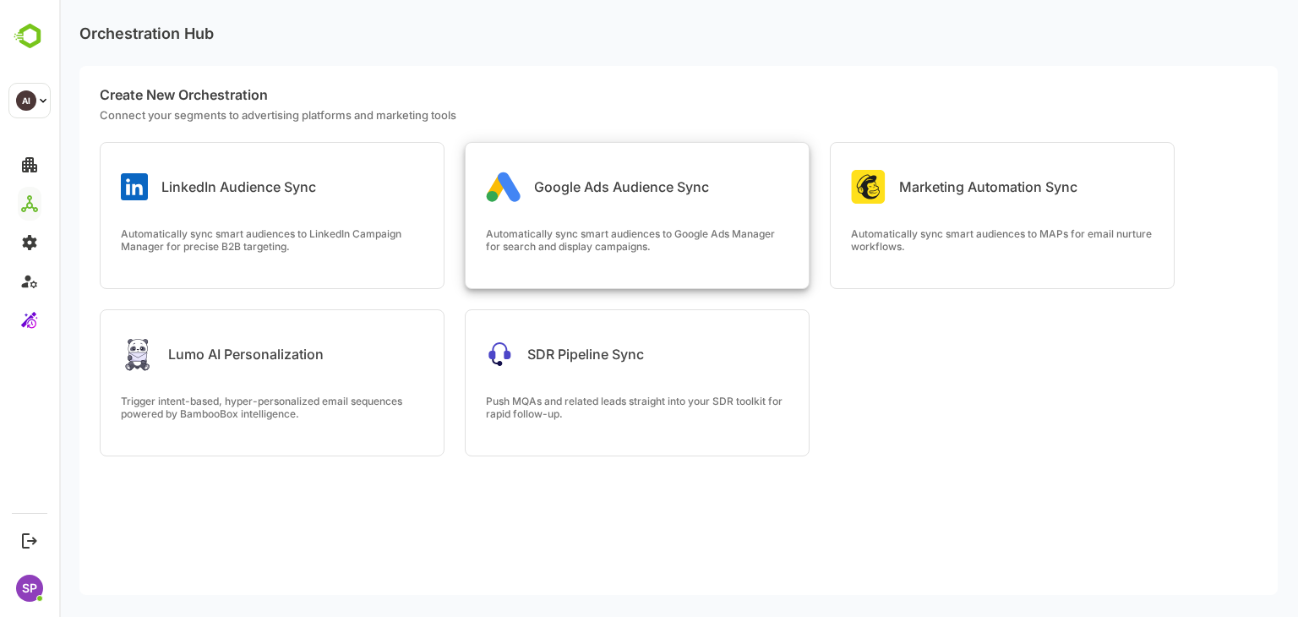
click at [580, 170] on div "Google Ads Audience Sync" at bounding box center [597, 187] width 223 height 34
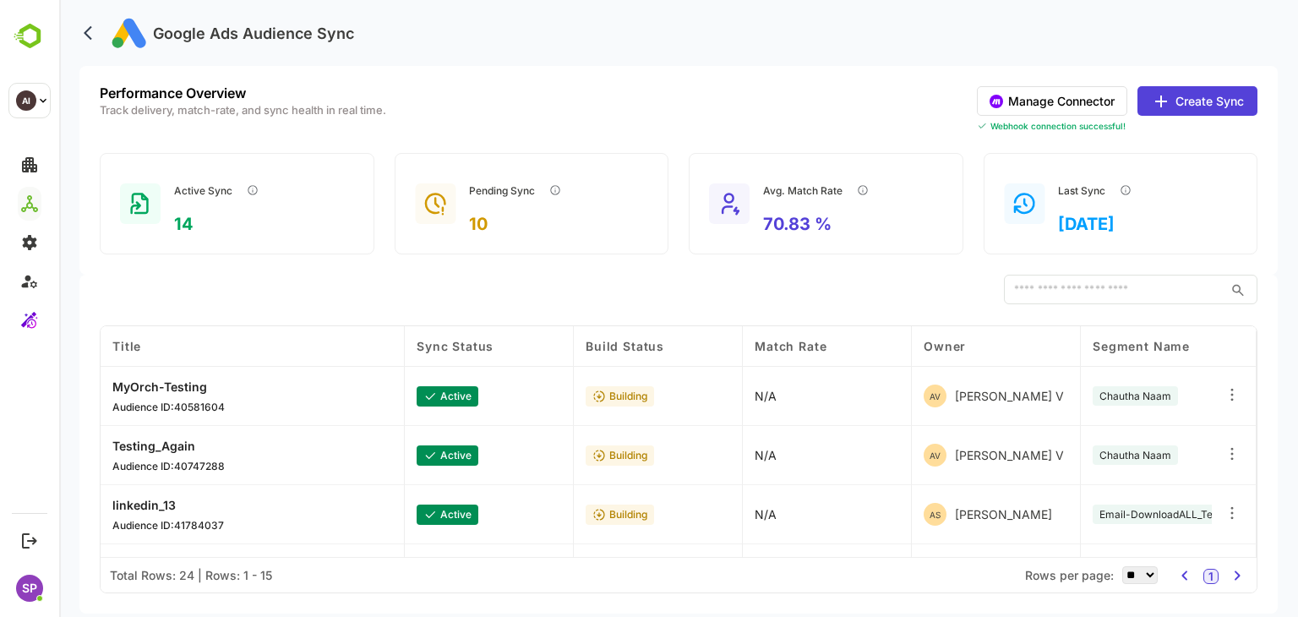
click at [179, 390] on p "MyOrch-Testing" at bounding box center [168, 386] width 112 height 14
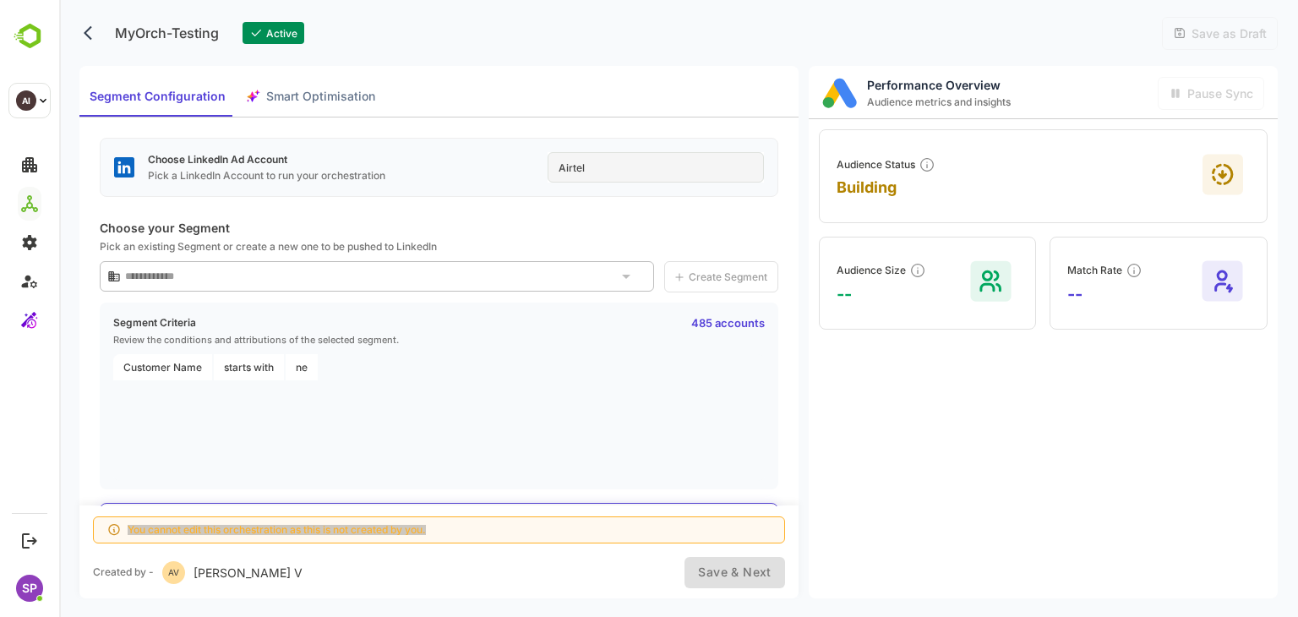
type input "**********"
click at [98, 34] on icon "back" at bounding box center [92, 33] width 17 height 17
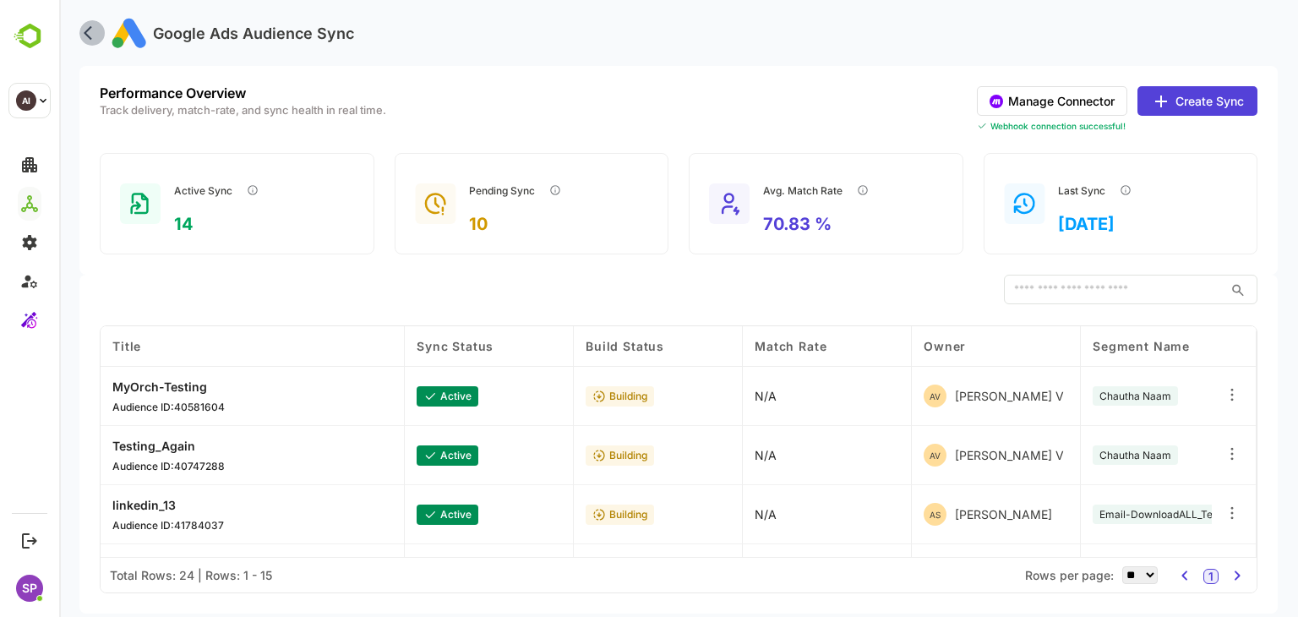
click at [94, 32] on icon "back" at bounding box center [92, 33] width 17 height 17
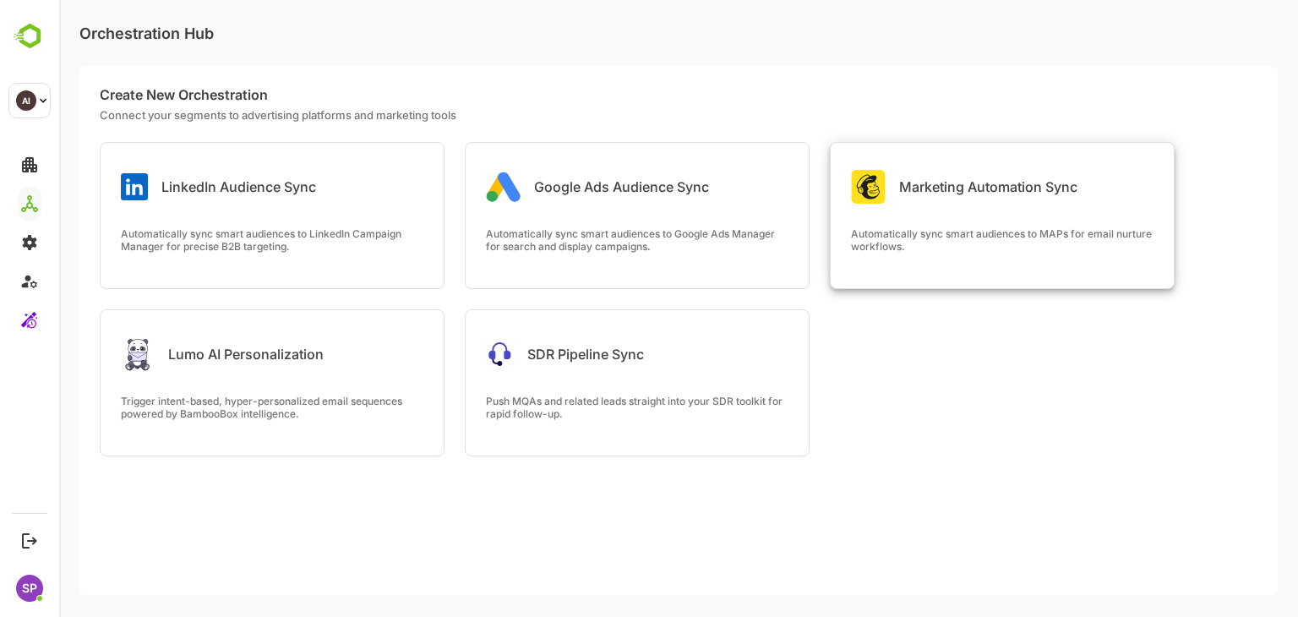
click at [942, 207] on div "Marketing Automation Sync Automatically sync smart audiences to MAPs for email …" at bounding box center [1002, 215] width 343 height 145
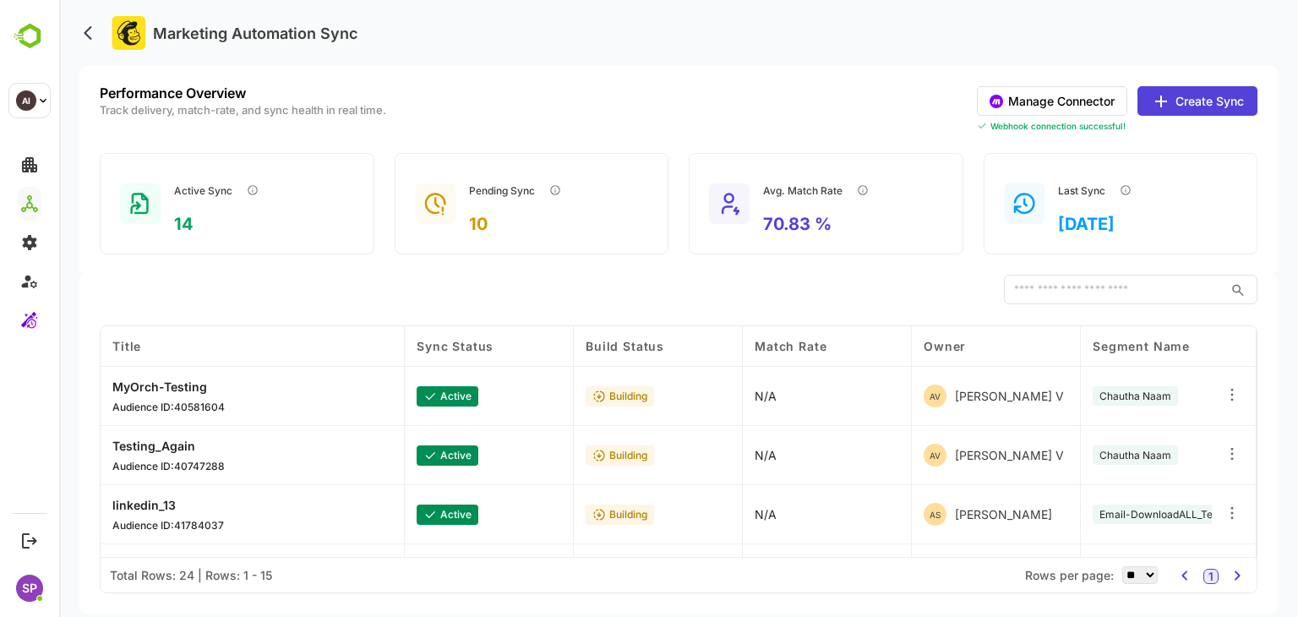
click at [169, 374] on div "MyOrch-Testing Audience ID: 40581604" at bounding box center [253, 396] width 304 height 59
click at [169, 379] on p "MyOrch-Testing" at bounding box center [168, 386] width 112 height 14
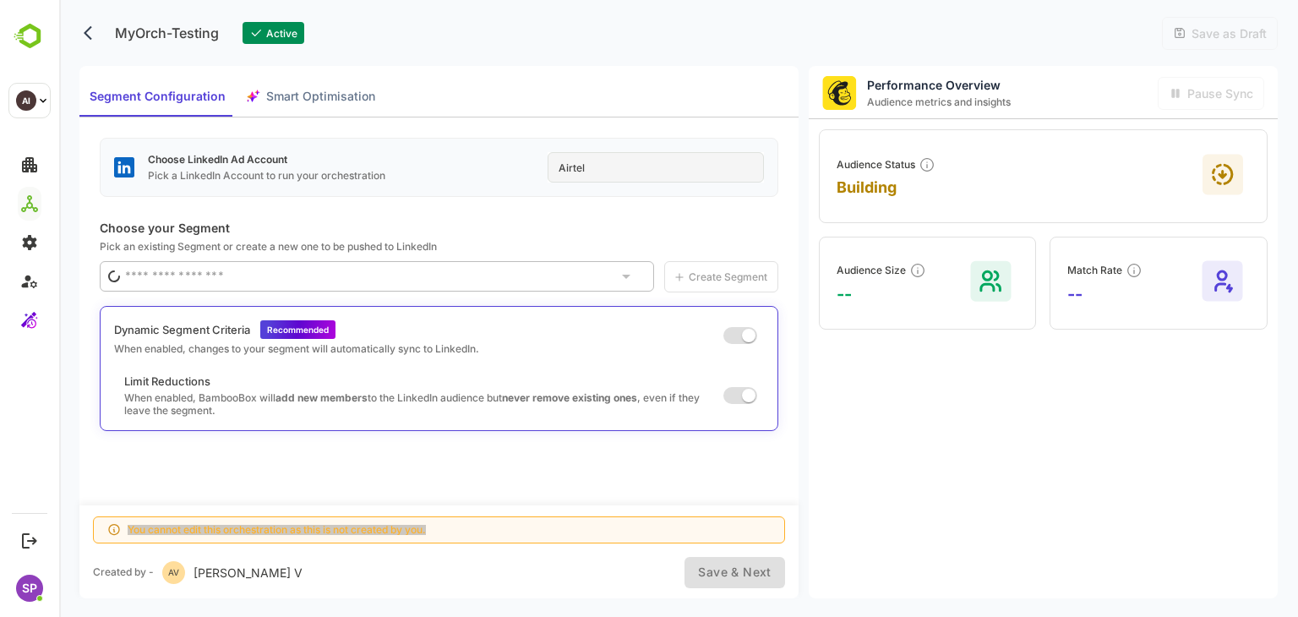
type input "**********"
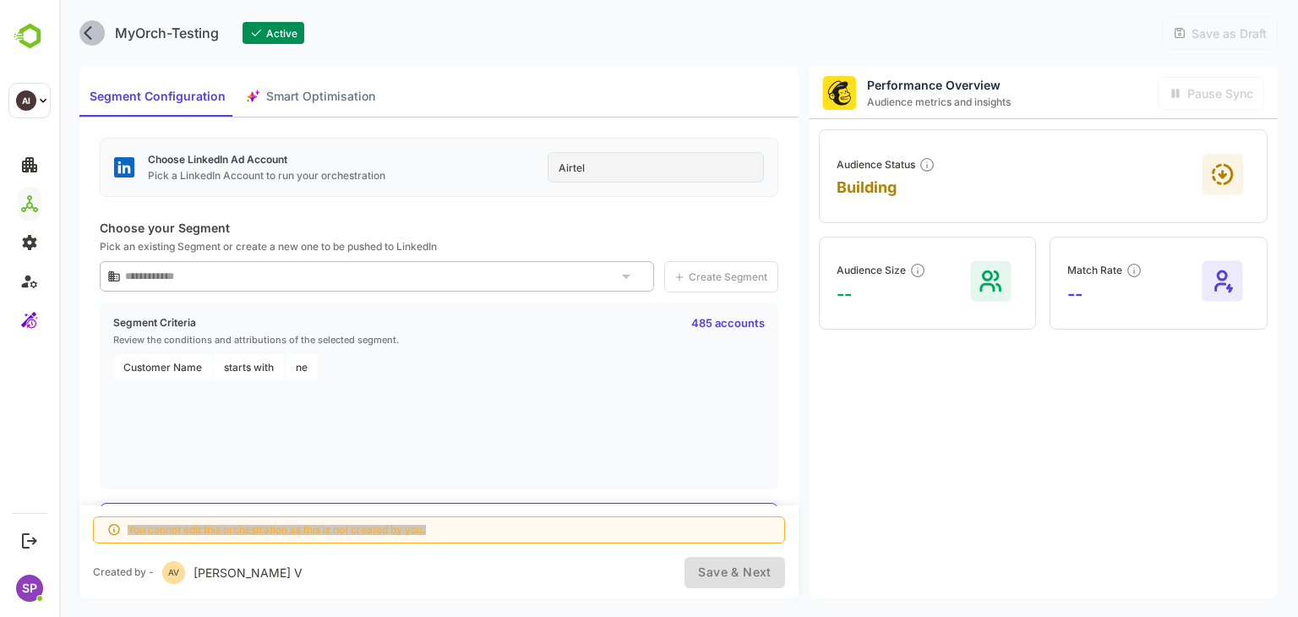
click at [92, 31] on icon "back" at bounding box center [92, 33] width 17 height 17
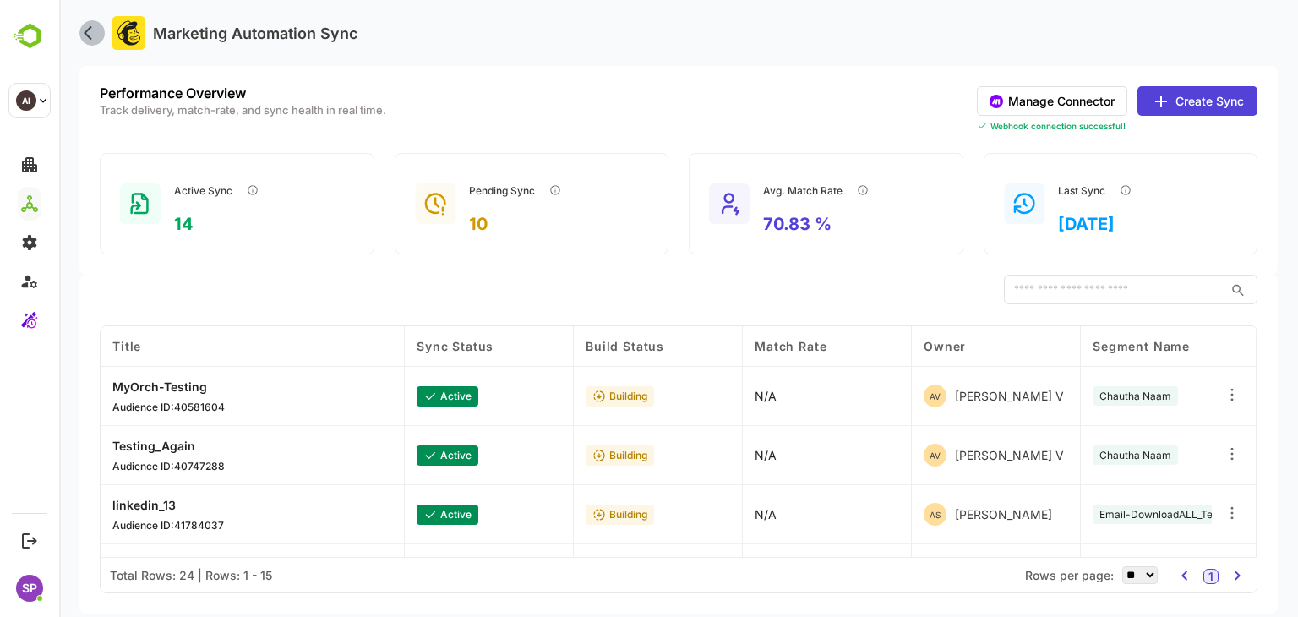
click at [87, 32] on icon "back" at bounding box center [92, 33] width 17 height 17
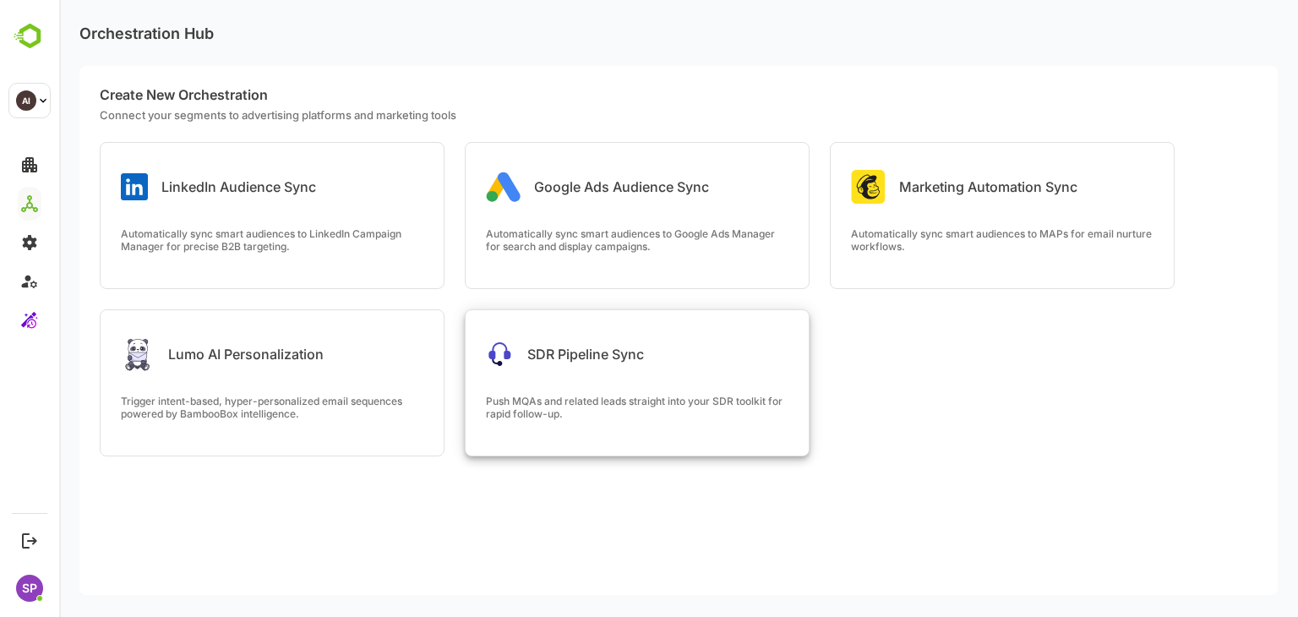
click at [727, 366] on div "SDR Pipeline Sync" at bounding box center [637, 340] width 343 height 61
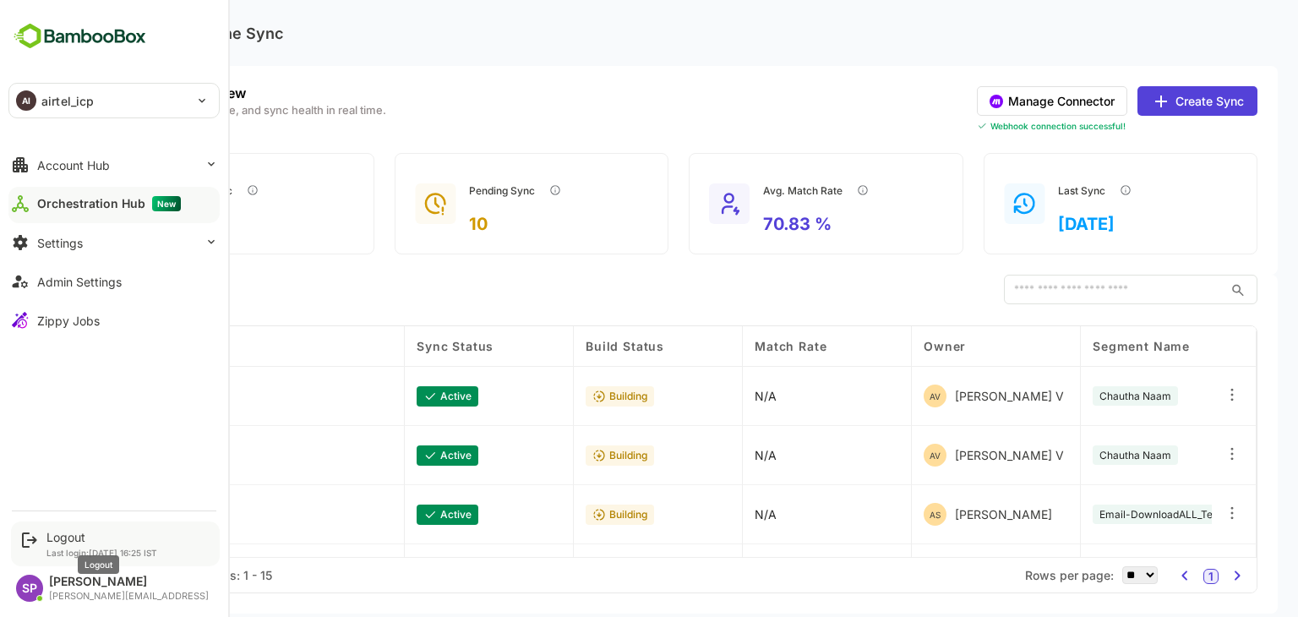
click at [55, 532] on div "Logout" at bounding box center [101, 537] width 111 height 14
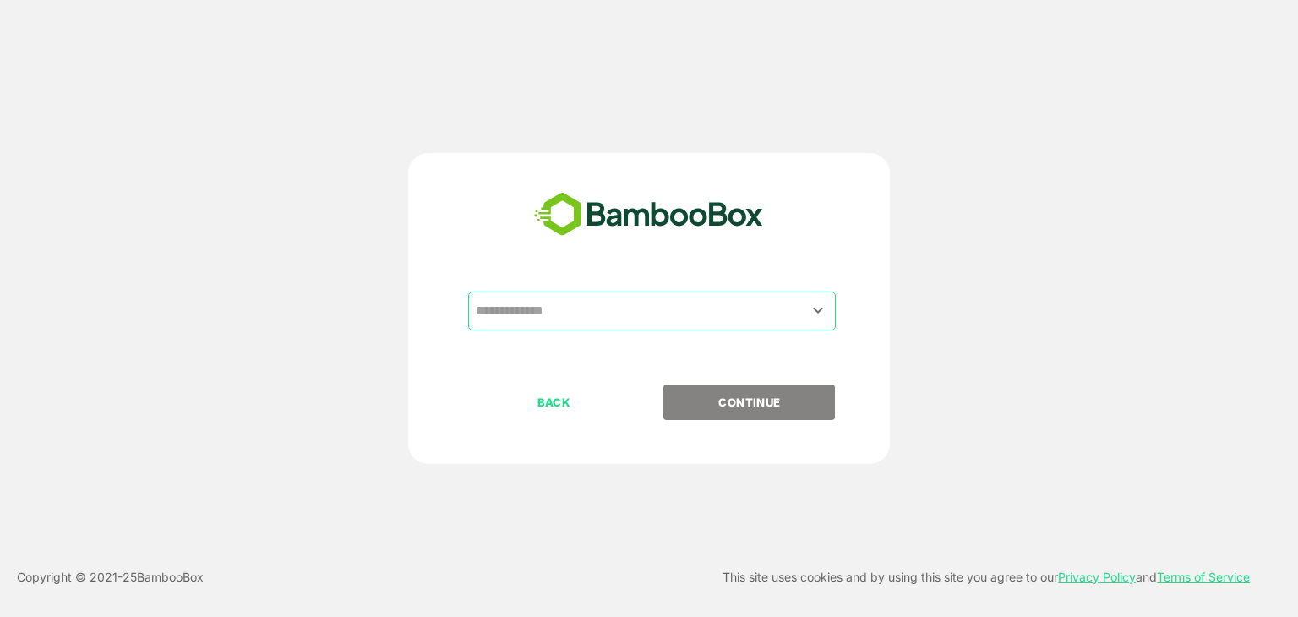
click at [575, 305] on input "text" at bounding box center [651, 311] width 361 height 32
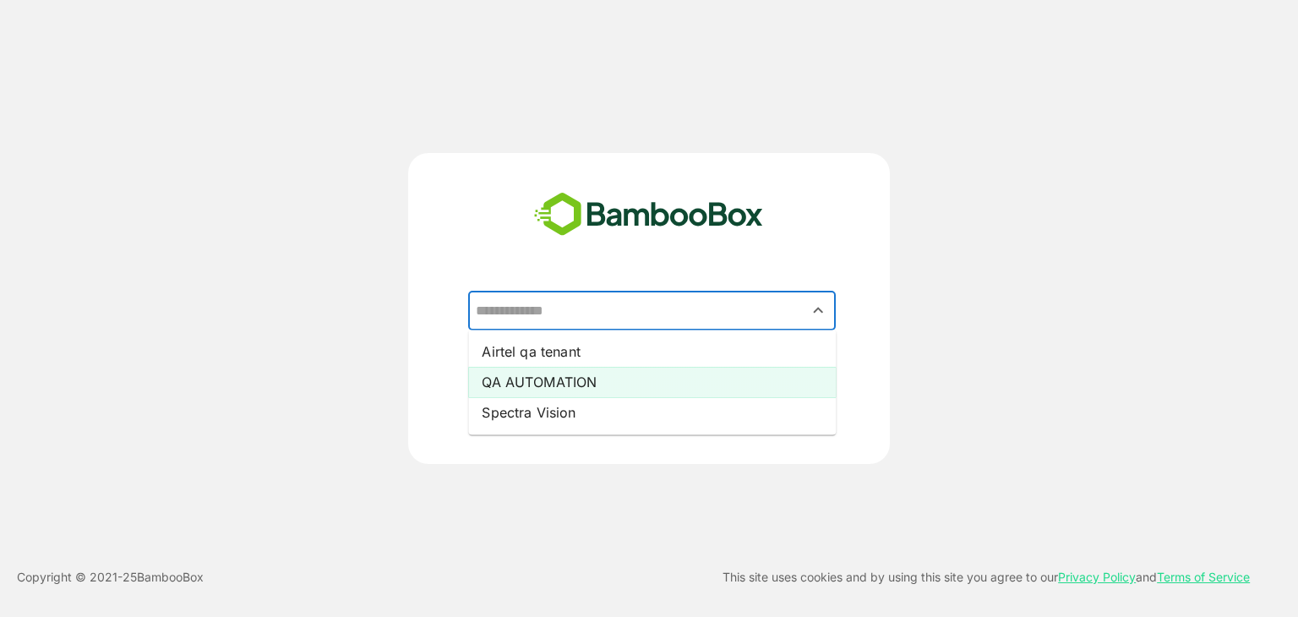
click at [569, 377] on li "QA AUTOMATION" at bounding box center [652, 382] width 368 height 30
type input "**********"
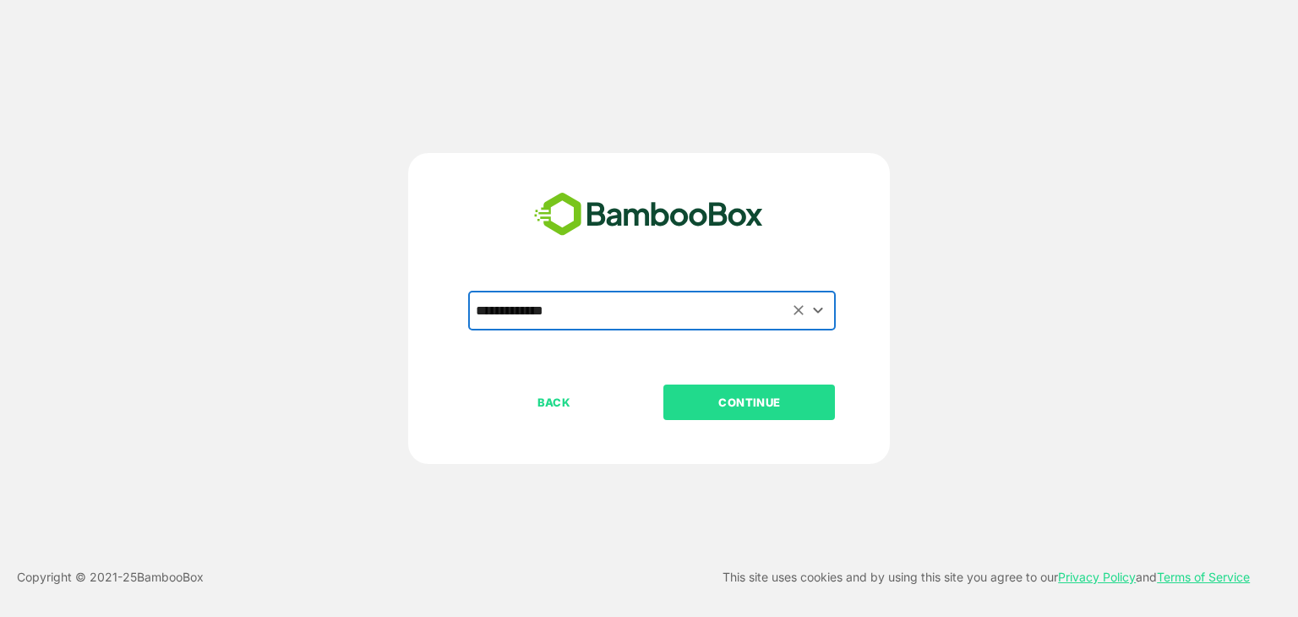
click at [740, 390] on button "CONTINUE" at bounding box center [749, 401] width 172 height 35
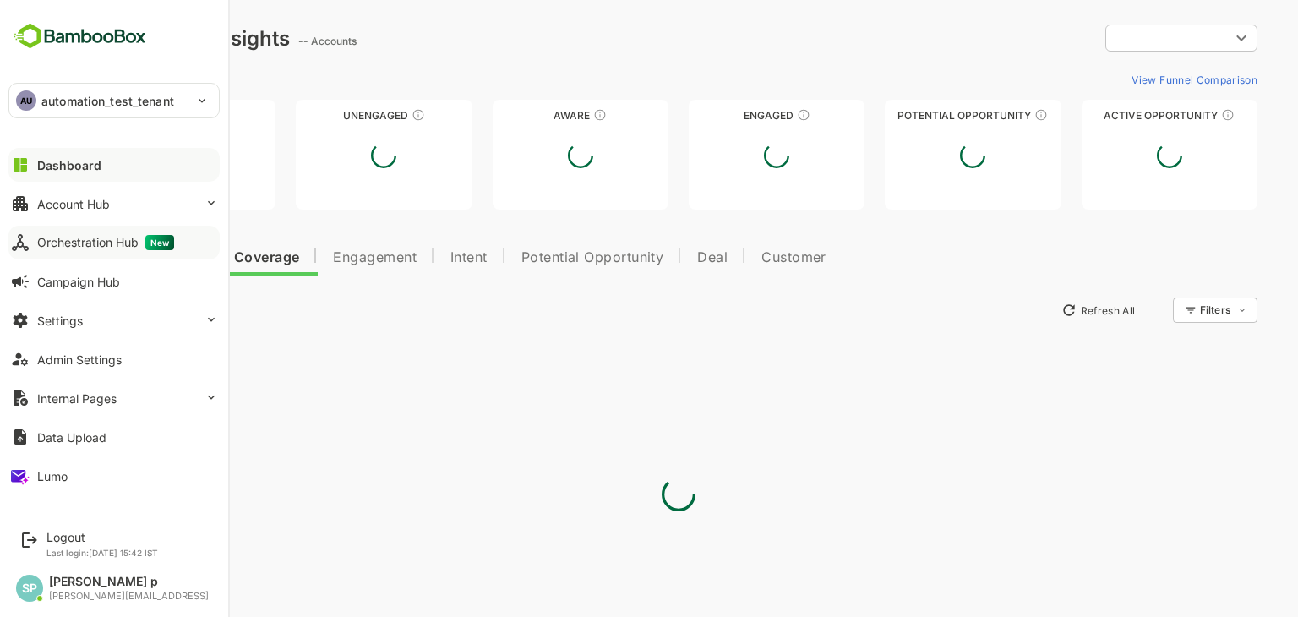
click at [68, 238] on div "Orchestration Hub New" at bounding box center [105, 242] width 137 height 15
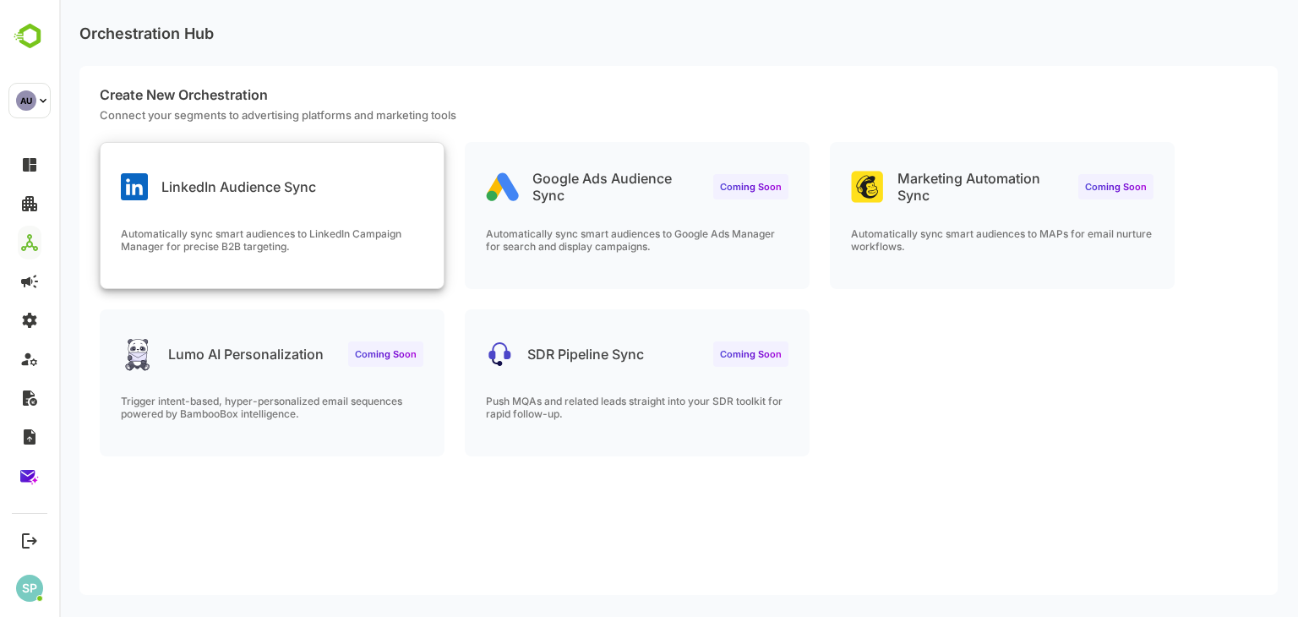
click at [365, 210] on div "LinkedIn Audience Sync Automatically sync smart audiences to LinkedIn Campaign …" at bounding box center [272, 215] width 343 height 145
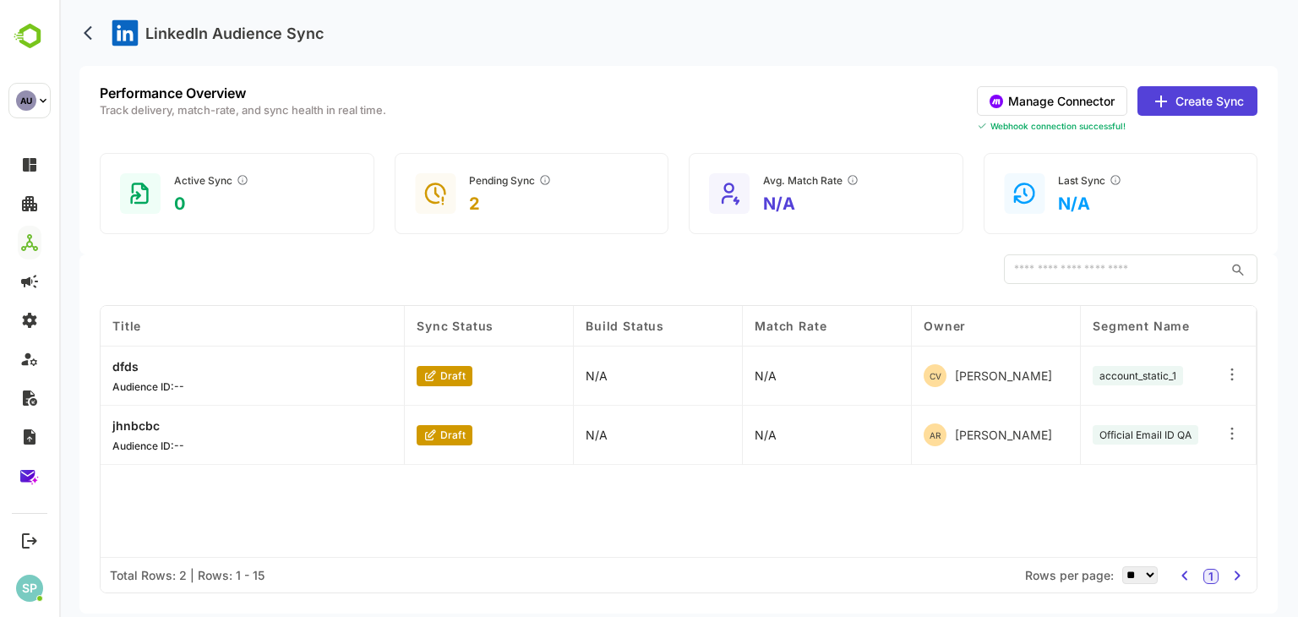
click at [131, 365] on p "dfds" at bounding box center [148, 366] width 72 height 14
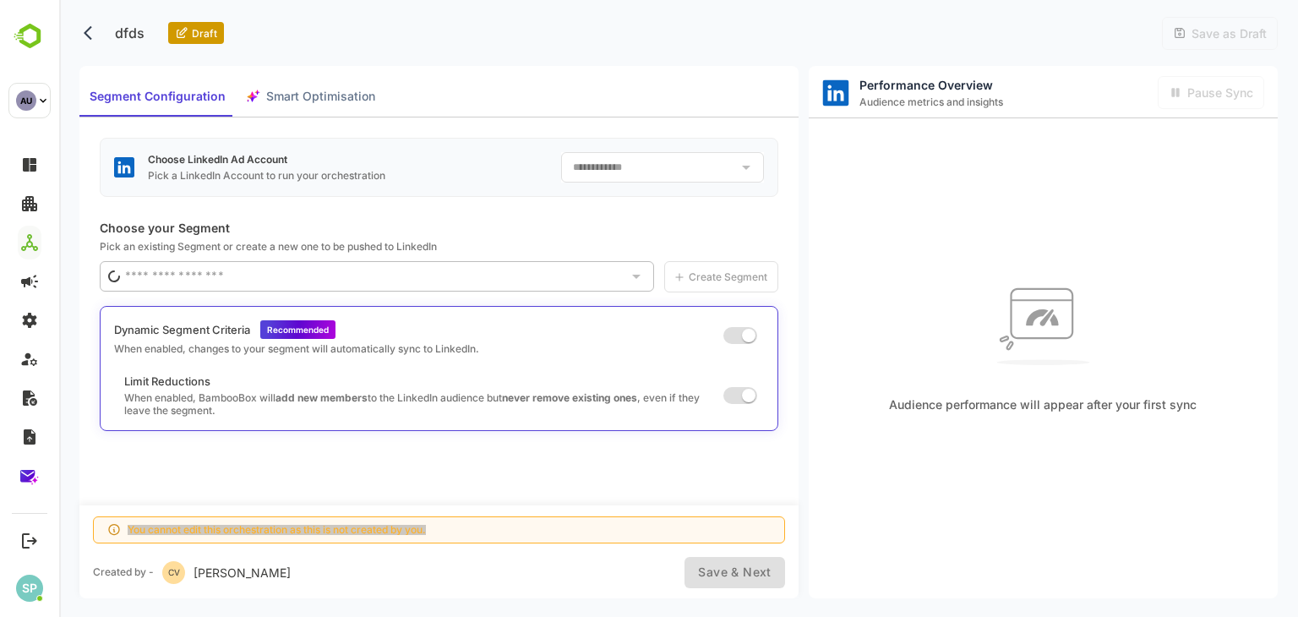
type input "**********"
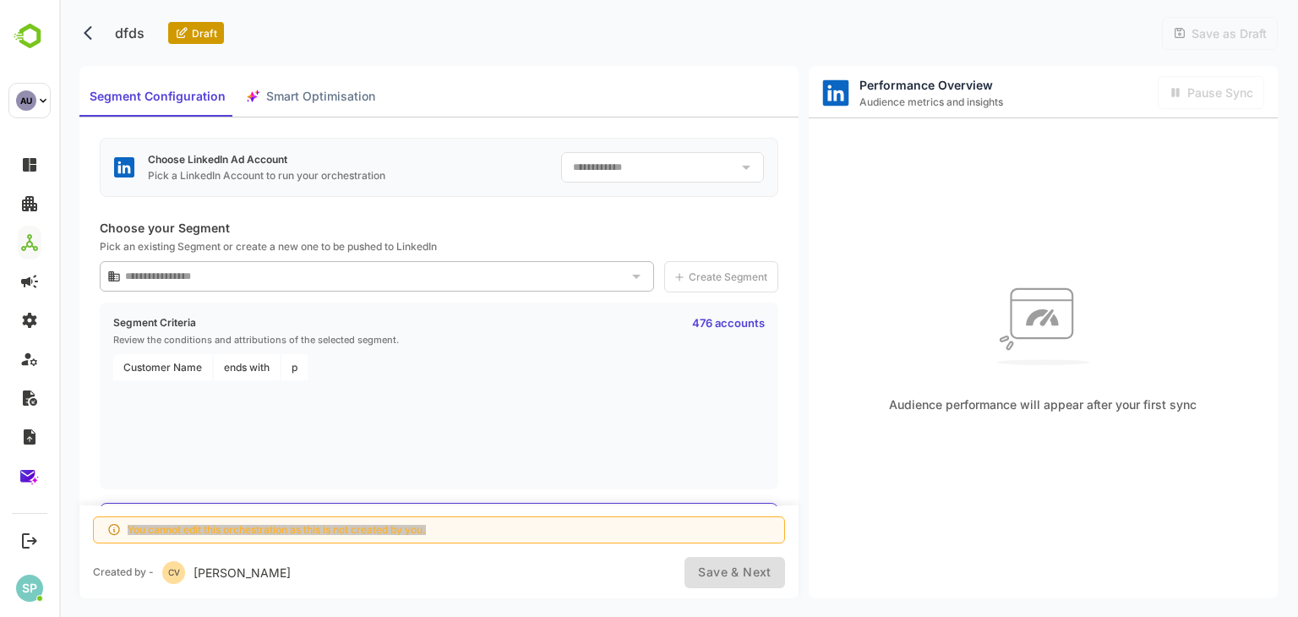
click at [84, 30] on icon "back" at bounding box center [92, 33] width 17 height 17
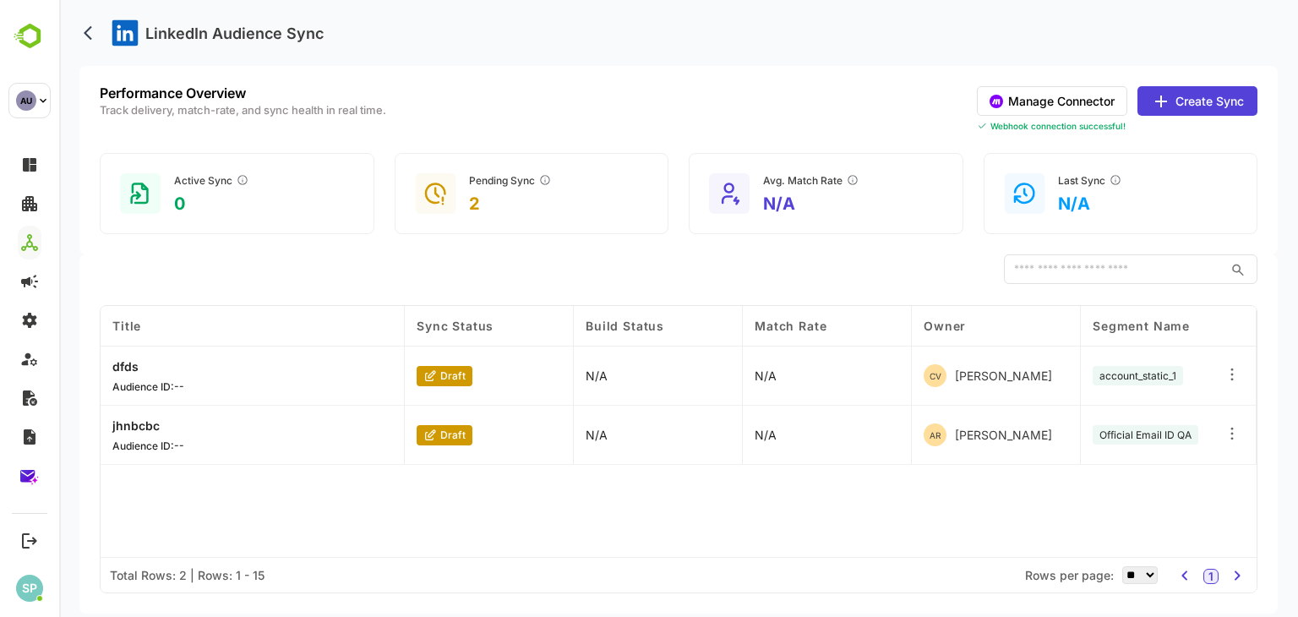
click at [91, 45] on button "back" at bounding box center [91, 32] width 25 height 25
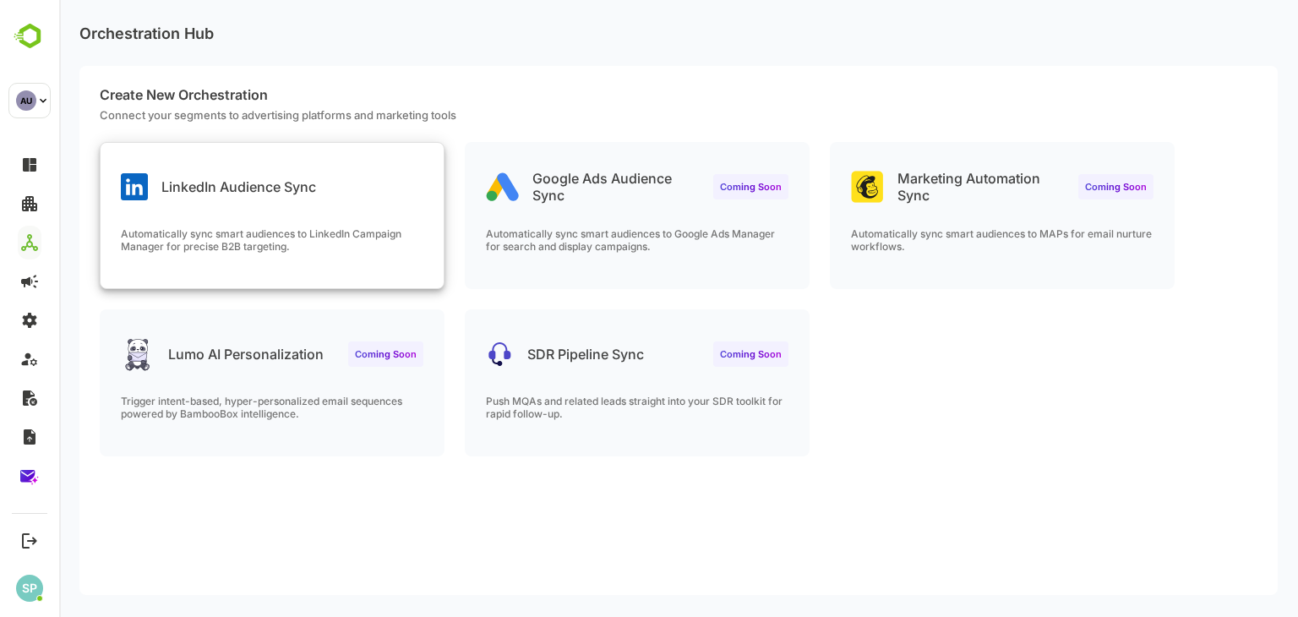
click at [249, 175] on div "LinkedIn Audience Sync" at bounding box center [218, 186] width 195 height 27
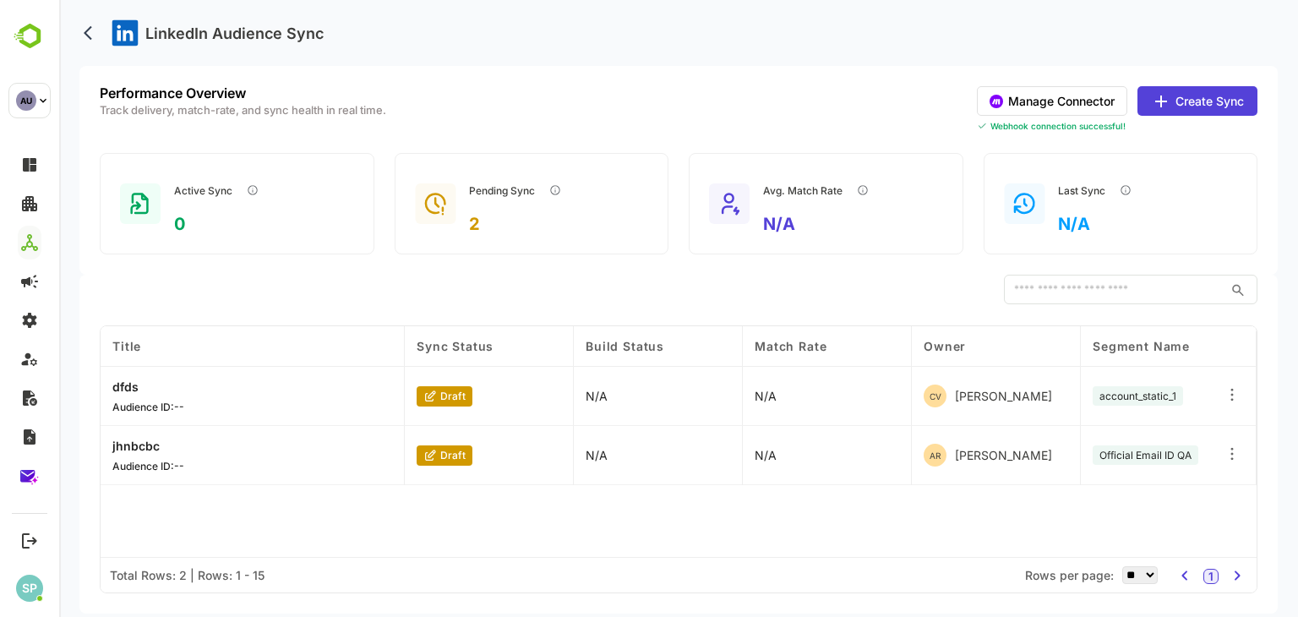
click at [1102, 113] on button "Manage Connector" at bounding box center [1052, 101] width 150 height 30
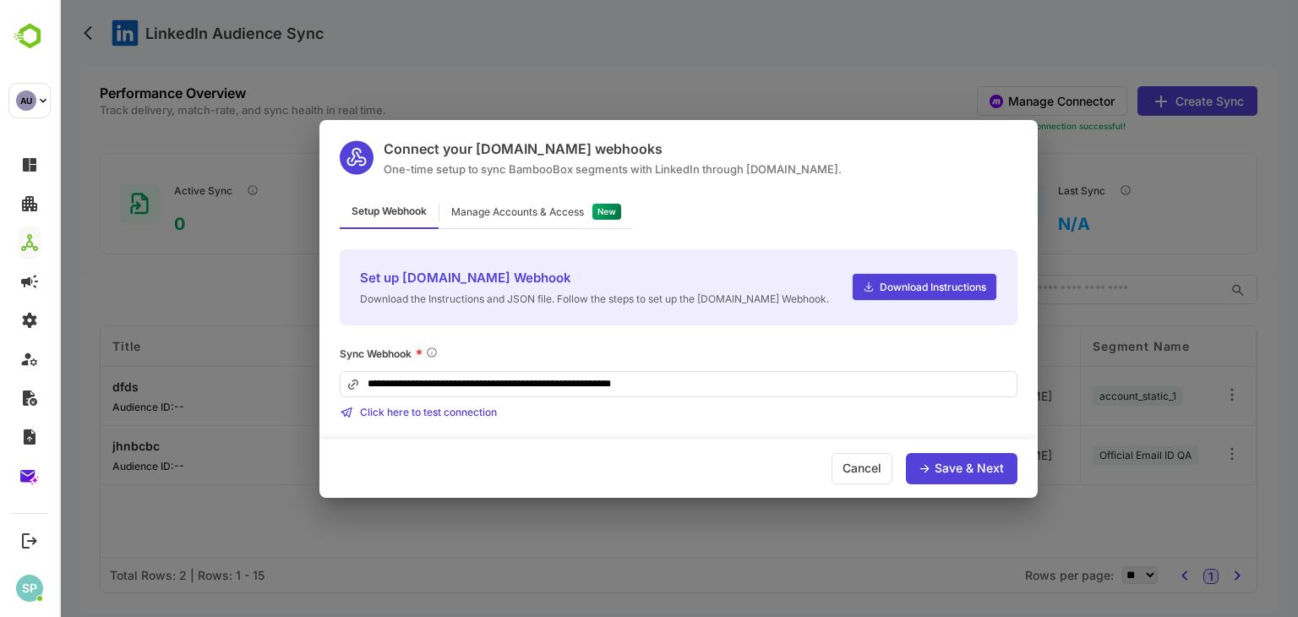
click at [828, 103] on div "**********" at bounding box center [678, 308] width 1239 height 617
